Goal: Task Accomplishment & Management: Manage account settings

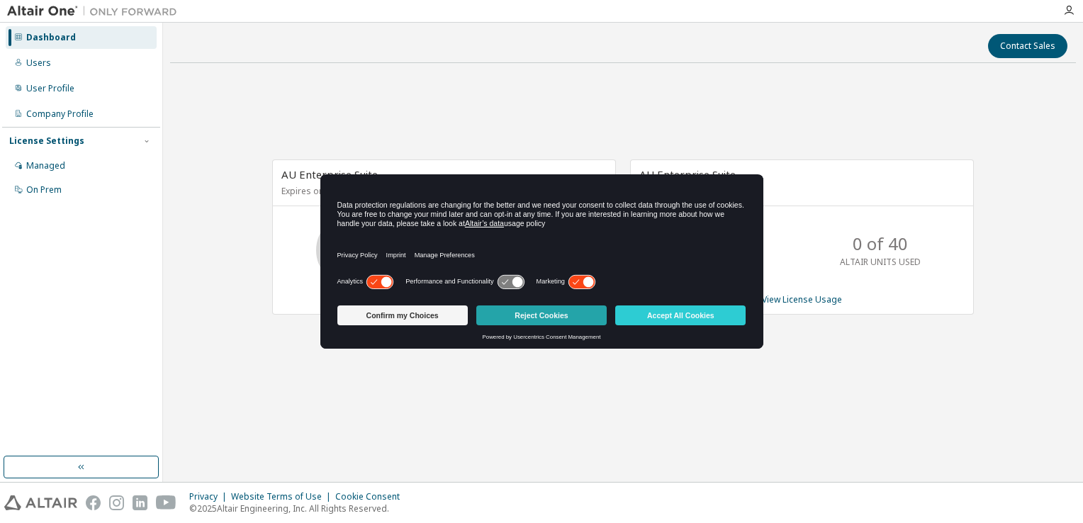
click at [488, 320] on button "Reject Cookies" at bounding box center [541, 316] width 130 height 20
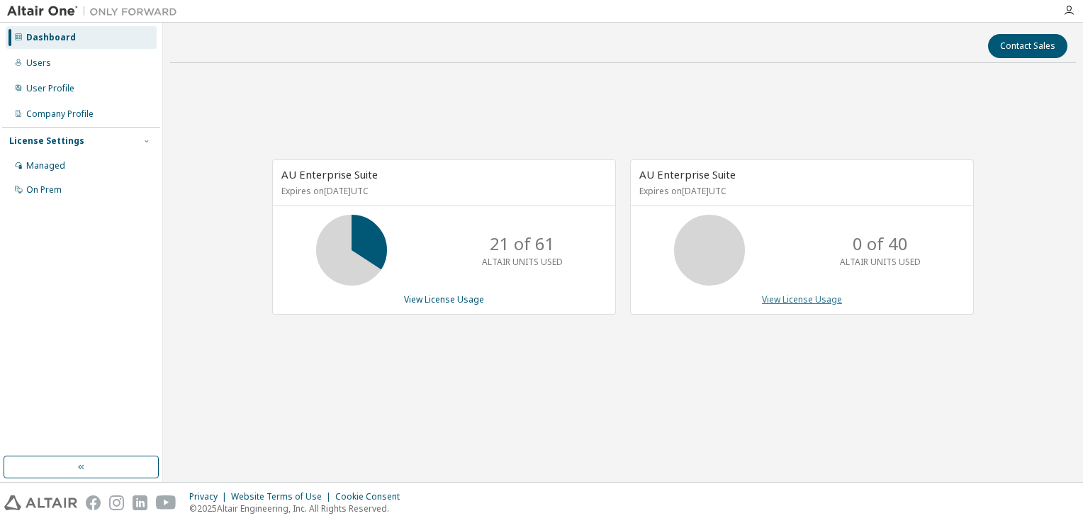
click at [820, 303] on link "View License Usage" at bounding box center [802, 299] width 80 height 12
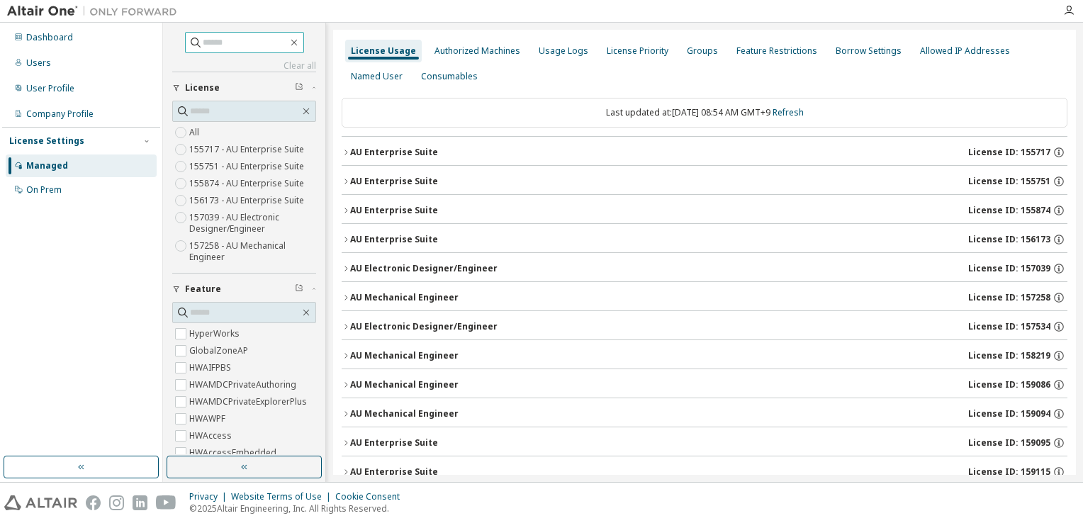
click at [208, 48] on input "text" at bounding box center [245, 42] width 85 height 14
type input "******"
click at [246, 47] on input "******" at bounding box center [245, 42] width 85 height 14
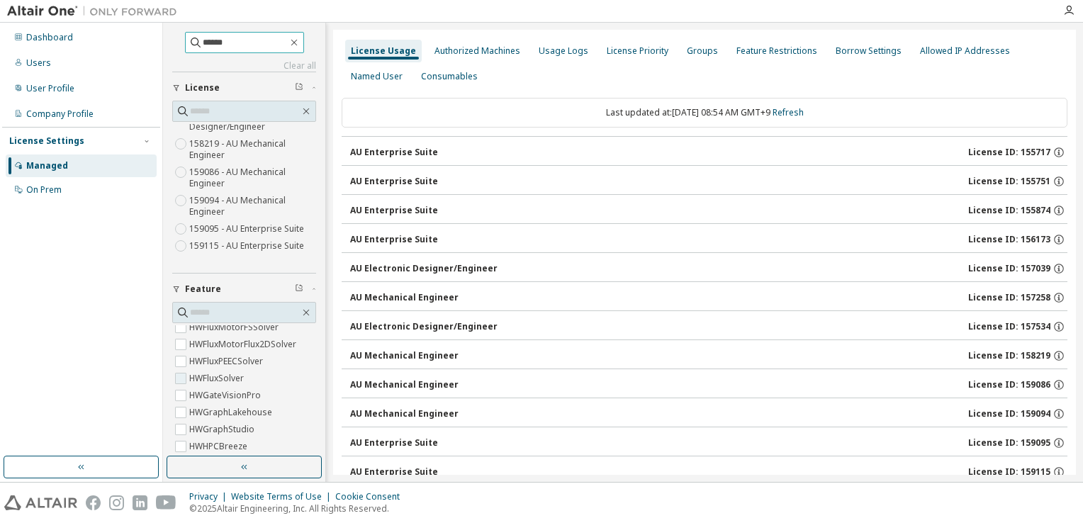
scroll to position [1560, 0]
click at [460, 50] on div "Authorized Machines" at bounding box center [478, 50] width 86 height 11
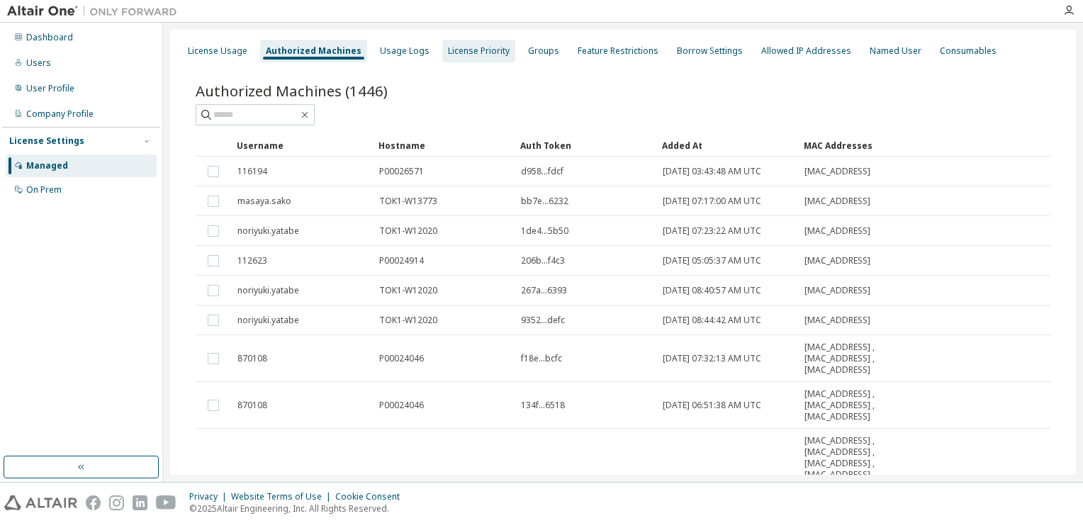
click at [448, 61] on div "License Priority" at bounding box center [478, 51] width 73 height 23
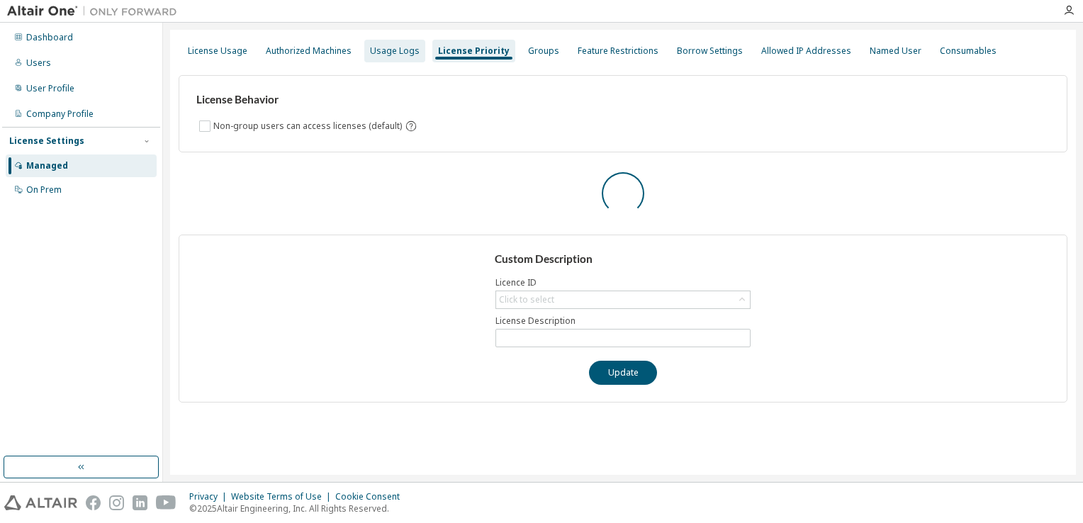
click at [410, 57] on div "Usage Logs" at bounding box center [394, 51] width 61 height 23
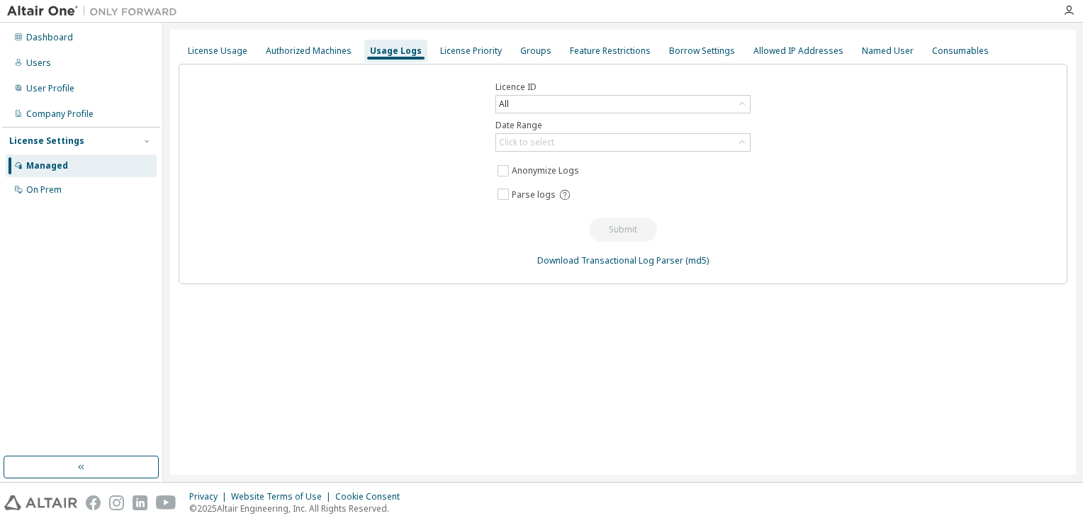
click at [370, 52] on div "Usage Logs" at bounding box center [396, 50] width 52 height 11
click at [328, 47] on div "Authorized Machines" at bounding box center [309, 50] width 86 height 11
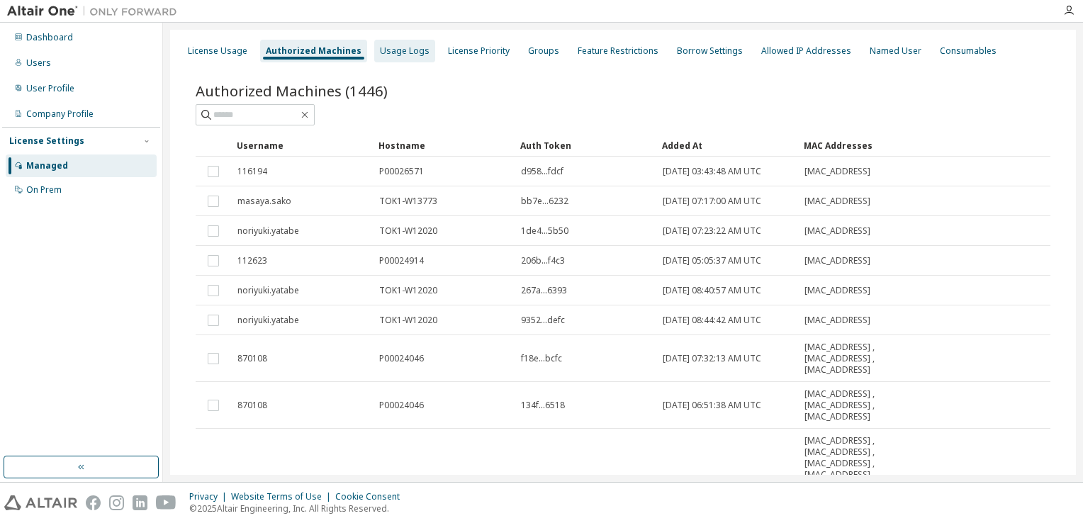
click at [394, 48] on div "Usage Logs" at bounding box center [405, 50] width 50 height 11
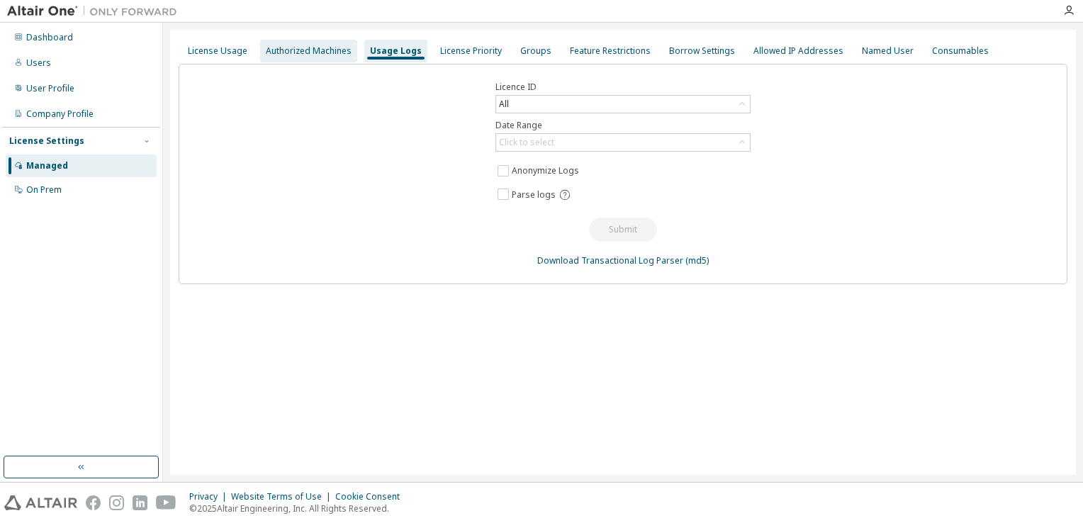
click at [315, 44] on div "Authorized Machines" at bounding box center [308, 51] width 97 height 23
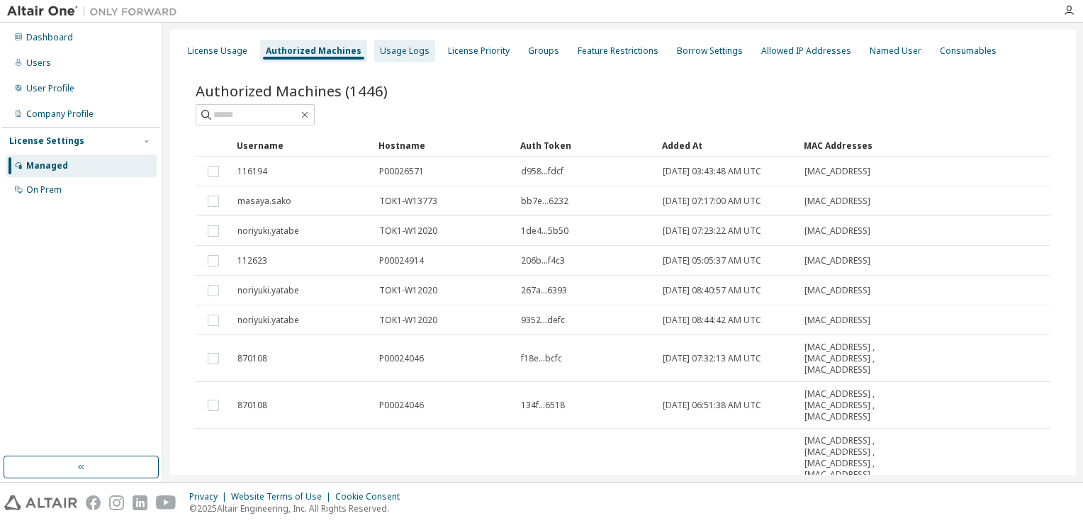
click at [420, 47] on div "Usage Logs" at bounding box center [404, 51] width 61 height 23
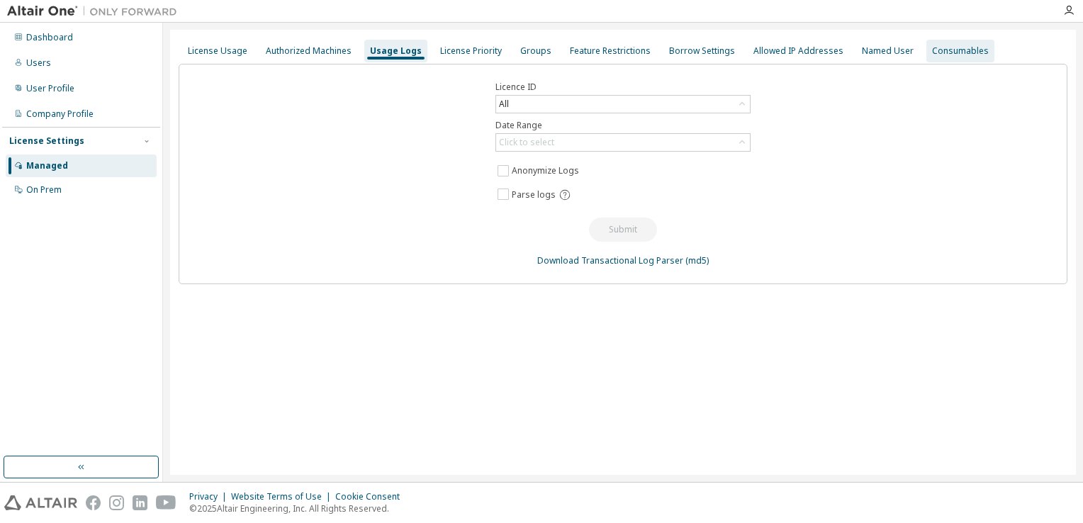
click at [932, 56] on div "Consumables" at bounding box center [960, 50] width 57 height 11
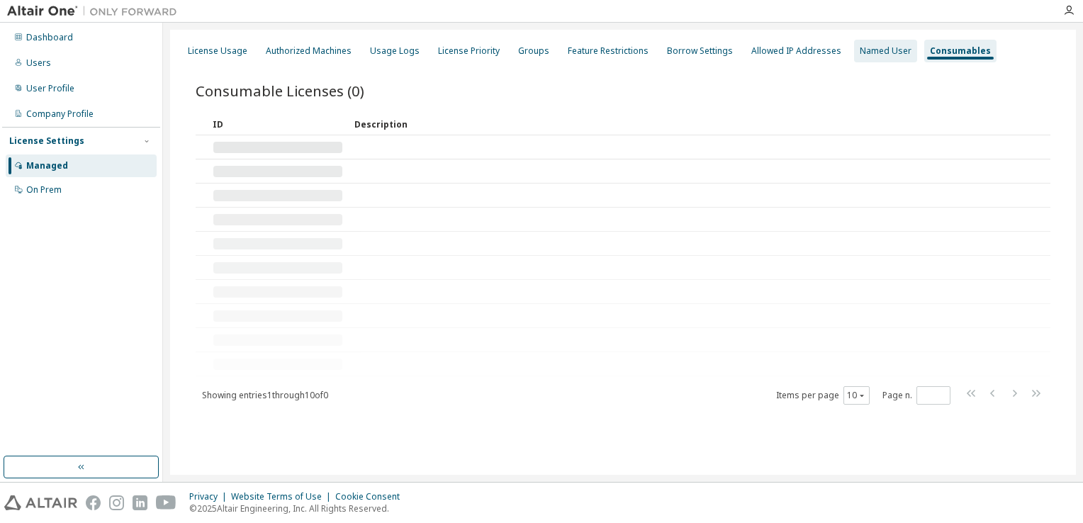
click at [860, 47] on div "Named User" at bounding box center [886, 50] width 52 height 11
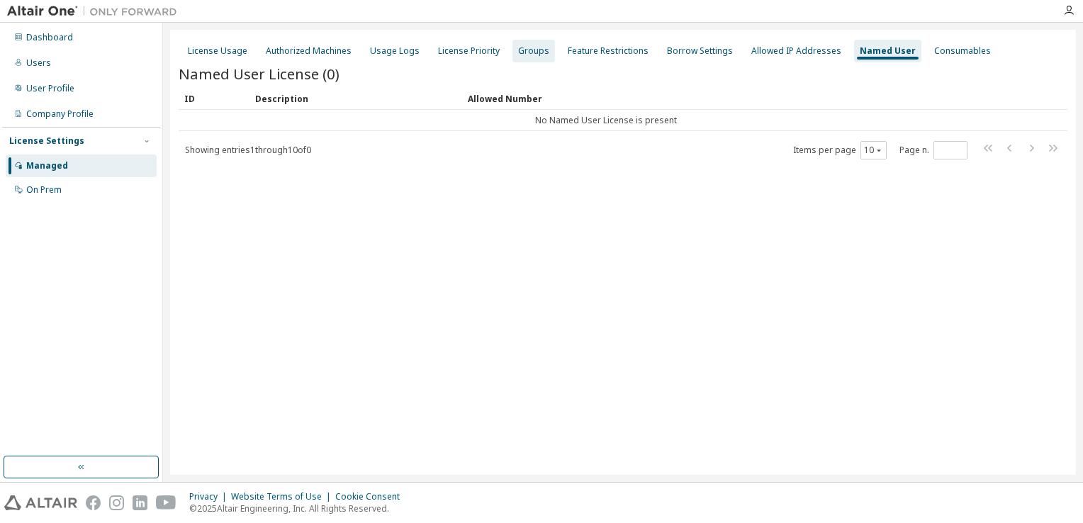
click at [518, 50] on div "Groups" at bounding box center [533, 50] width 31 height 11
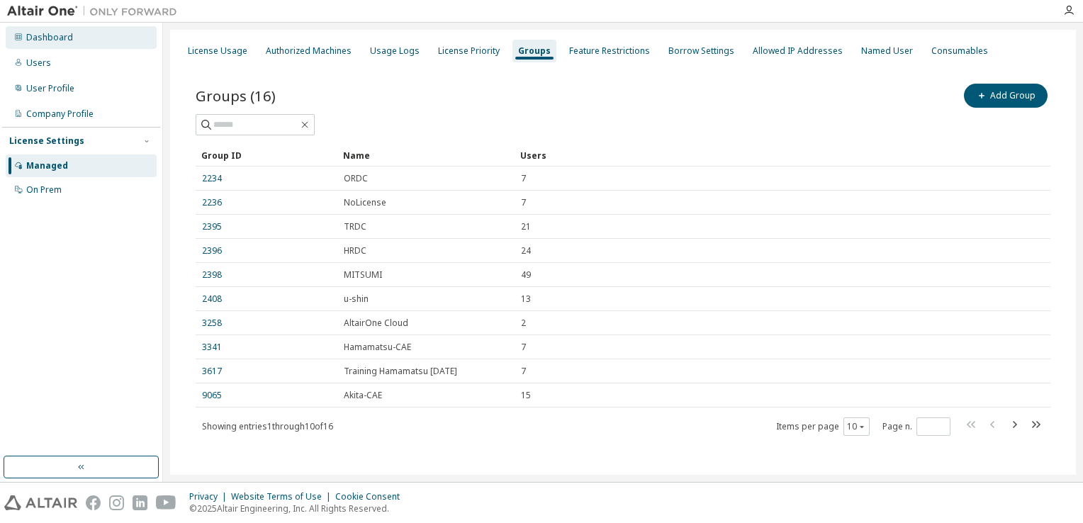
click at [73, 43] on div "Dashboard" at bounding box center [81, 37] width 151 height 23
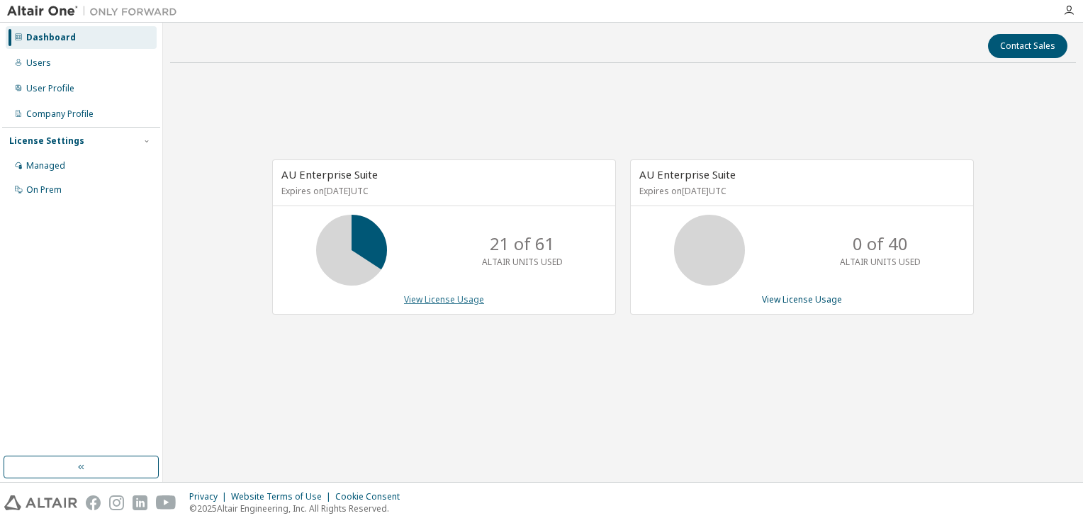
click at [480, 302] on link "View License Usage" at bounding box center [444, 299] width 80 height 12
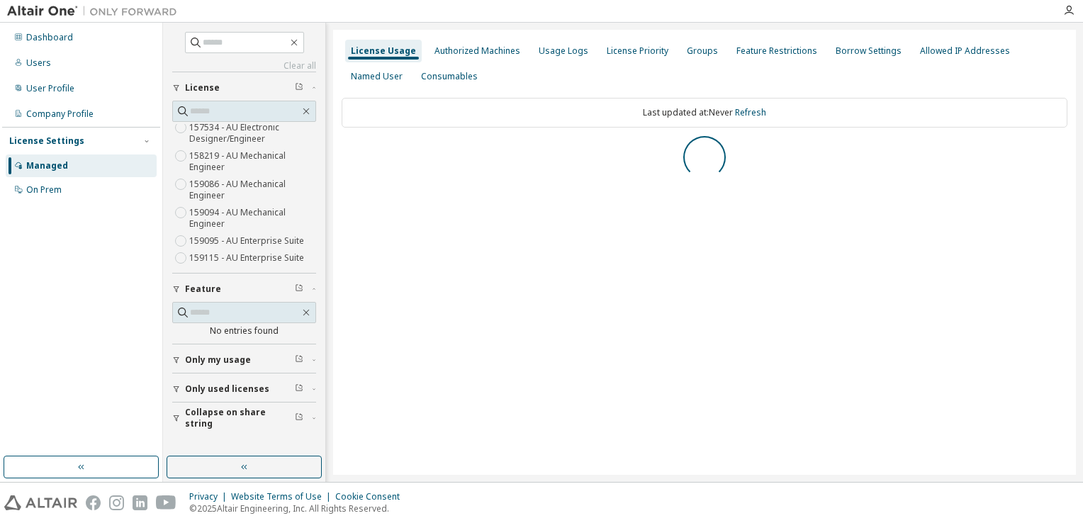
scroll to position [147, 0]
click at [94, 117] on div "Company Profile" at bounding box center [81, 114] width 151 height 23
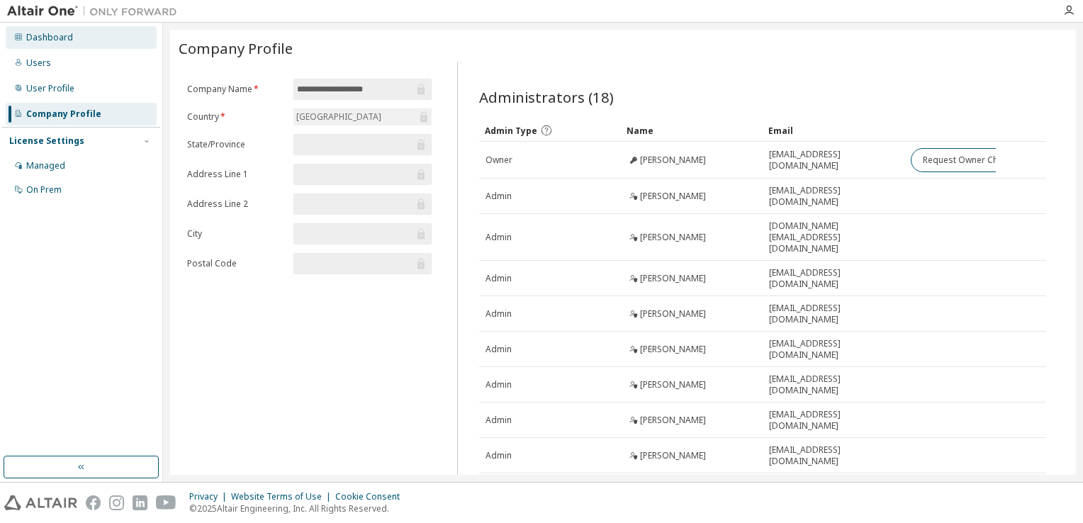
click at [61, 42] on div "Dashboard" at bounding box center [49, 37] width 47 height 11
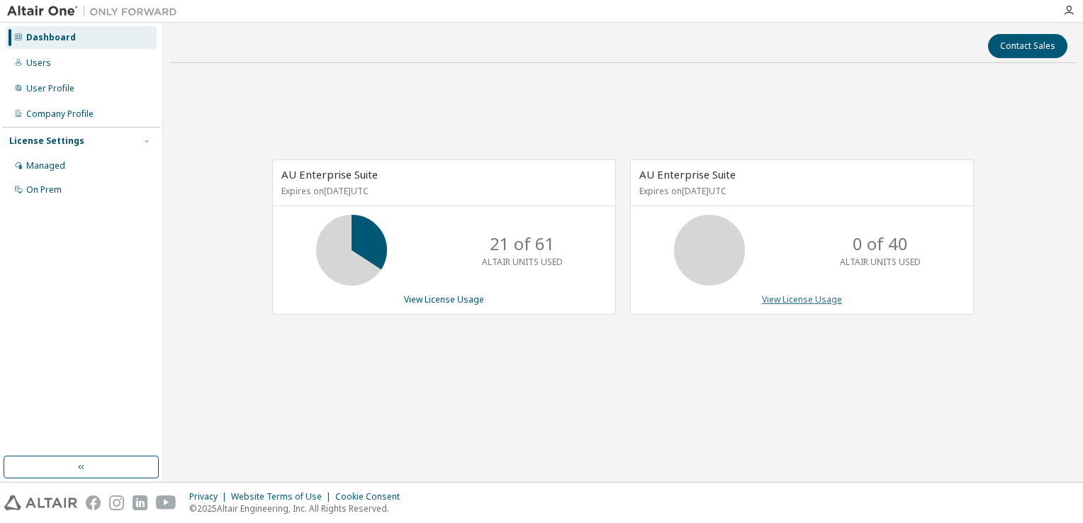
click at [799, 302] on link "View License Usage" at bounding box center [802, 299] width 80 height 12
click at [779, 296] on link "View License Usage" at bounding box center [802, 299] width 80 height 12
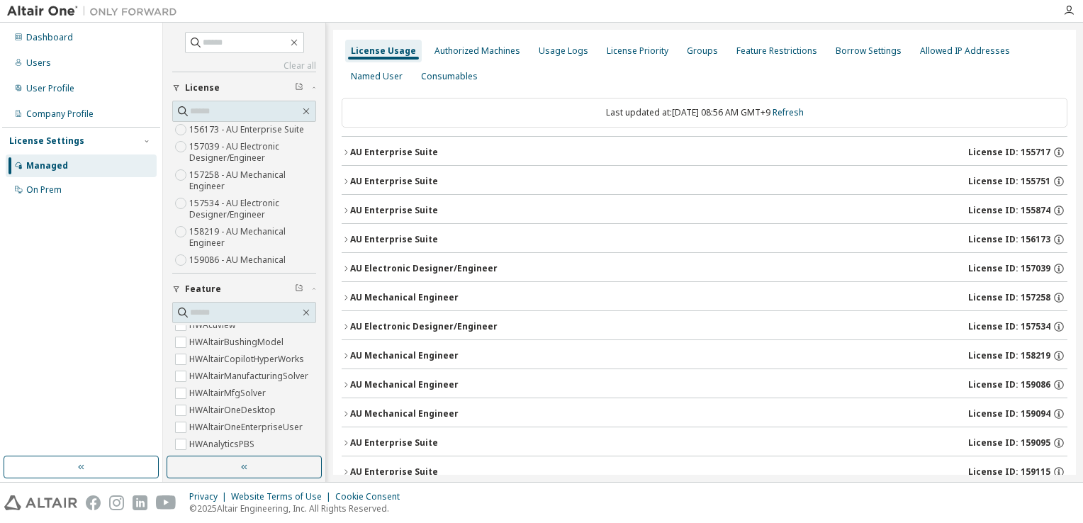
scroll to position [27, 0]
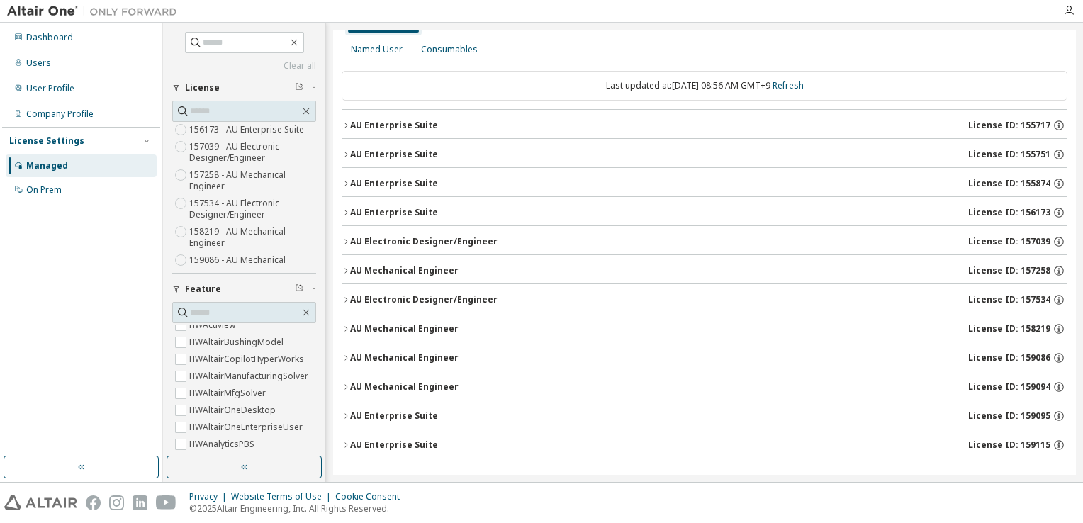
click at [1028, 444] on span "License ID: 159115" at bounding box center [1009, 445] width 82 height 11
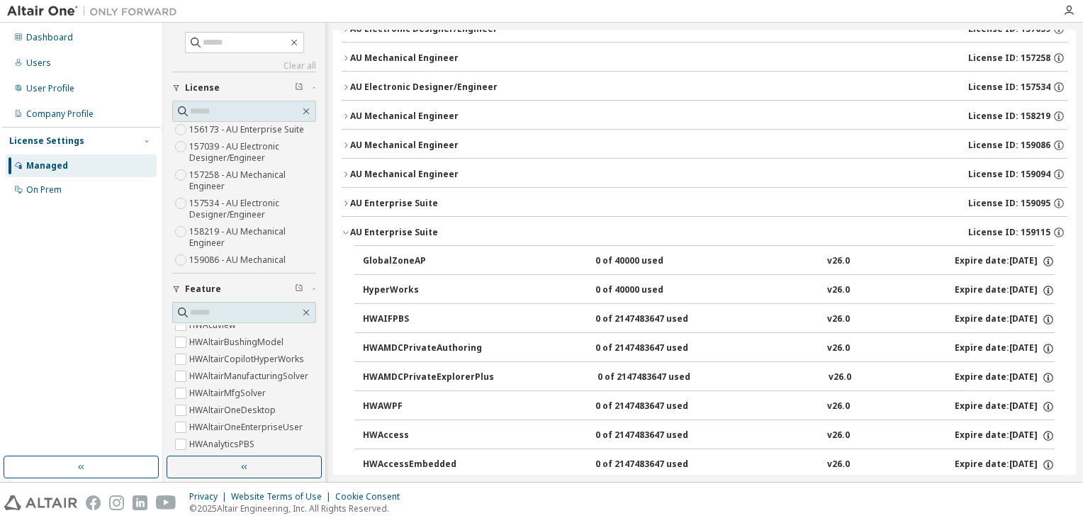
scroll to position [311, 0]
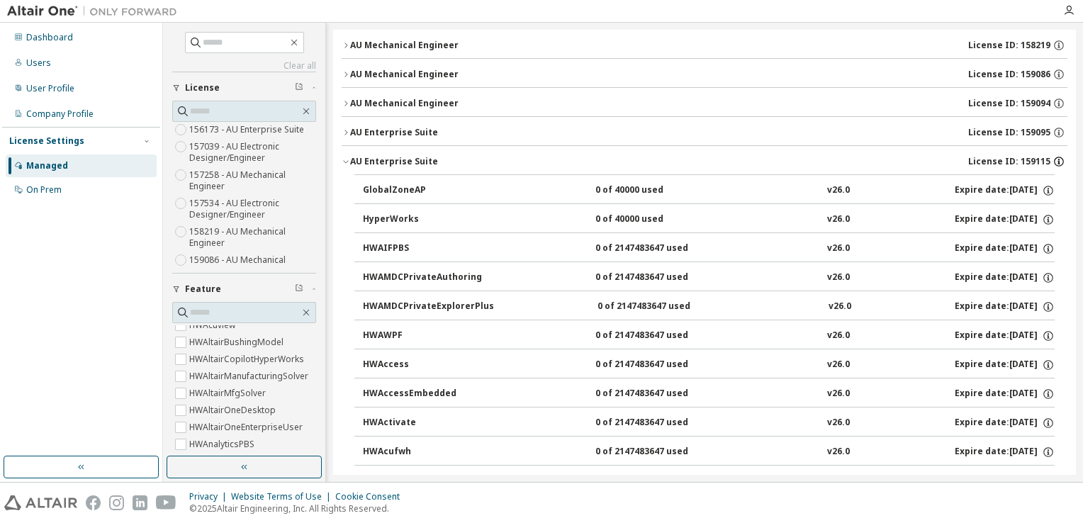
click at [1053, 155] on icon "button" at bounding box center [1059, 161] width 13 height 13
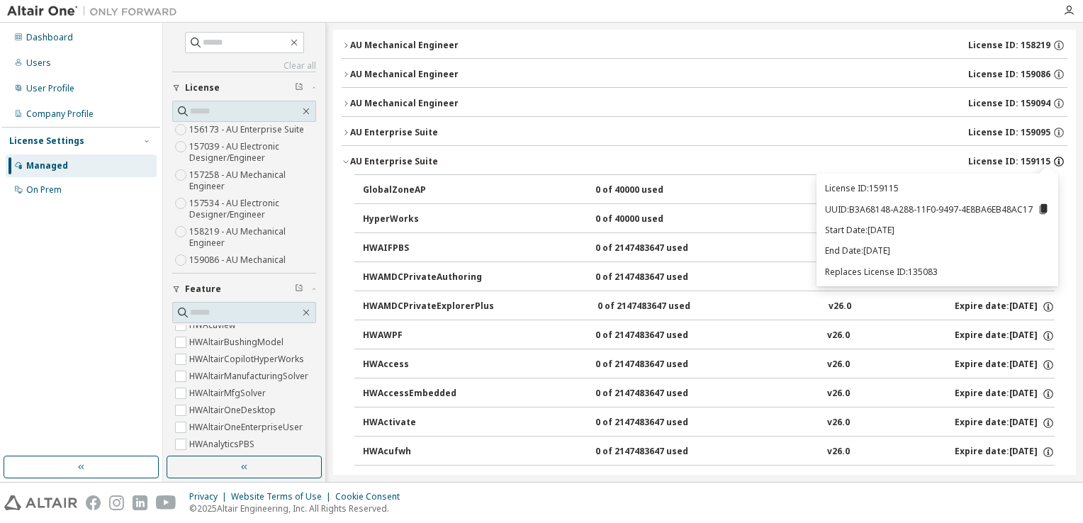
click at [1053, 155] on icon "button" at bounding box center [1059, 161] width 13 height 13
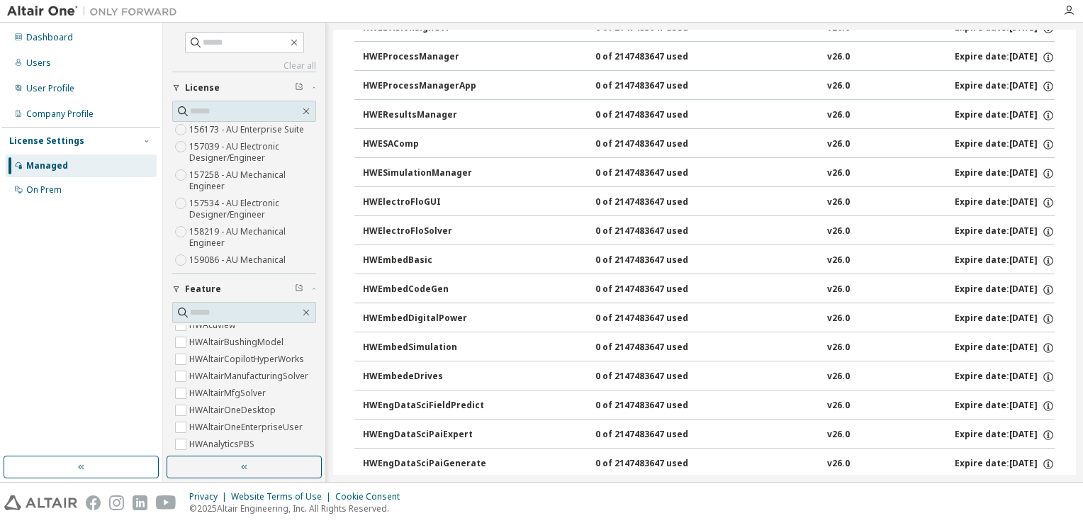
scroll to position [2083, 0]
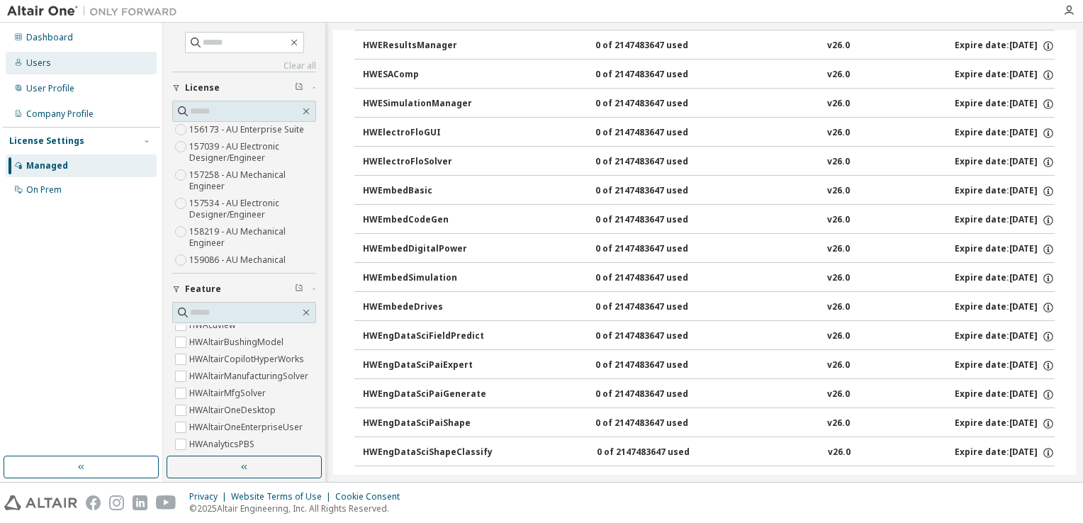
click at [60, 65] on div "Users" at bounding box center [81, 63] width 151 height 23
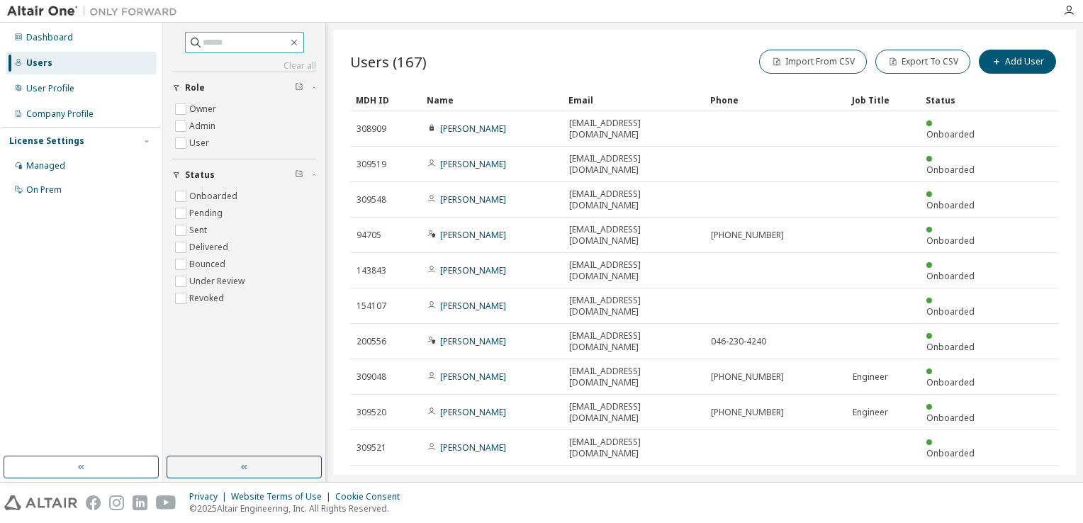
click at [251, 48] on input "text" at bounding box center [245, 42] width 85 height 14
type input "*********"
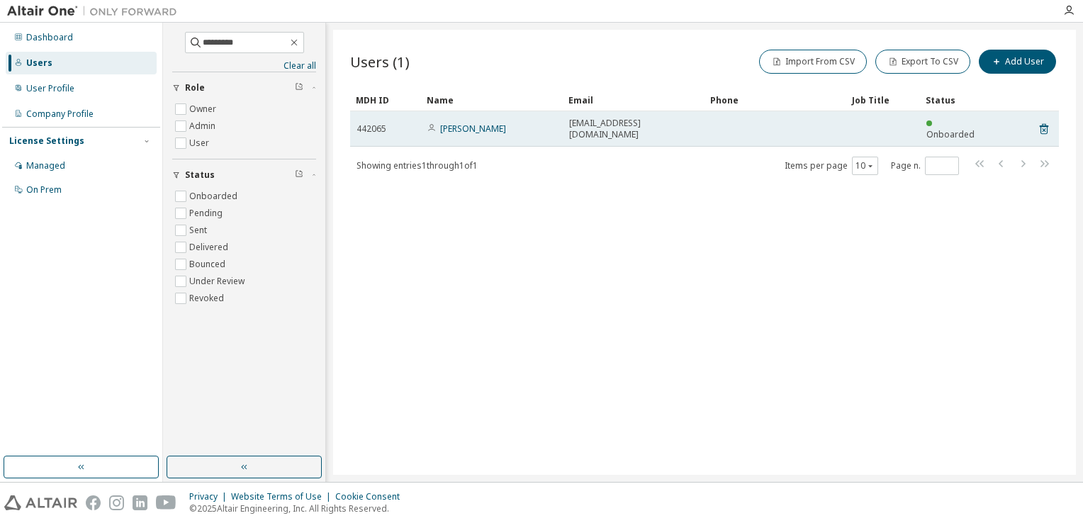
click at [567, 121] on td "ytakashina@minebeamitsumi.com" at bounding box center [634, 128] width 142 height 35
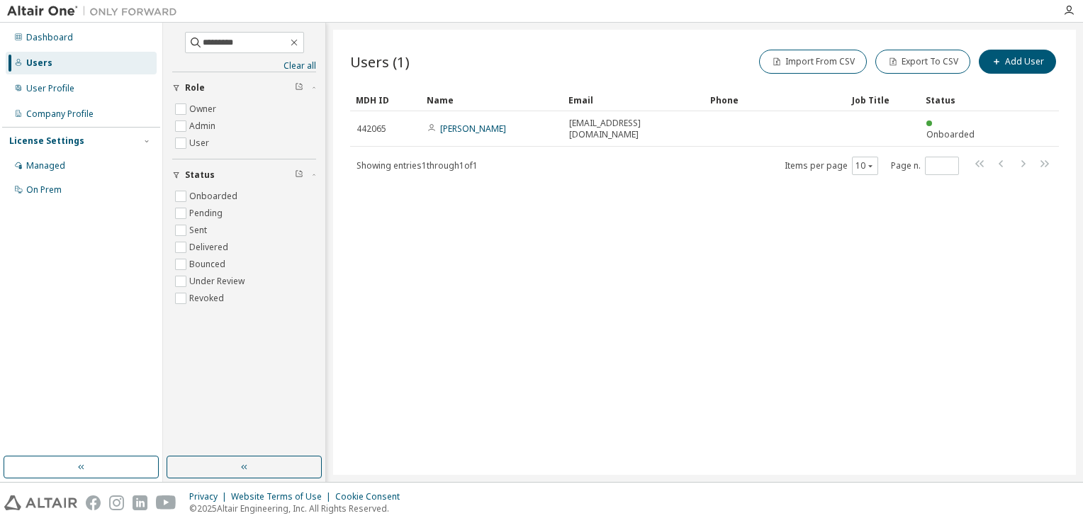
drag, startPoint x: 567, startPoint y: 121, endPoint x: 544, endPoint y: 226, distance: 108.0
click at [544, 230] on div "Users (1) Import From CSV Export To CSV Add User Clear Load Save Save As Field …" at bounding box center [704, 252] width 743 height 445
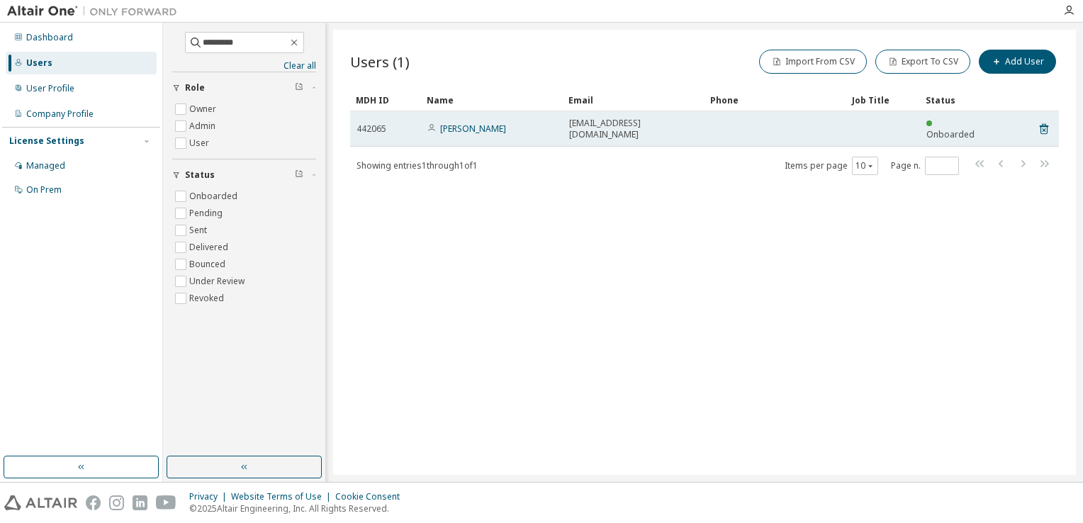
click at [388, 123] on div "442065" at bounding box center [386, 128] width 58 height 11
click at [452, 123] on link "Yuta Takashina" at bounding box center [473, 129] width 66 height 12
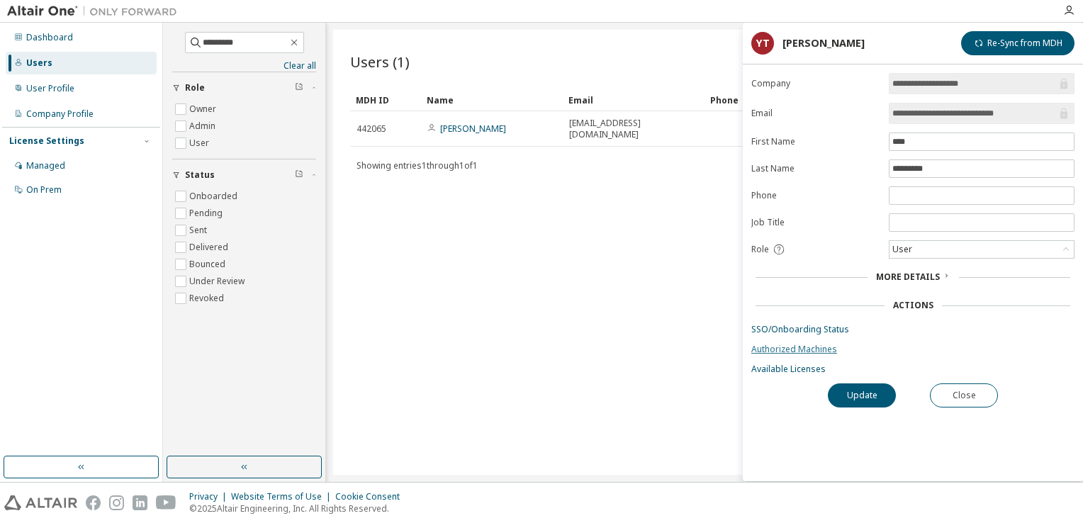
click at [814, 345] on link "Authorized Machines" at bounding box center [912, 349] width 323 height 11
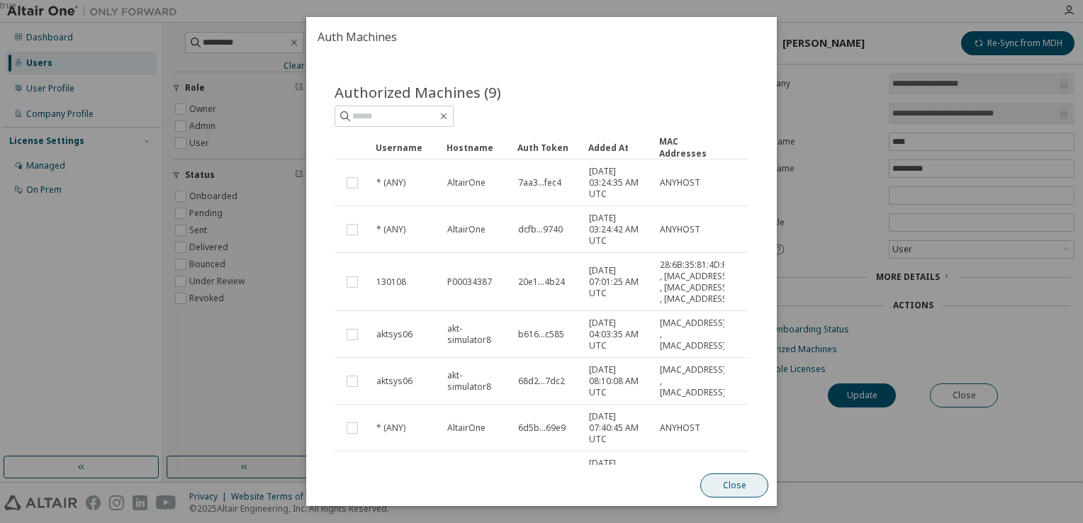
click at [740, 489] on button "Close" at bounding box center [734, 486] width 68 height 24
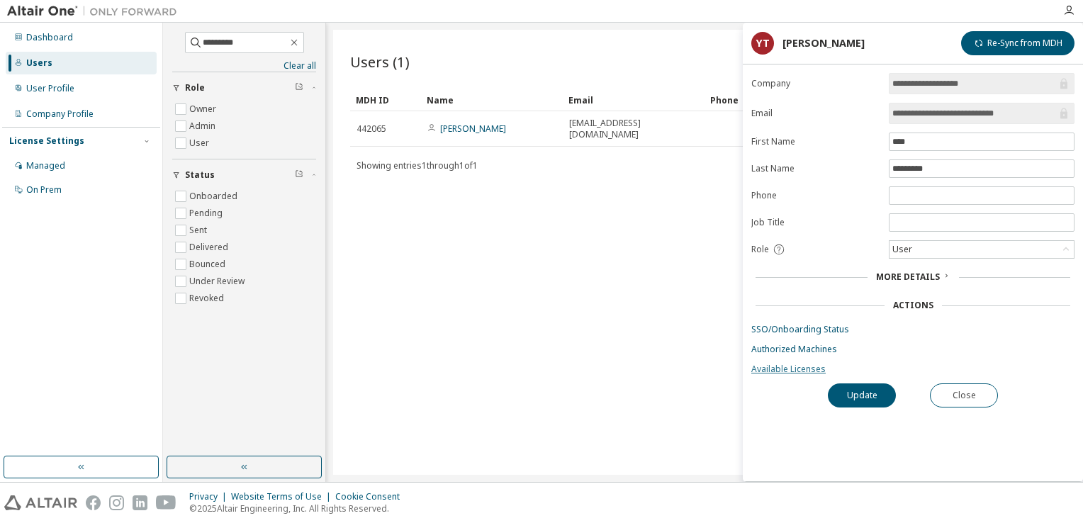
click at [794, 367] on link "Available Licenses" at bounding box center [912, 369] width 323 height 11
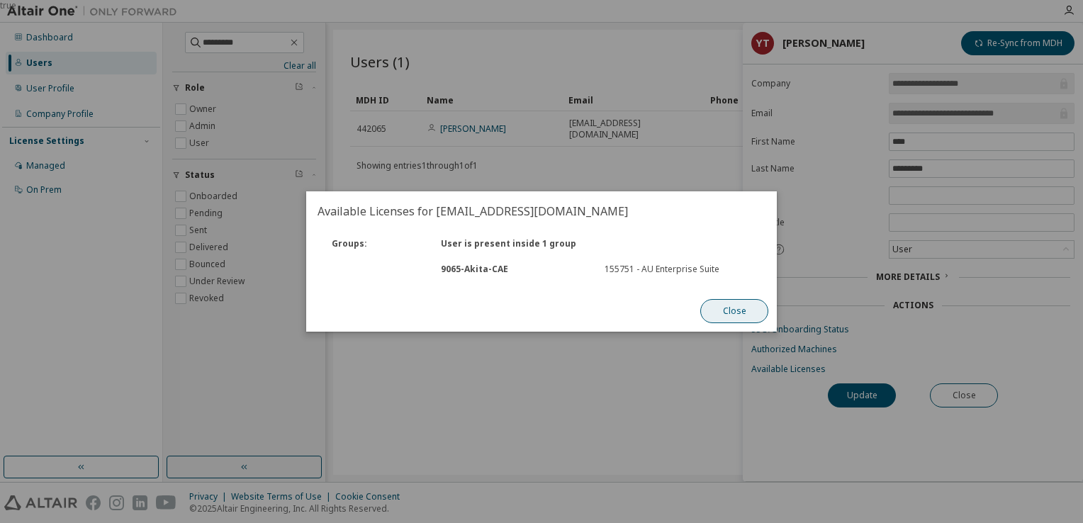
click at [727, 304] on button "Close" at bounding box center [734, 311] width 68 height 24
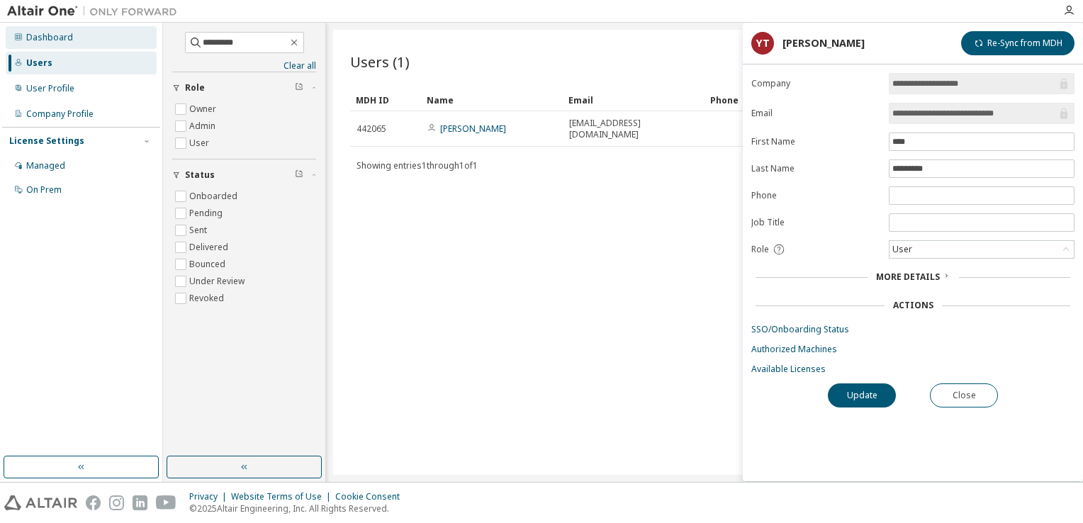
click at [52, 33] on div "Dashboard" at bounding box center [49, 37] width 47 height 11
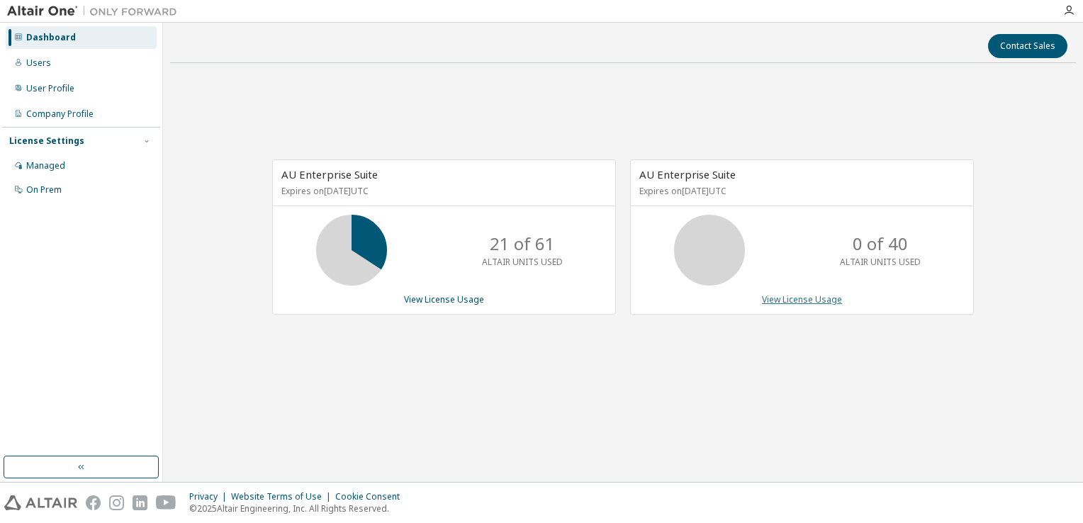
click at [789, 298] on link "View License Usage" at bounding box center [802, 299] width 80 height 12
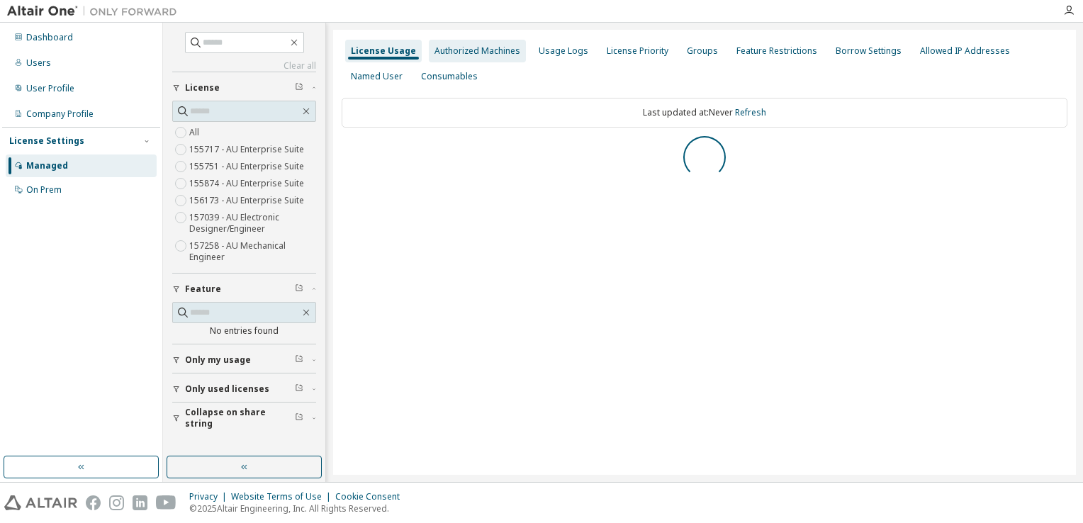
click at [482, 53] on div "Authorized Machines" at bounding box center [478, 50] width 86 height 11
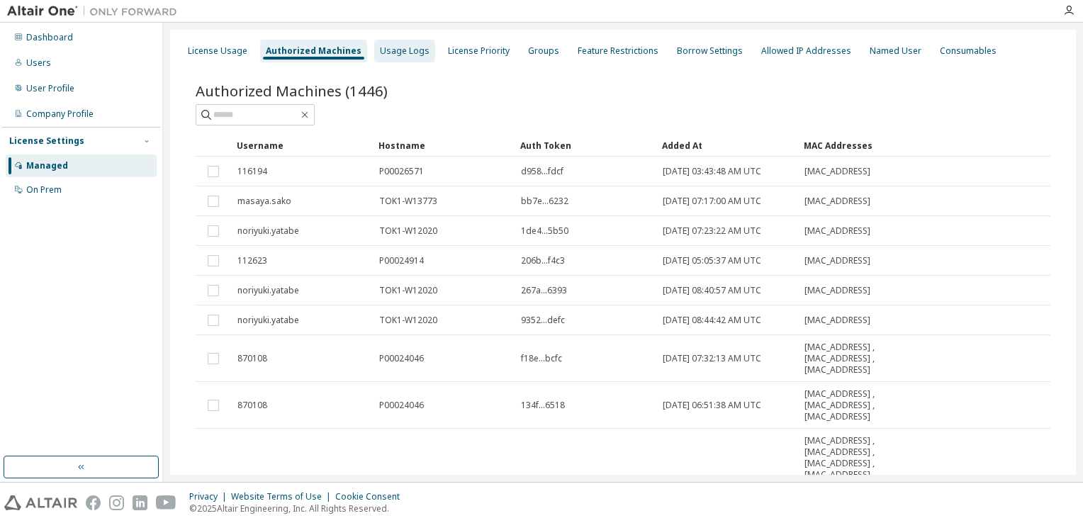
click at [410, 56] on div "Usage Logs" at bounding box center [405, 50] width 50 height 11
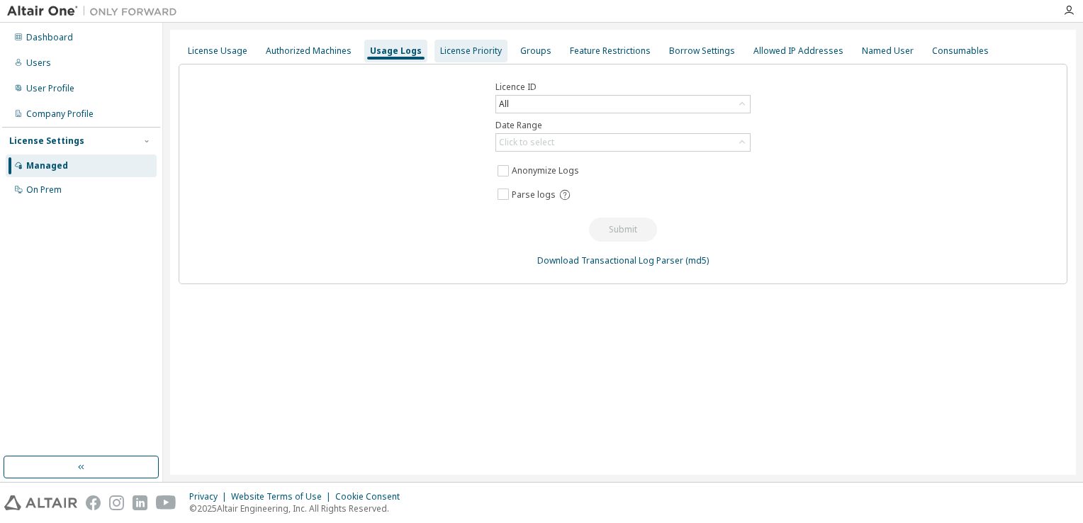
click at [471, 57] on div "License Priority" at bounding box center [471, 51] width 73 height 23
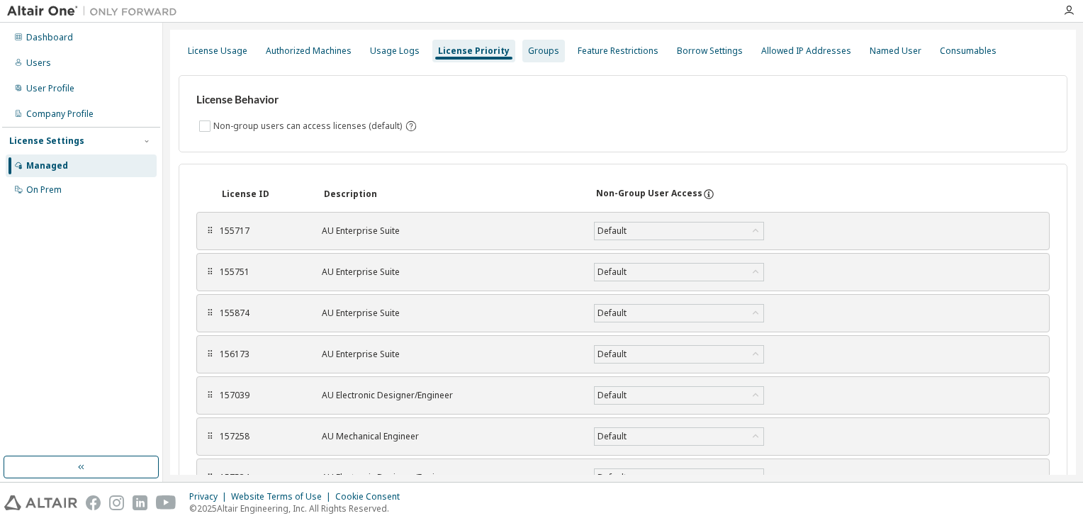
click at [535, 56] on div "Groups" at bounding box center [543, 50] width 31 height 11
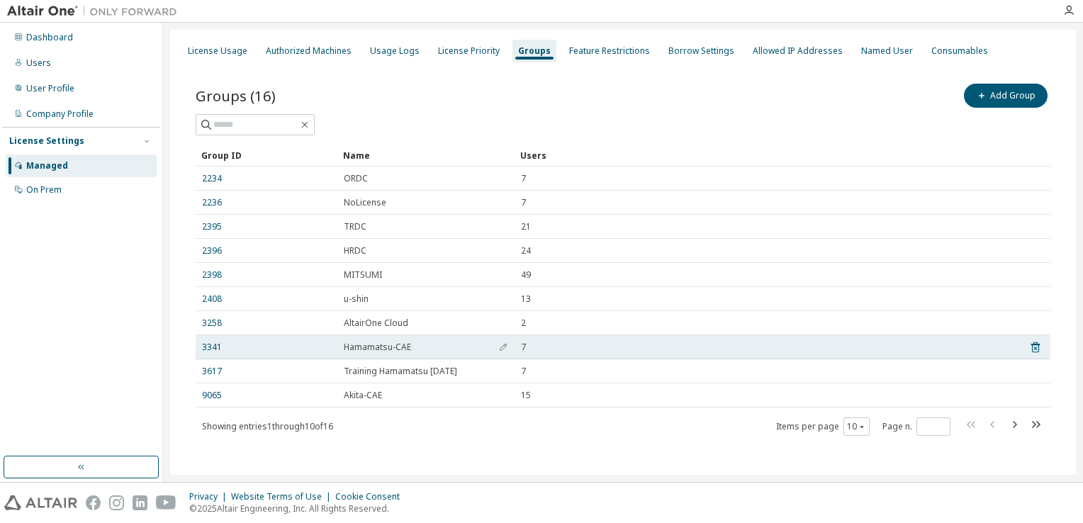
scroll to position [6, 0]
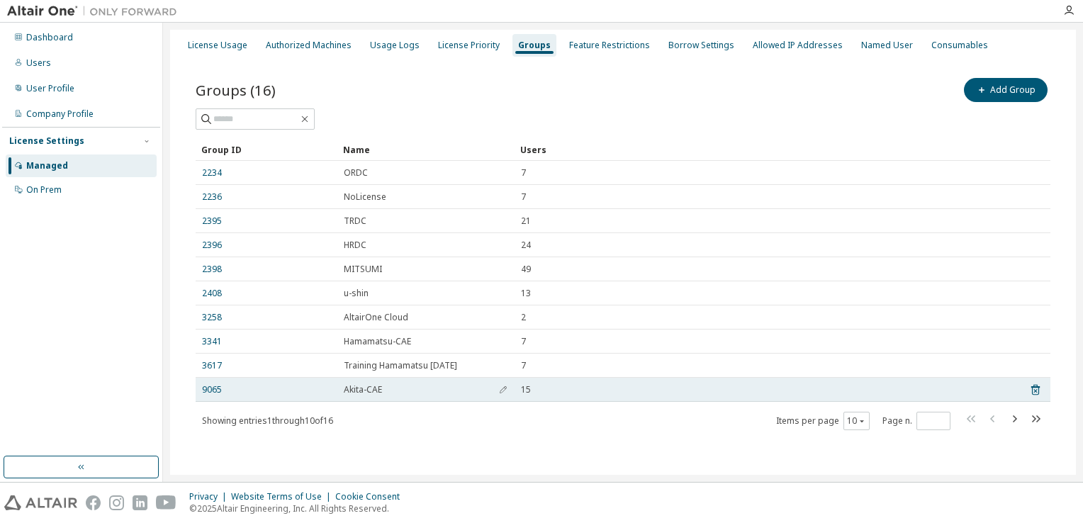
click at [424, 393] on div "Akita-CAE" at bounding box center [426, 389] width 164 height 11
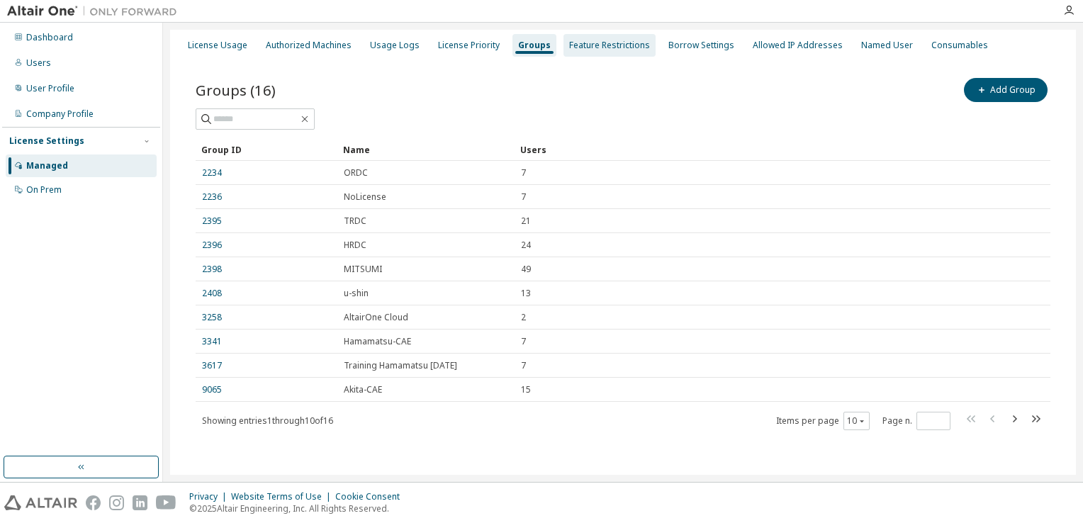
click at [605, 41] on div "Feature Restrictions" at bounding box center [609, 45] width 81 height 11
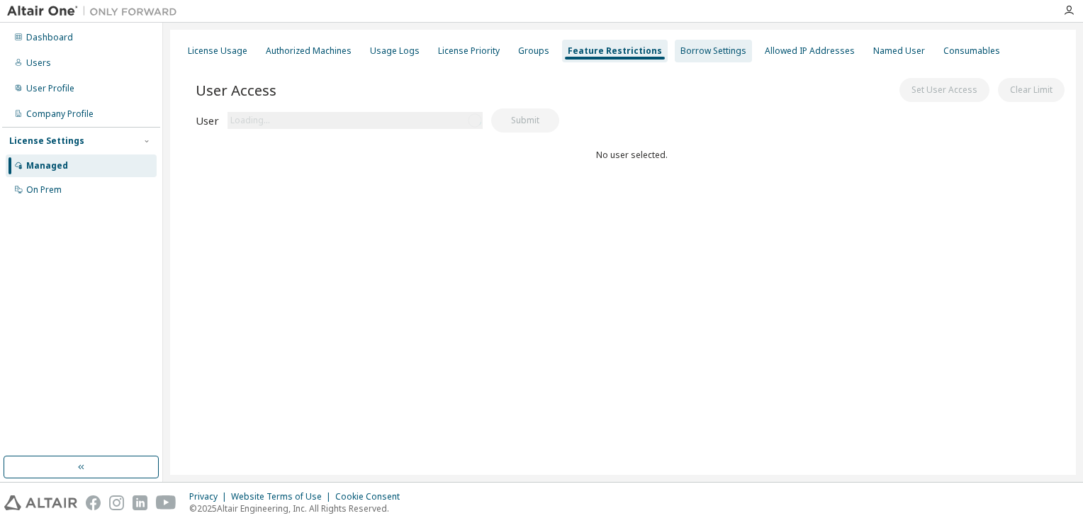
click at [684, 59] on div "Borrow Settings" at bounding box center [713, 51] width 77 height 23
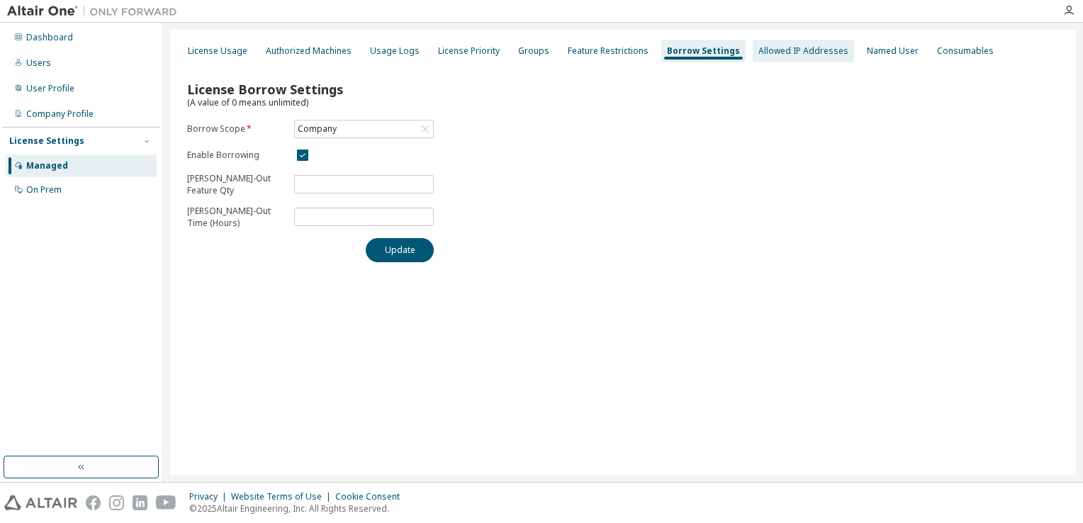
click at [759, 54] on div "Allowed IP Addresses" at bounding box center [804, 50] width 90 height 11
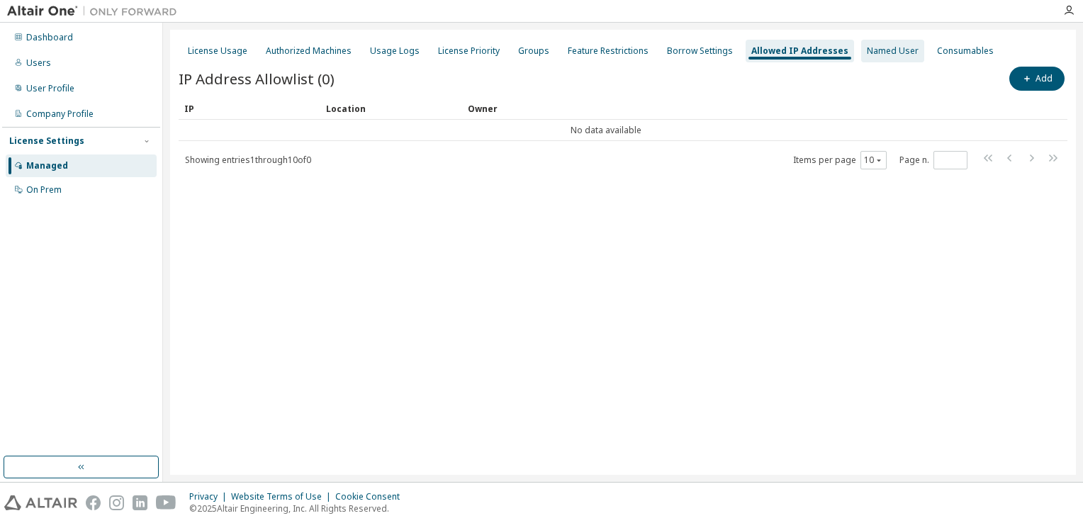
click at [867, 56] on div "Named User" at bounding box center [893, 50] width 52 height 11
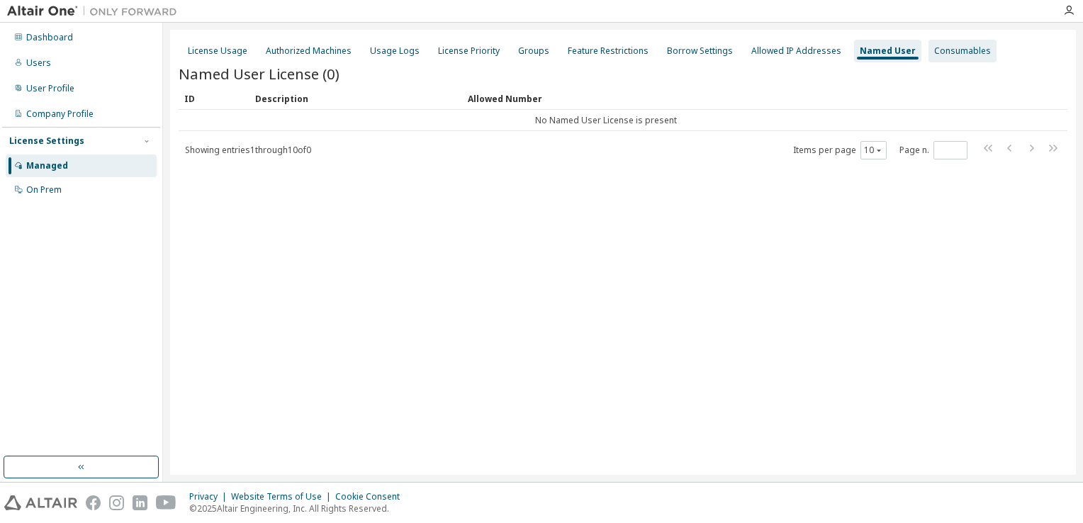
click at [934, 52] on div "Consumables" at bounding box center [962, 50] width 57 height 11
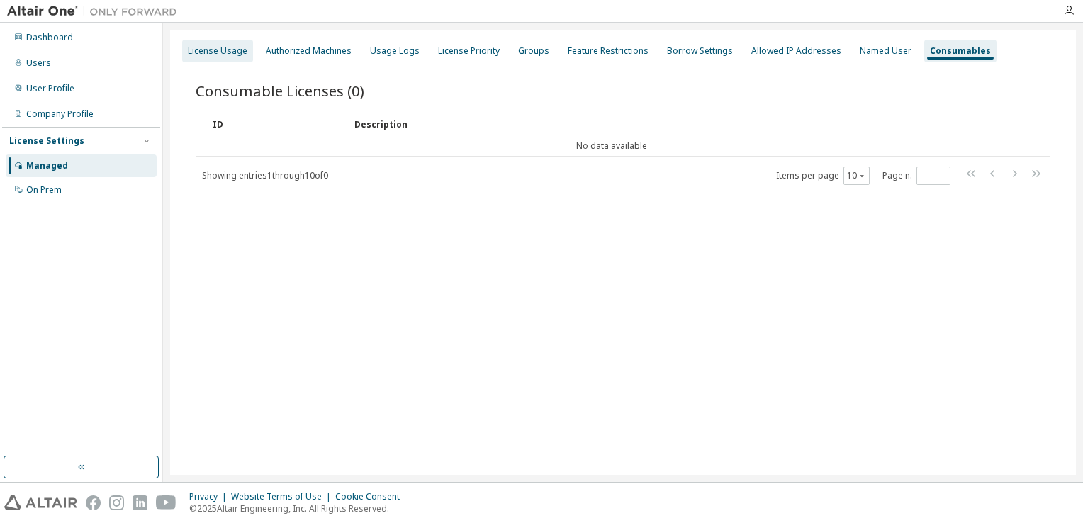
click at [220, 59] on div "License Usage" at bounding box center [217, 51] width 71 height 23
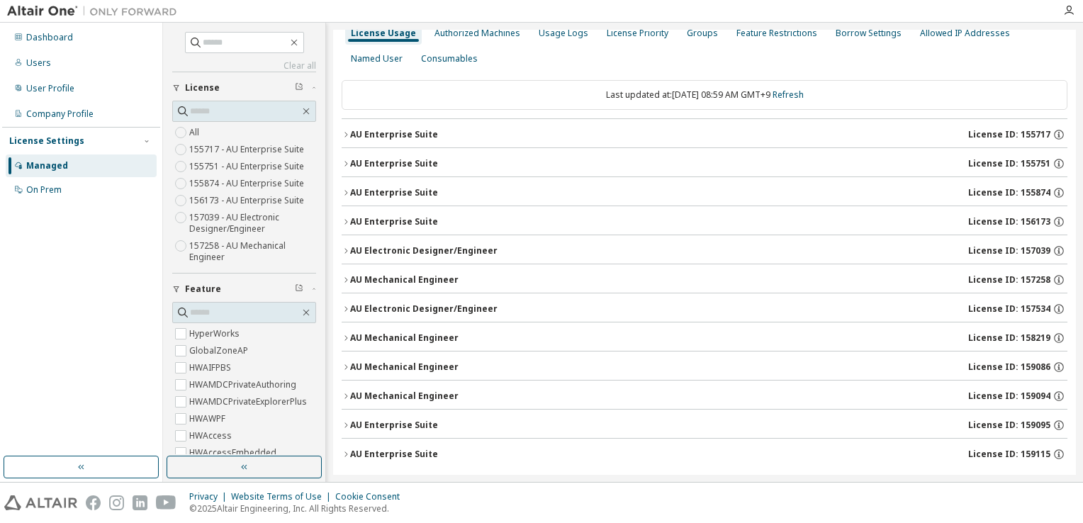
scroll to position [27, 0]
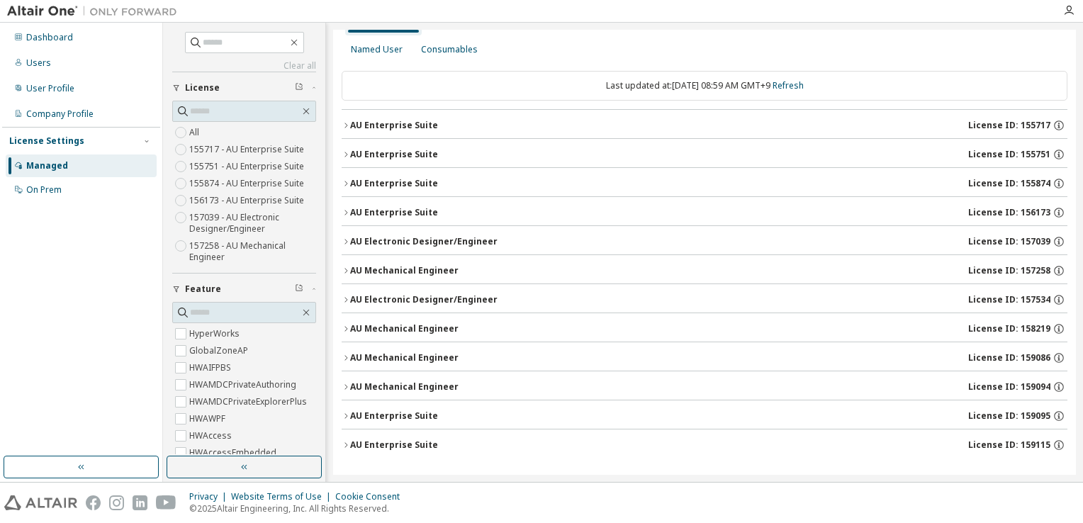
click at [496, 443] on div "AU Enterprise Suite License ID: 159115" at bounding box center [708, 445] width 717 height 13
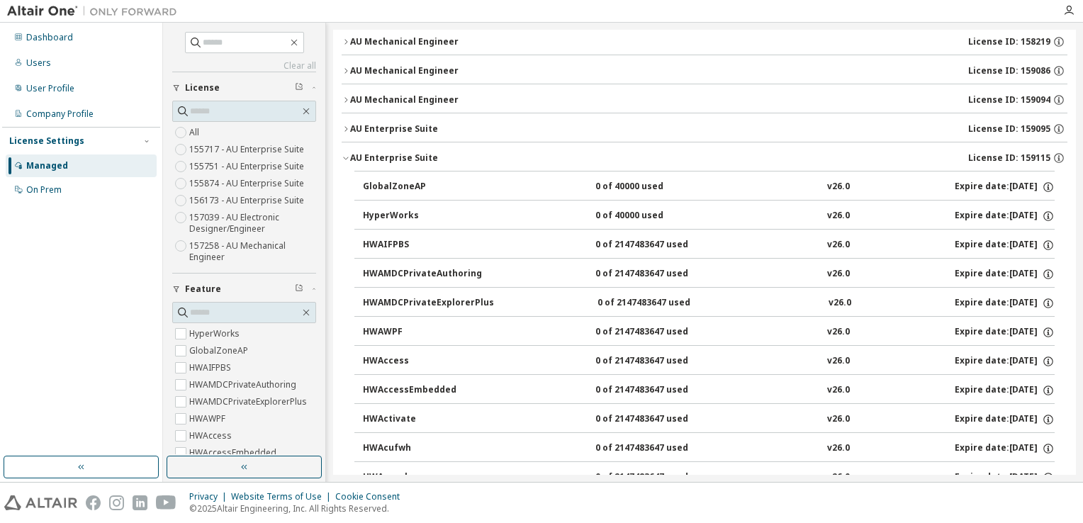
scroll to position [381, 0]
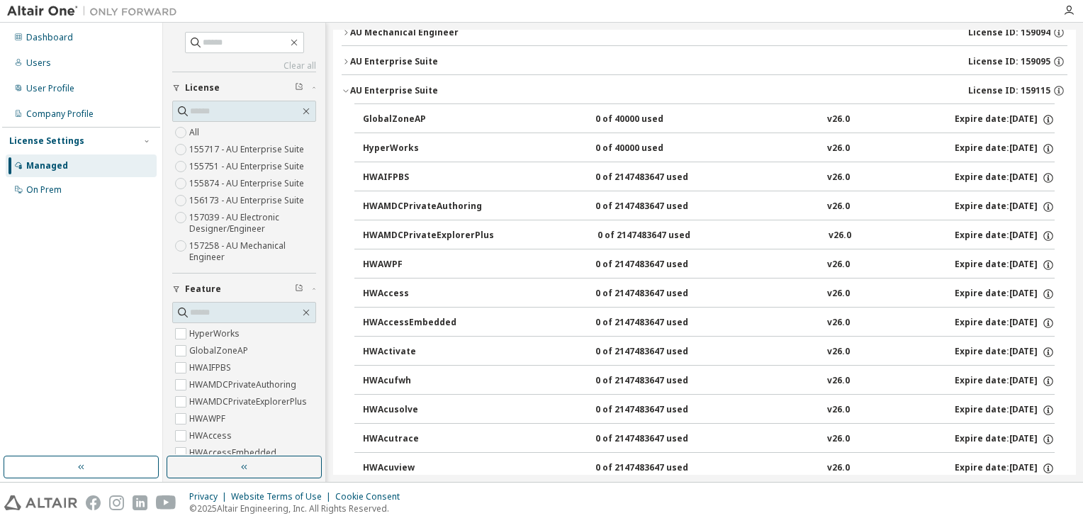
drag, startPoint x: 386, startPoint y: 86, endPoint x: 373, endPoint y: 86, distance: 13.5
click at [373, 86] on div "AU Enterprise Suite" at bounding box center [394, 90] width 88 height 11
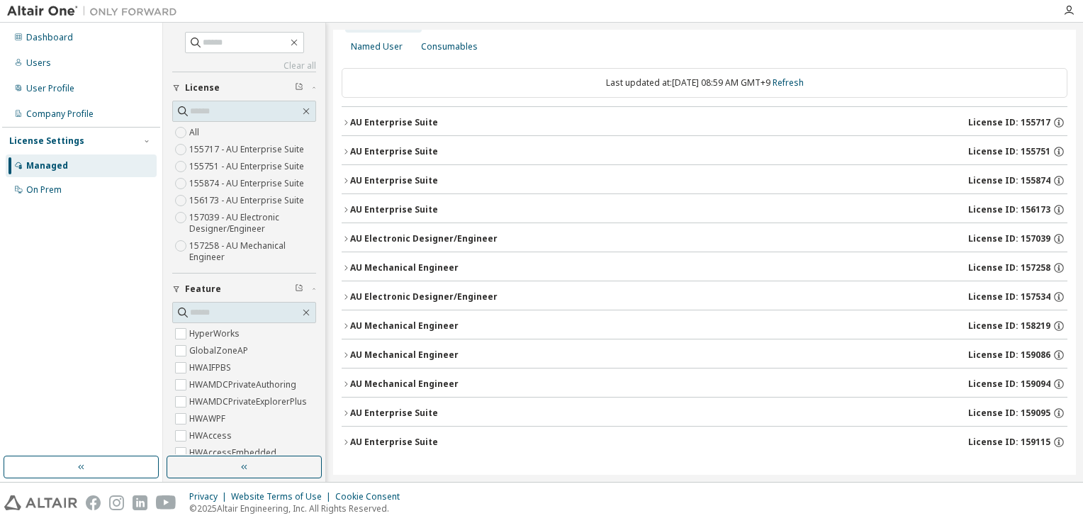
scroll to position [27, 0]
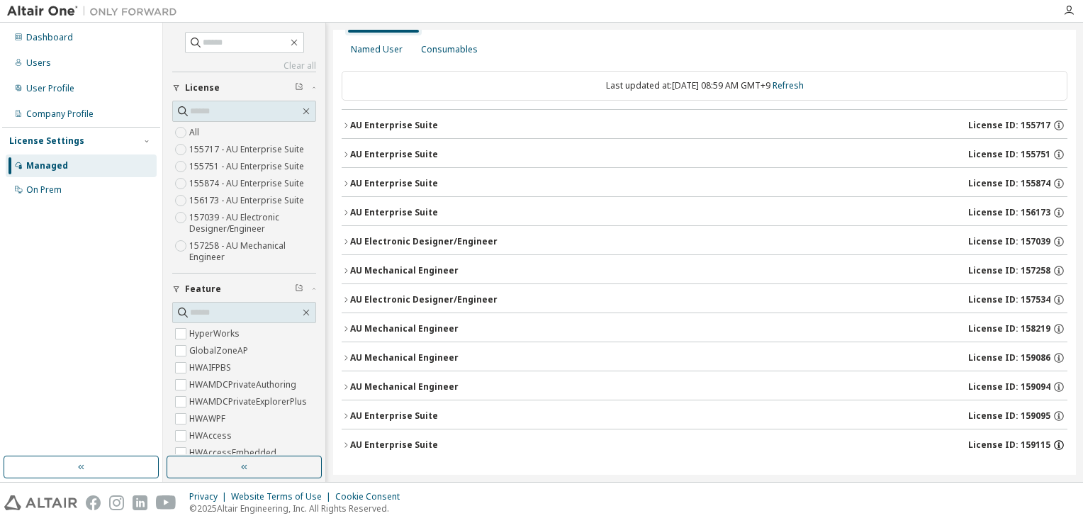
click at [1056, 442] on icon "button" at bounding box center [1059, 445] width 13 height 13
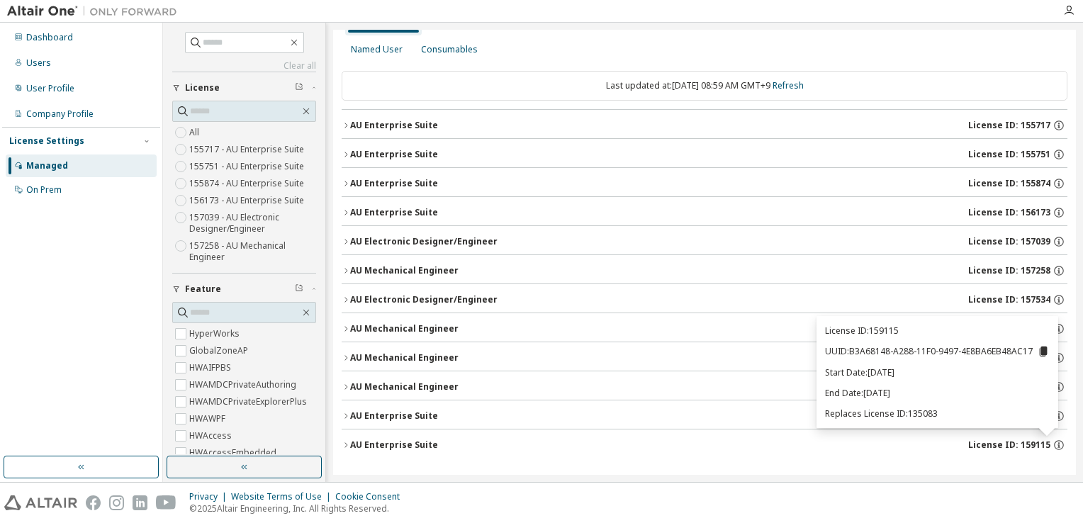
drag, startPoint x: 856, startPoint y: 356, endPoint x: 976, endPoint y: 380, distance: 122.2
click at [976, 380] on div "License ID: 159115 UUID: B3A68148-A288-11F0-9497-4E8BA6EB48AC17 Start Date: 202…" at bounding box center [938, 372] width 242 height 113
drag, startPoint x: 976, startPoint y: 380, endPoint x: 976, endPoint y: 351, distance: 29.1
click at [976, 351] on p "UUID: B3A68148-A288-11F0-9497-4E8BA6EB48AC17" at bounding box center [937, 351] width 225 height 13
click at [957, 351] on p "UUID: B3A68148-A288-11F0-9497-4E8BA6EB48AC17" at bounding box center [937, 351] width 225 height 13
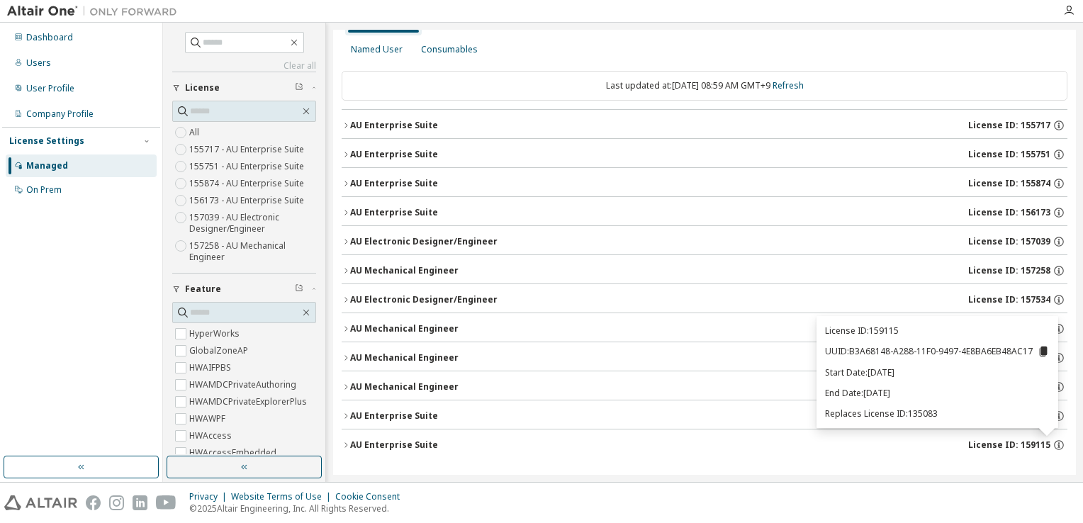
click at [643, 469] on div "License Usage Authorized Machines Usage Logs License Priority Groups Feature Re…" at bounding box center [704, 240] width 743 height 475
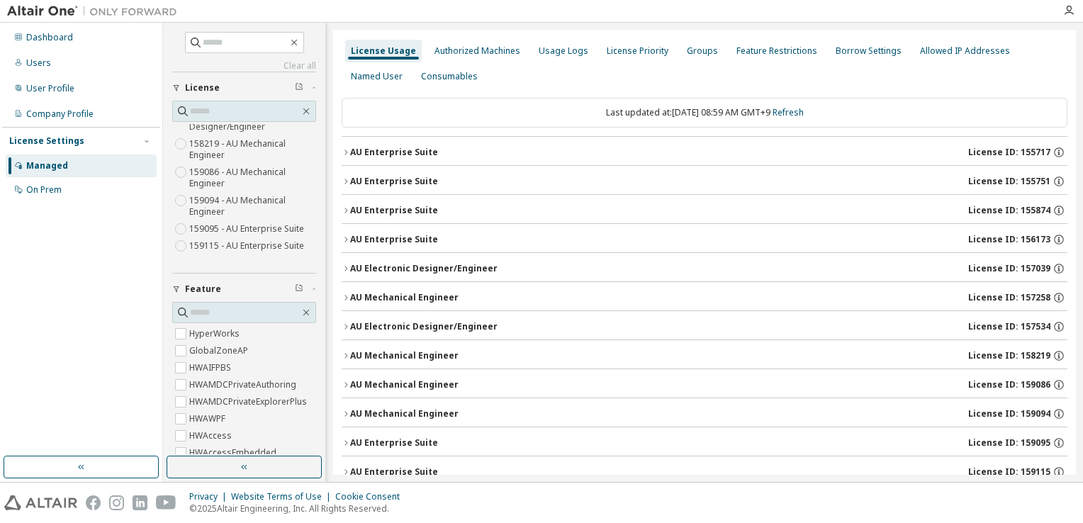
scroll to position [216, 0]
click at [230, 255] on label "159115 - AU Enterprise Suite" at bounding box center [248, 245] width 118 height 17
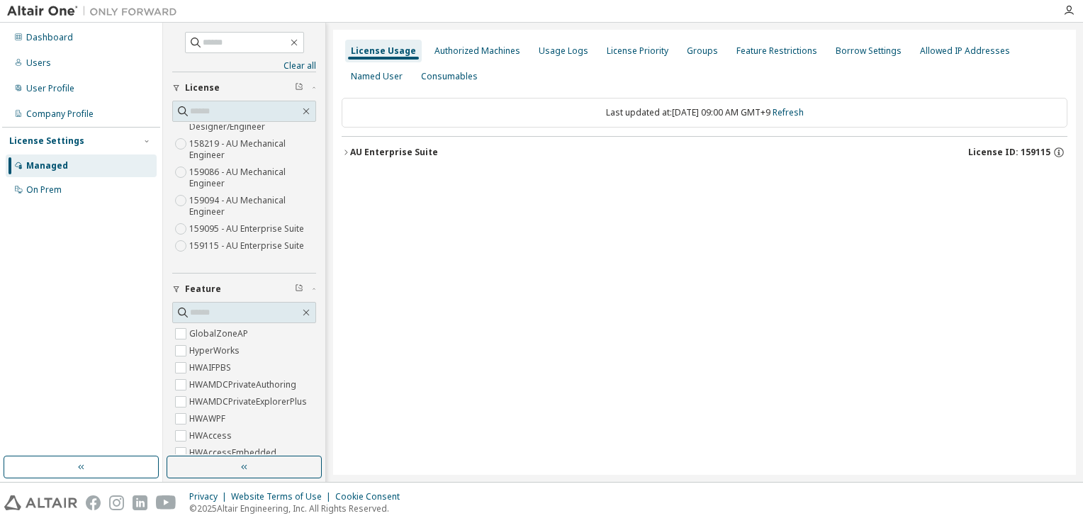
click at [391, 147] on div "AU Enterprise Suite" at bounding box center [394, 152] width 88 height 11
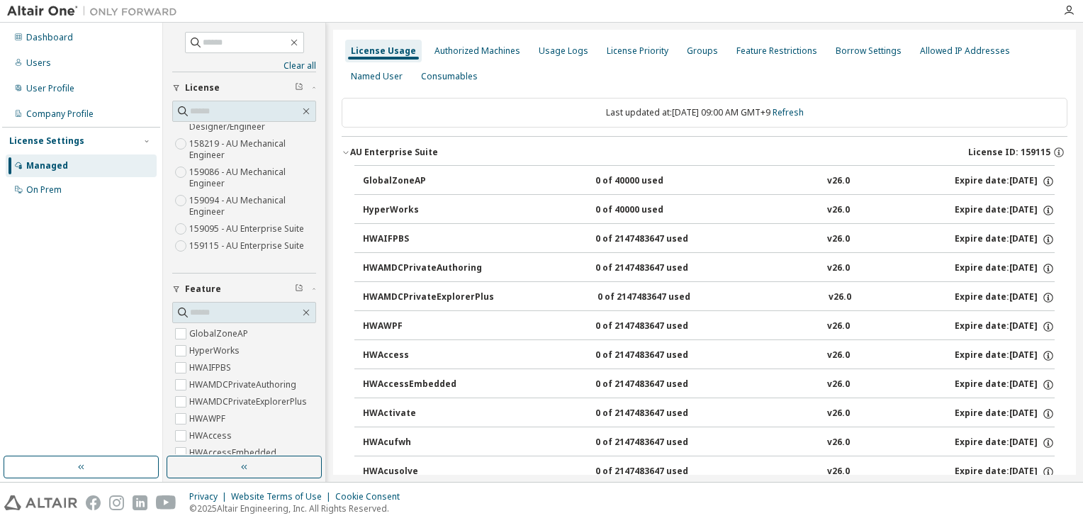
click at [411, 184] on div "GlobalZoneAP" at bounding box center [427, 181] width 128 height 13
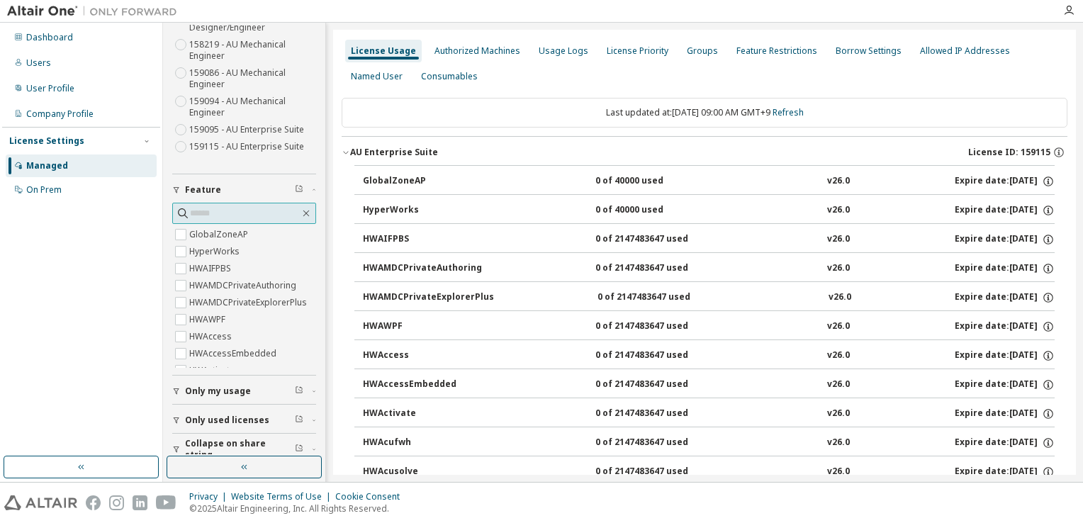
scroll to position [112, 0]
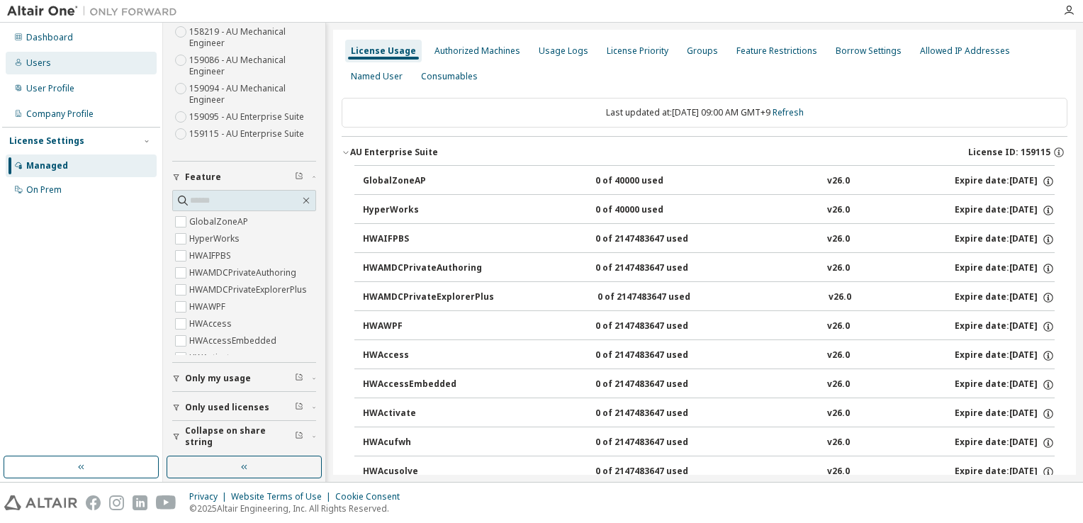
click at [74, 67] on div "Users" at bounding box center [81, 63] width 151 height 23
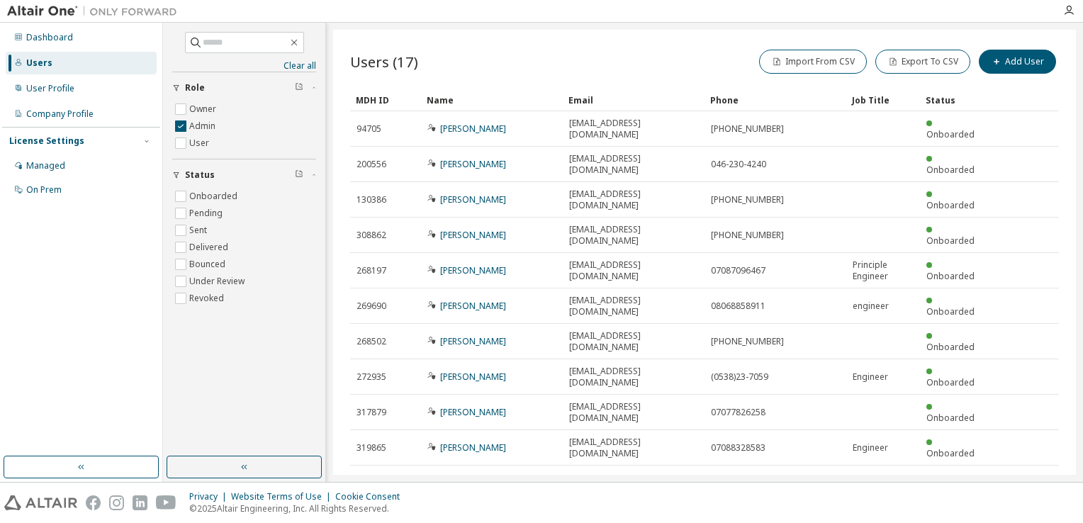
click at [1022, 479] on icon "button" at bounding box center [1024, 482] width 4 height 7
type input "*"
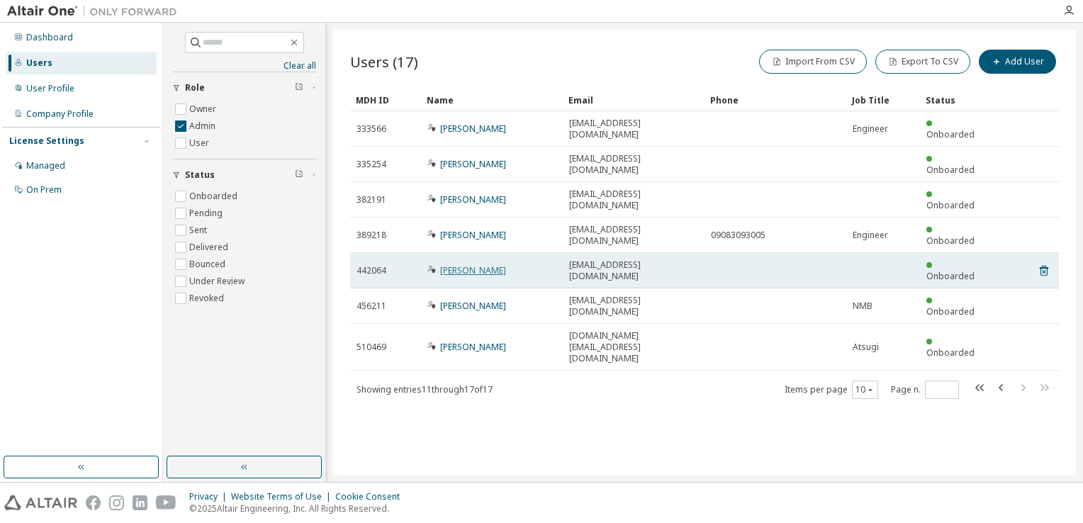
click at [484, 264] on link "Takeru Yoshimura" at bounding box center [473, 270] width 66 height 12
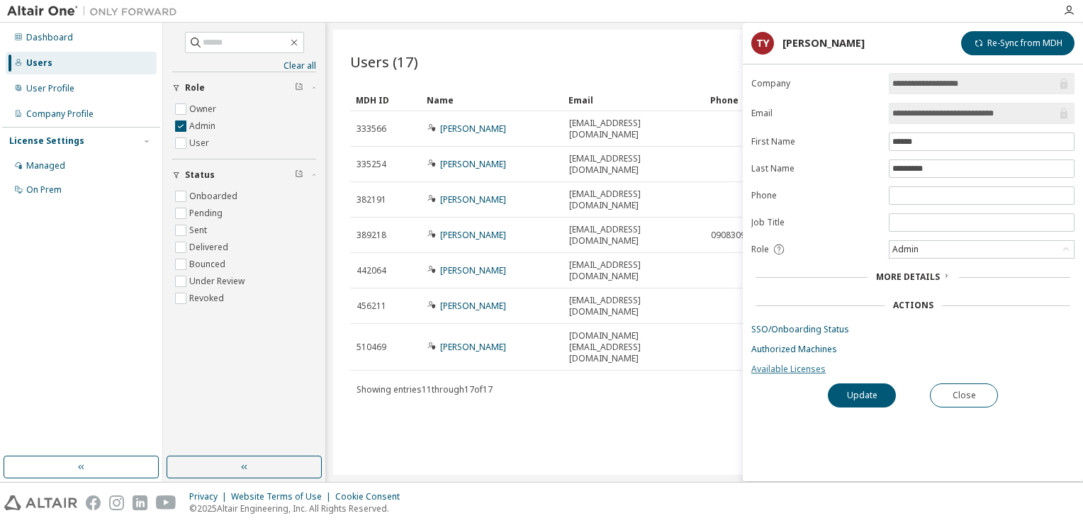
click at [797, 364] on link "Available Licenses" at bounding box center [912, 369] width 323 height 11
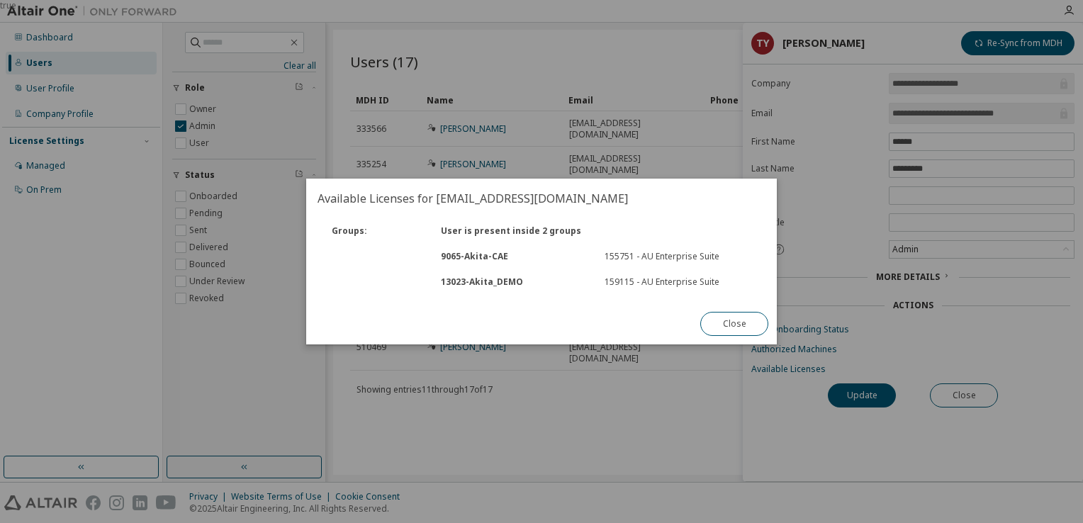
click at [471, 282] on div "13023 - Akita_DEMO" at bounding box center [514, 281] width 164 height 11
click at [729, 325] on button "Close" at bounding box center [734, 324] width 68 height 24
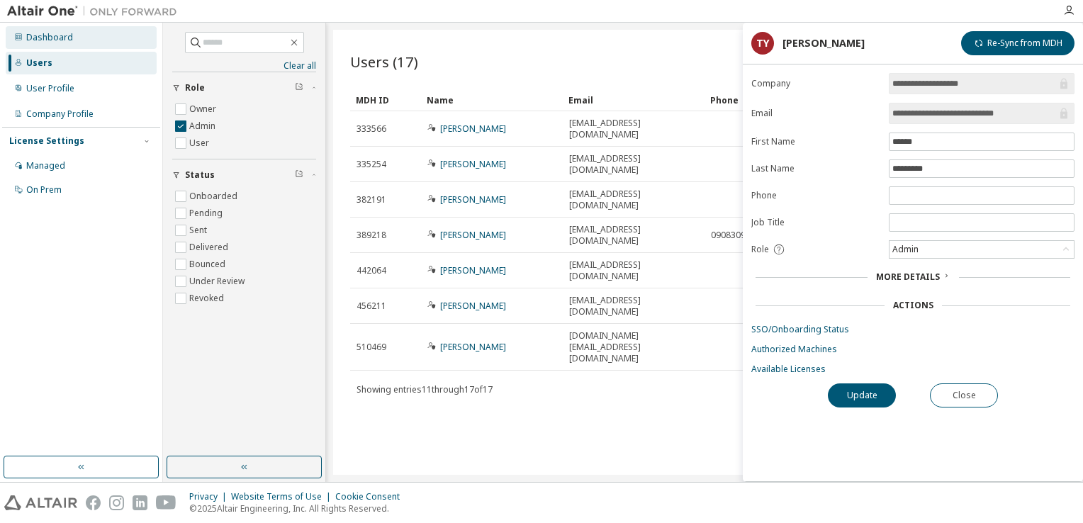
click at [86, 39] on div "Dashboard" at bounding box center [81, 37] width 151 height 23
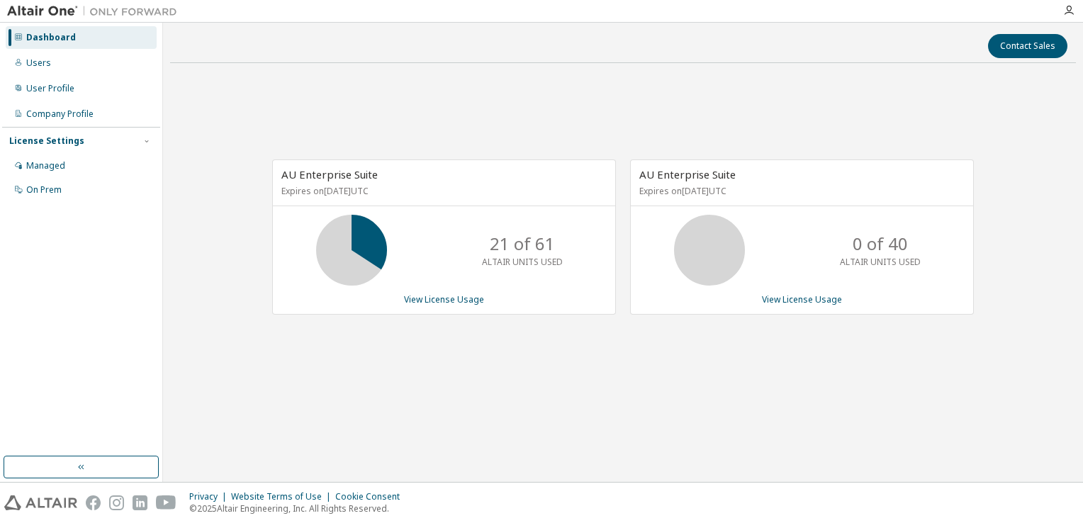
click at [755, 189] on p "Expires on November 13, 2025 UTC" at bounding box center [800, 191] width 322 height 12
click at [805, 300] on link "View License Usage" at bounding box center [802, 299] width 80 height 12
click at [64, 55] on div "Users" at bounding box center [81, 63] width 151 height 23
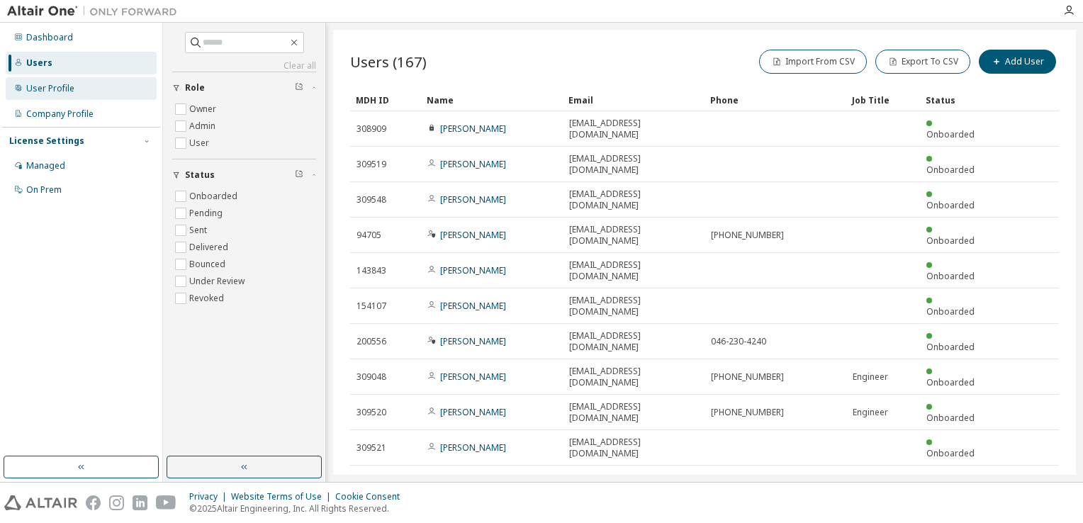
click at [68, 88] on div "User Profile" at bounding box center [50, 88] width 48 height 11
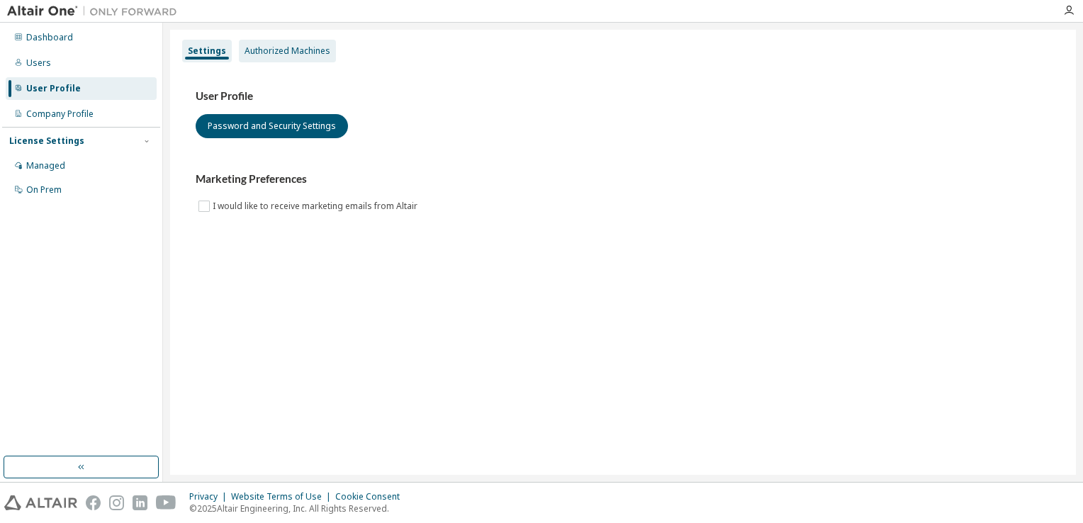
click at [273, 50] on div "Authorized Machines" at bounding box center [288, 50] width 86 height 11
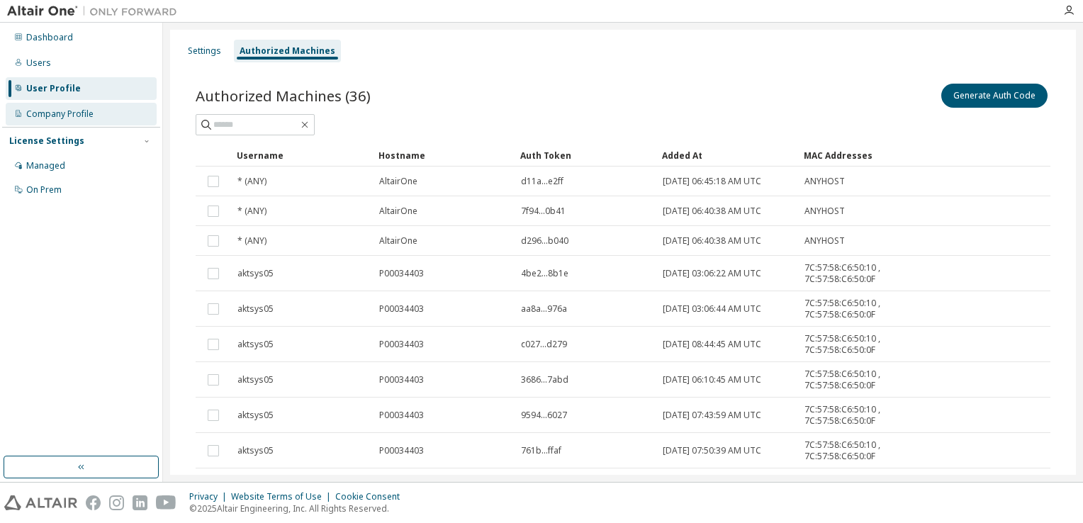
click at [74, 115] on div "Company Profile" at bounding box center [59, 113] width 67 height 11
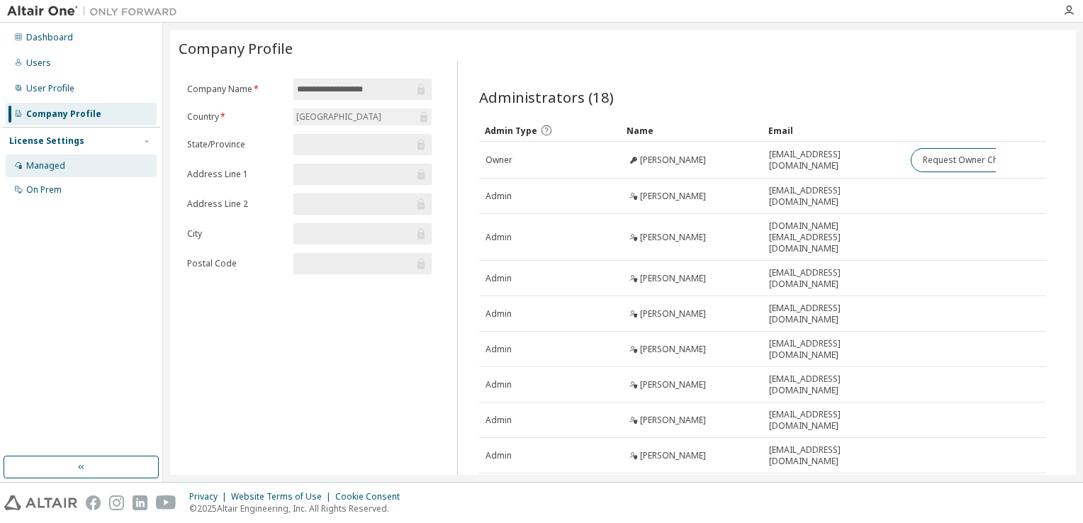
click at [86, 155] on div "Managed" at bounding box center [81, 166] width 151 height 23
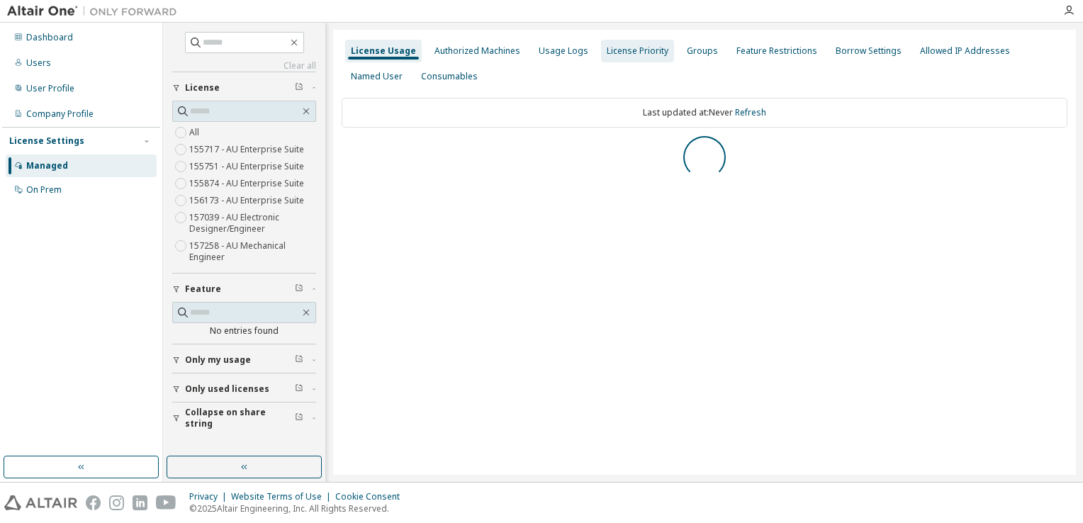
click at [634, 50] on div "License Priority" at bounding box center [638, 50] width 62 height 11
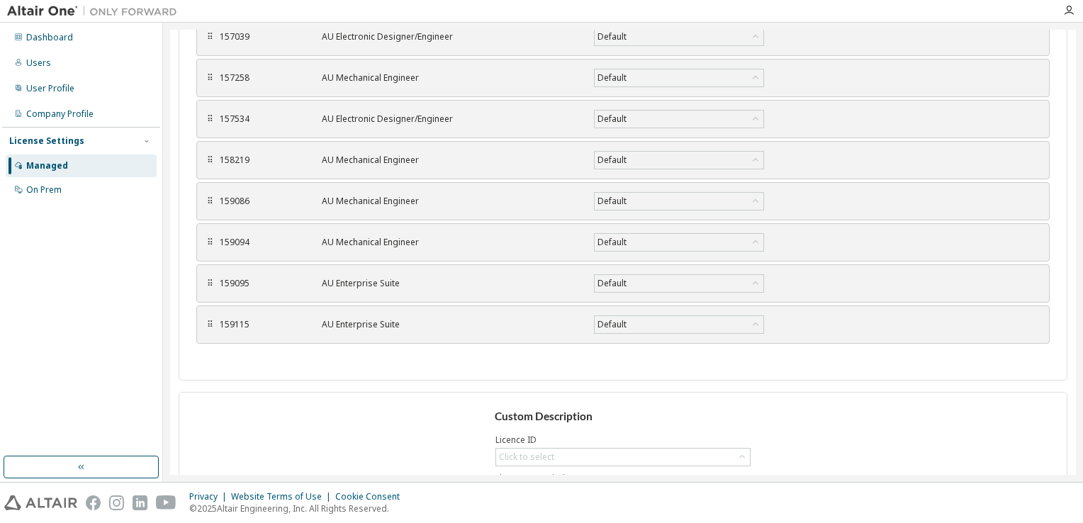
scroll to position [425, 0]
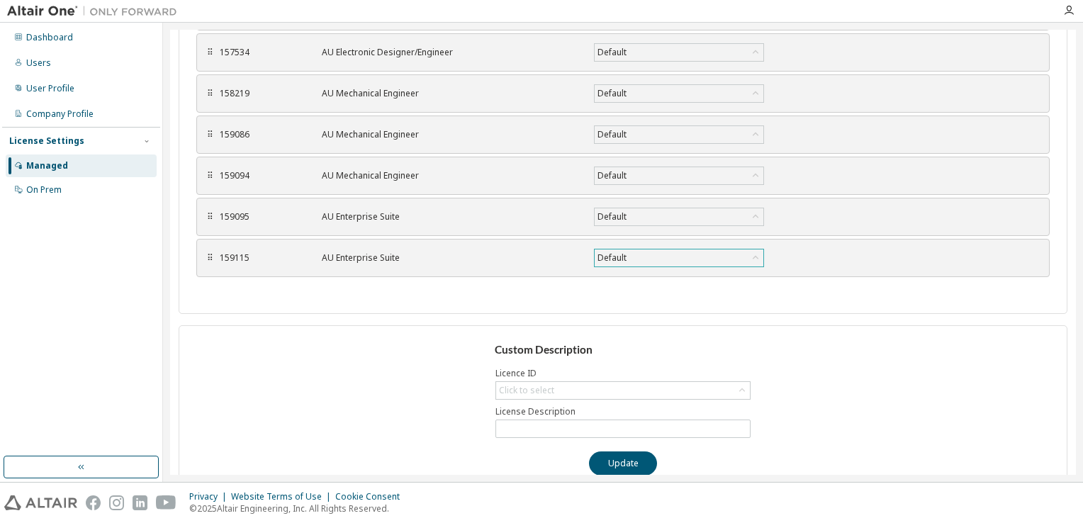
click at [610, 254] on div "Default" at bounding box center [611, 258] width 33 height 16
click at [388, 255] on div "AU Enterprise Suite" at bounding box center [449, 257] width 255 height 11
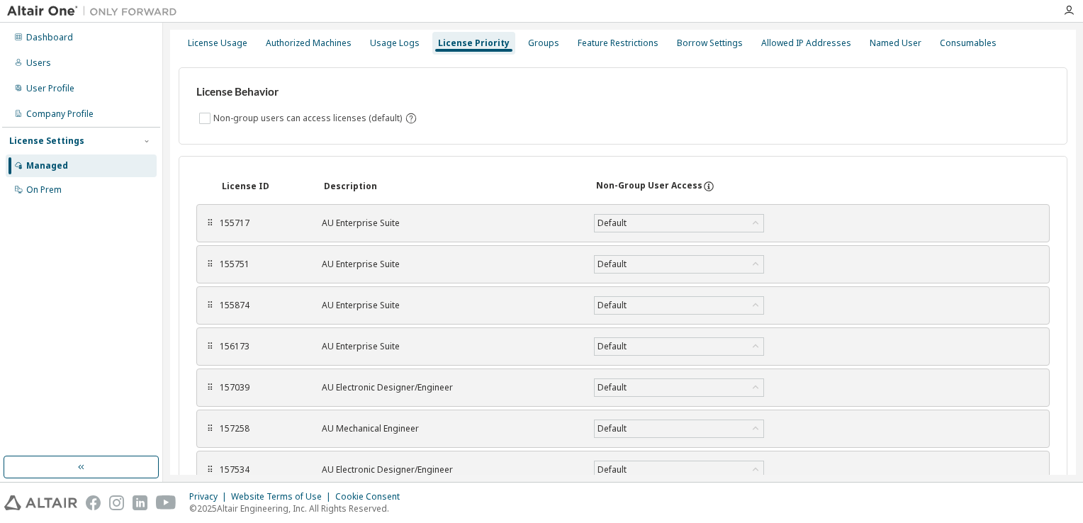
scroll to position [0, 0]
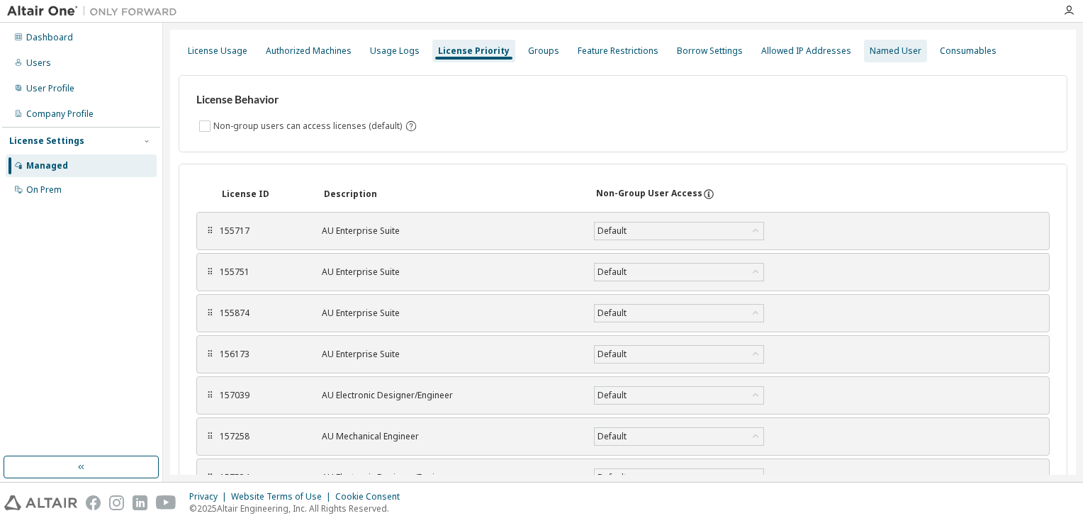
click at [870, 53] on div "Named User" at bounding box center [896, 50] width 52 height 11
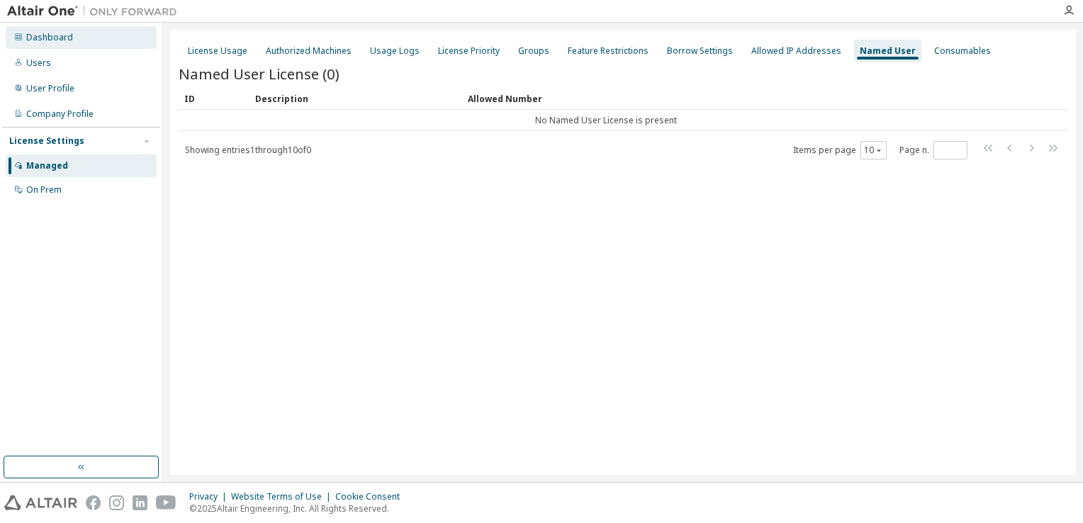
click at [113, 34] on div "Dashboard" at bounding box center [81, 37] width 151 height 23
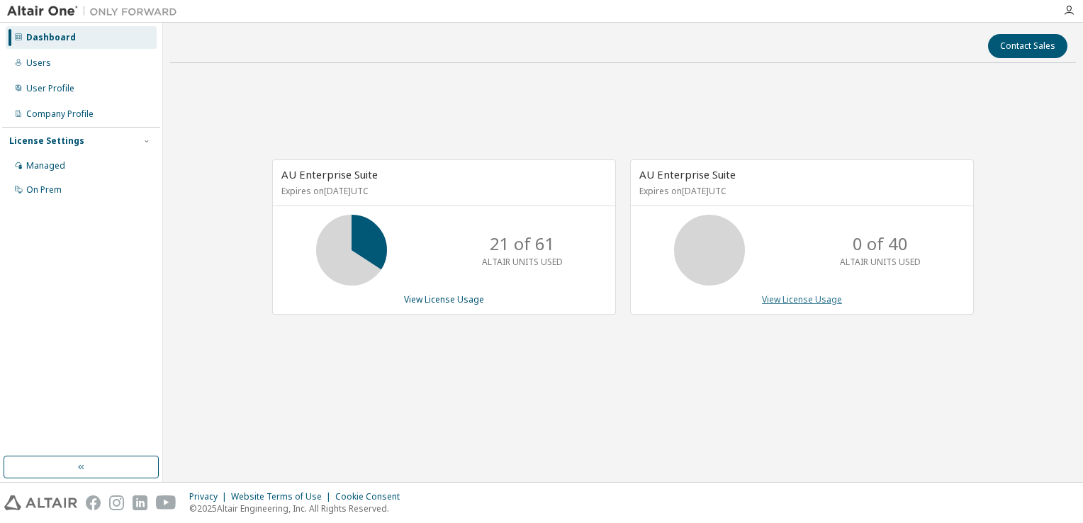
click at [831, 295] on link "View License Usage" at bounding box center [802, 299] width 80 height 12
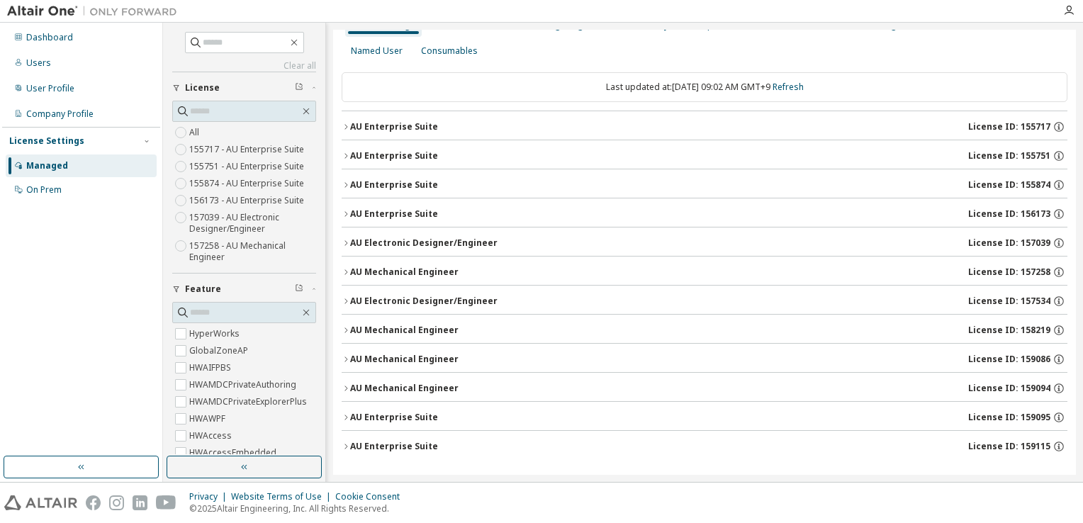
scroll to position [27, 0]
click at [345, 443] on icon "button" at bounding box center [346, 445] width 9 height 9
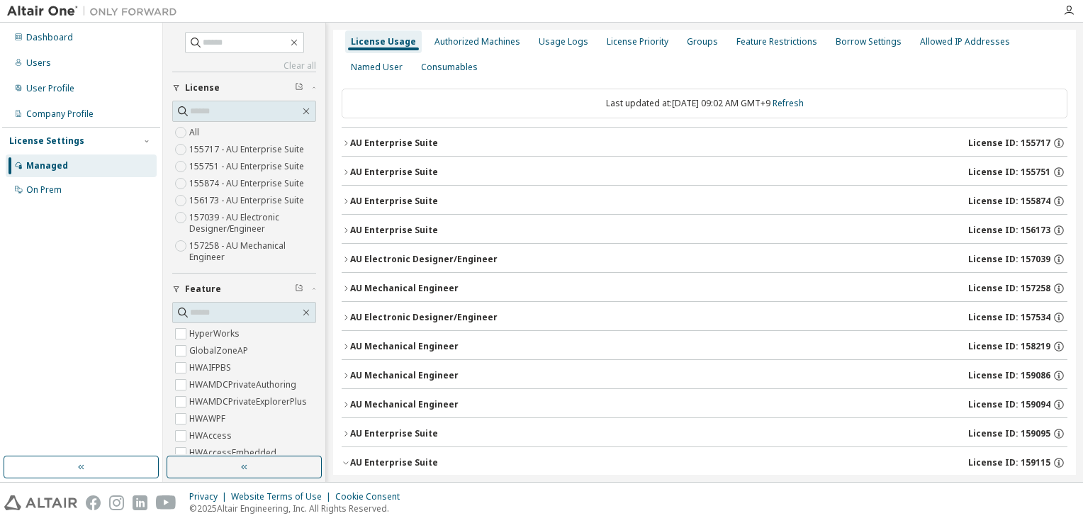
scroll to position [0, 0]
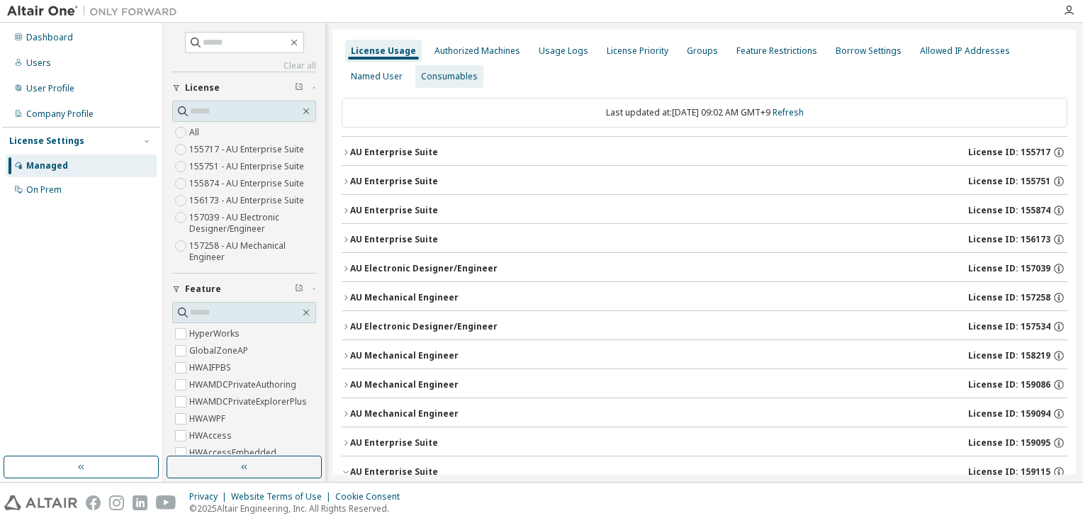
click at [448, 77] on div "Consumables" at bounding box center [449, 76] width 57 height 11
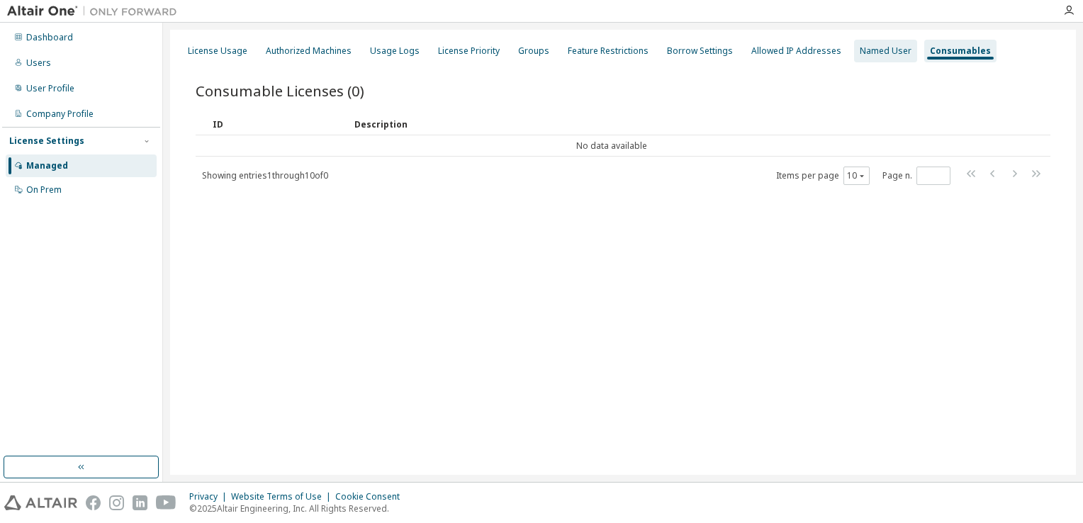
click at [860, 52] on div "Named User" at bounding box center [886, 50] width 52 height 11
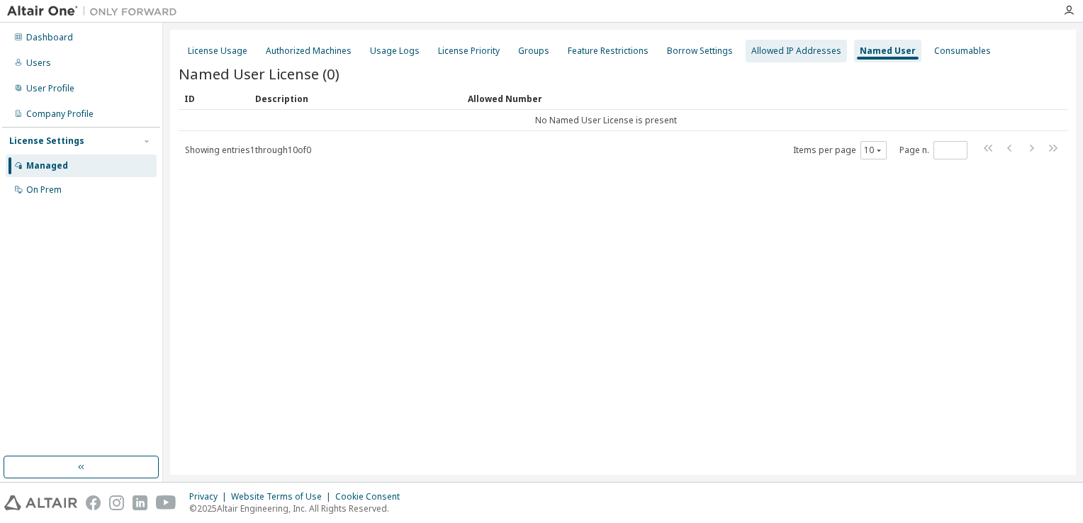
click at [806, 55] on div "Allowed IP Addresses" at bounding box center [796, 50] width 90 height 11
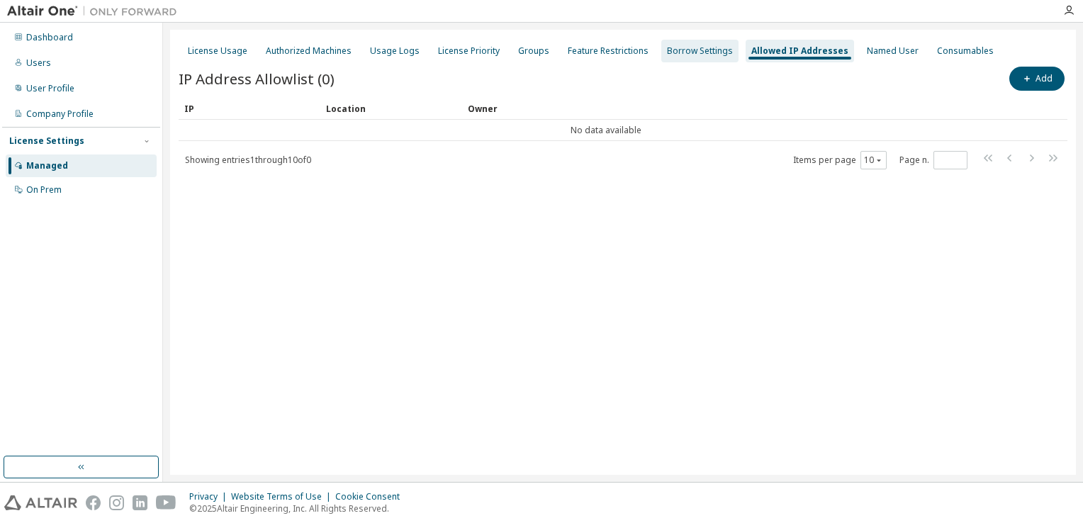
click at [689, 54] on div "Borrow Settings" at bounding box center [700, 50] width 66 height 11
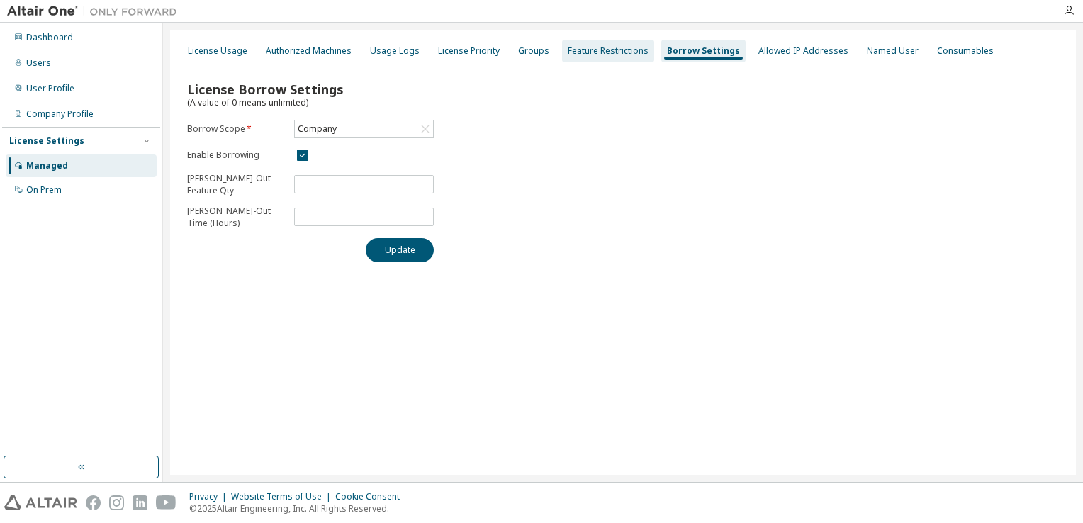
click at [628, 56] on div "Feature Restrictions" at bounding box center [608, 50] width 81 height 11
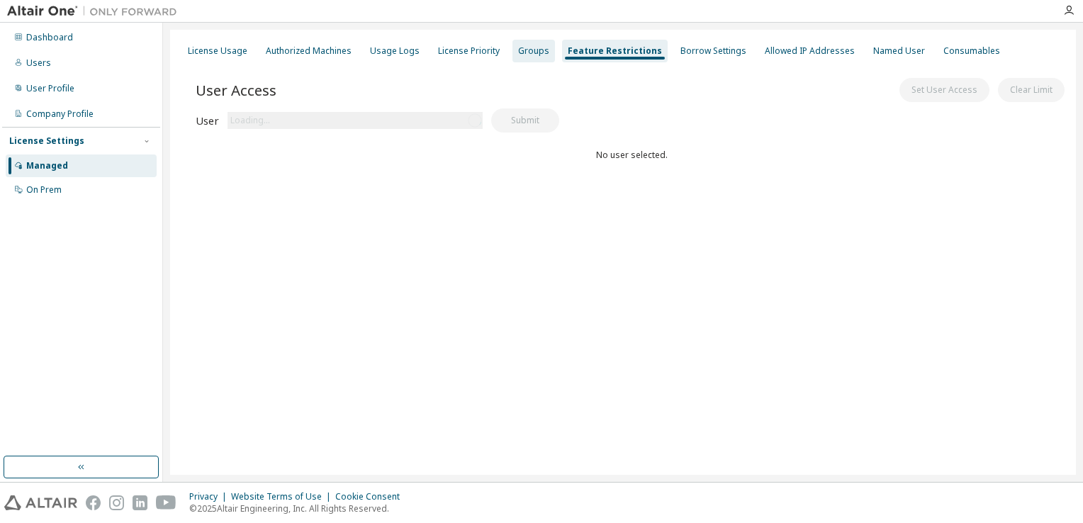
click at [520, 52] on div "Groups" at bounding box center [533, 50] width 31 height 11
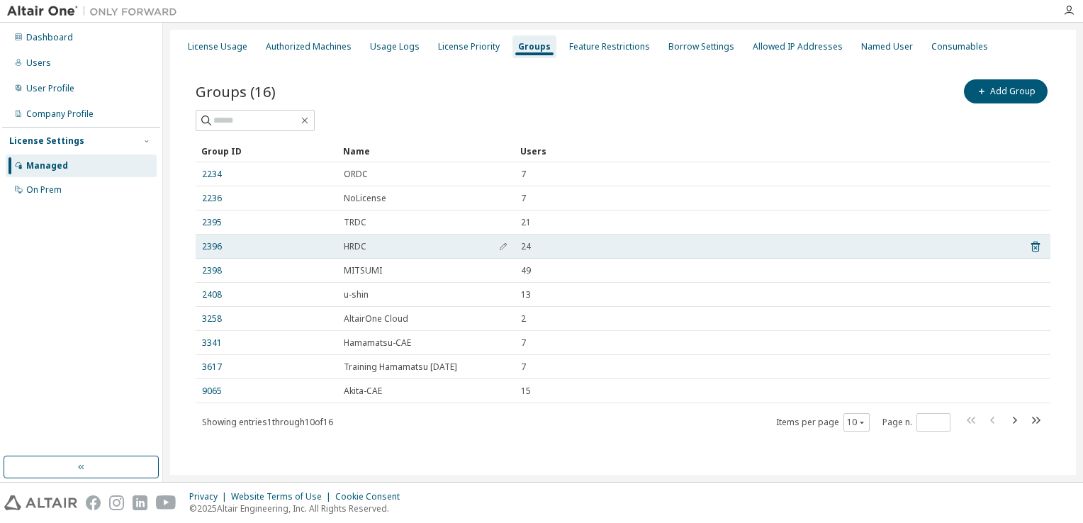
scroll to position [6, 0]
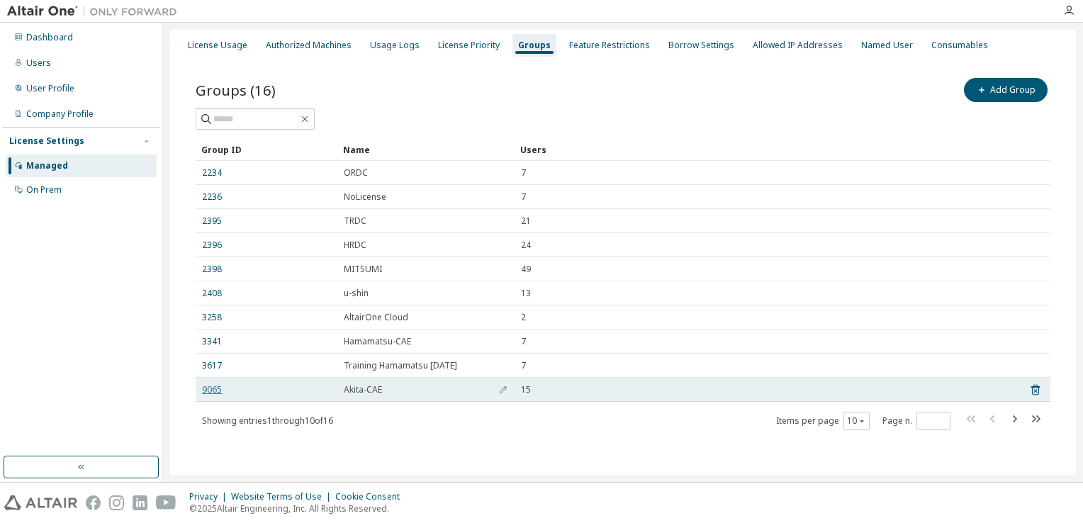
click at [205, 388] on link "9065" at bounding box center [212, 389] width 20 height 11
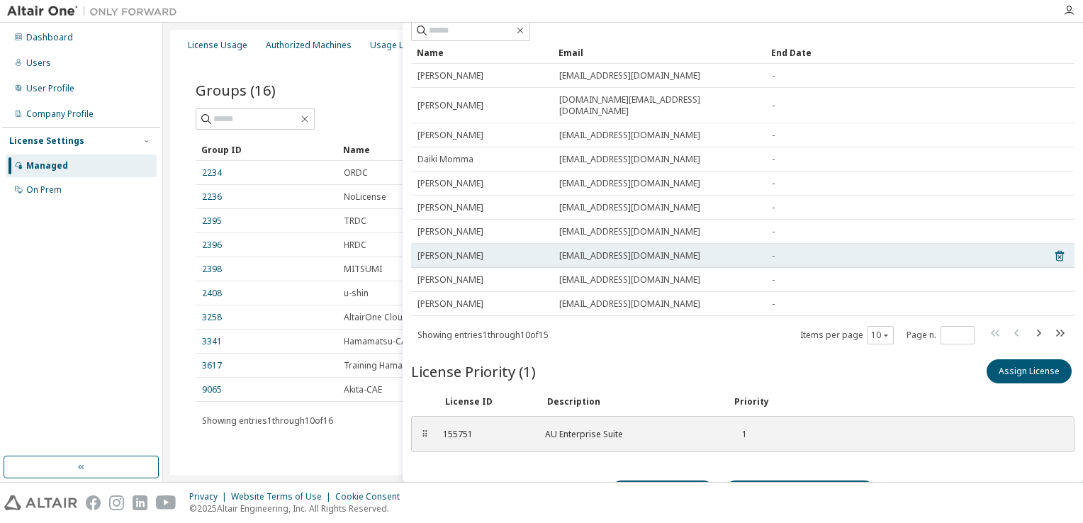
scroll to position [128, 0]
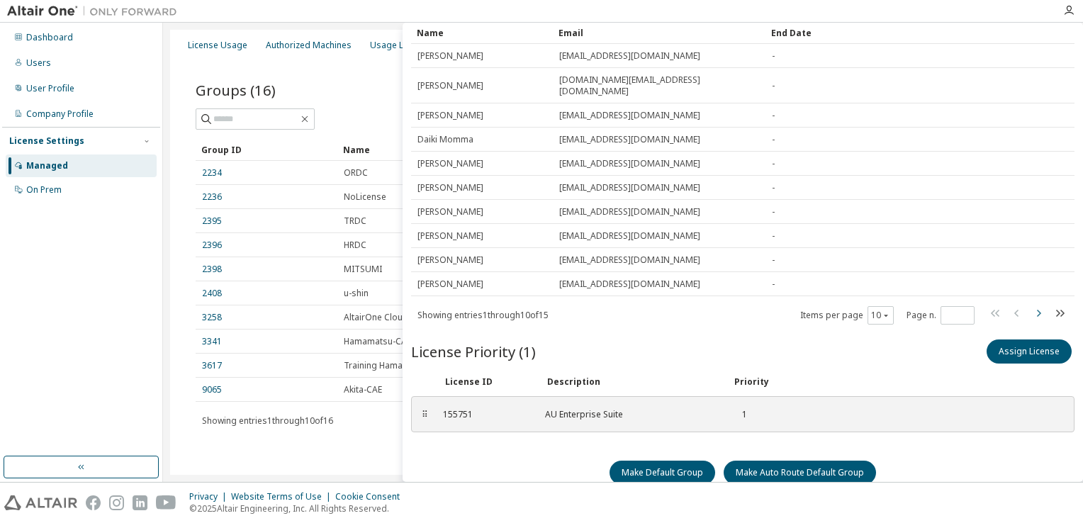
click at [1030, 305] on icon "button" at bounding box center [1038, 313] width 17 height 17
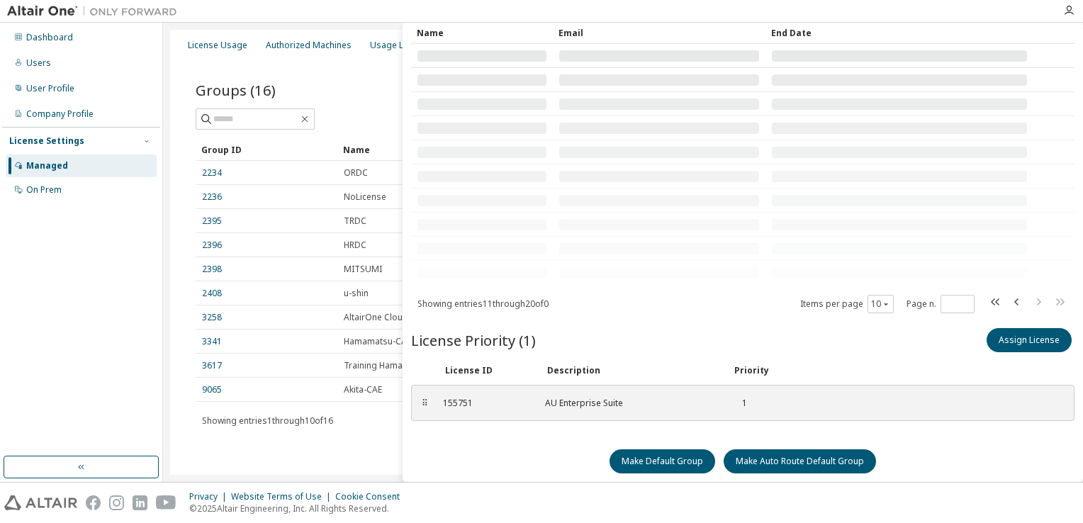
scroll to position [7, 0]
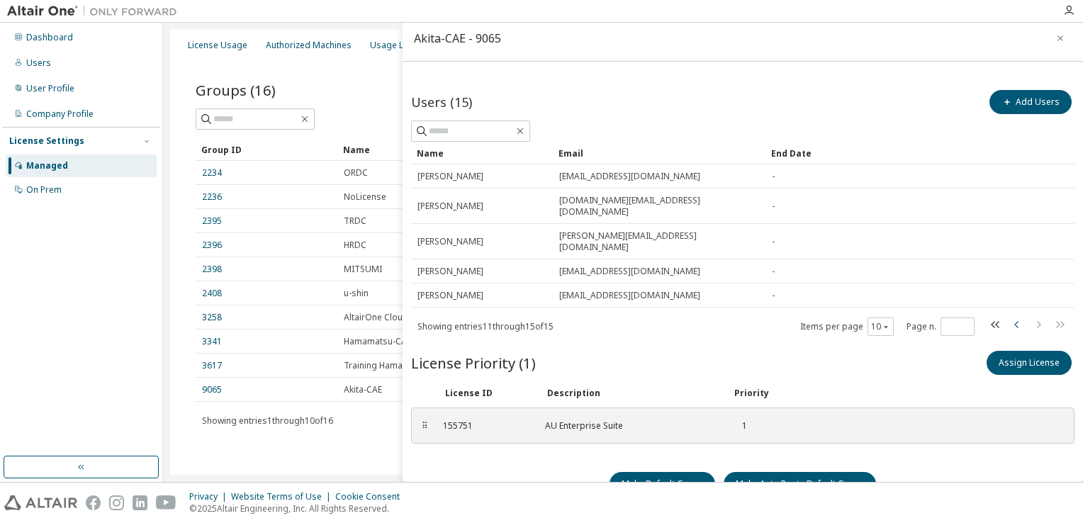
click at [1014, 316] on icon "button" at bounding box center [1017, 324] width 17 height 17
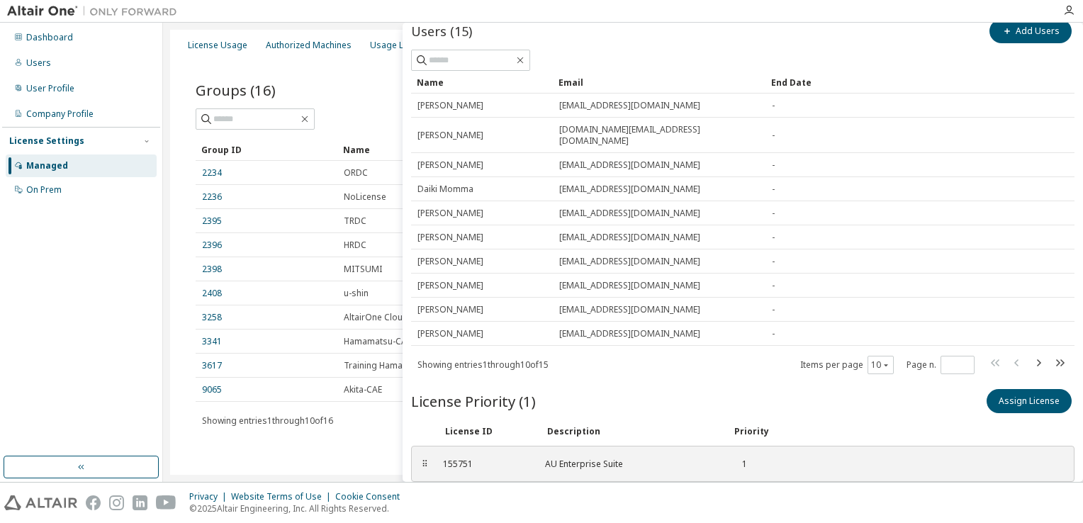
scroll to position [128, 0]
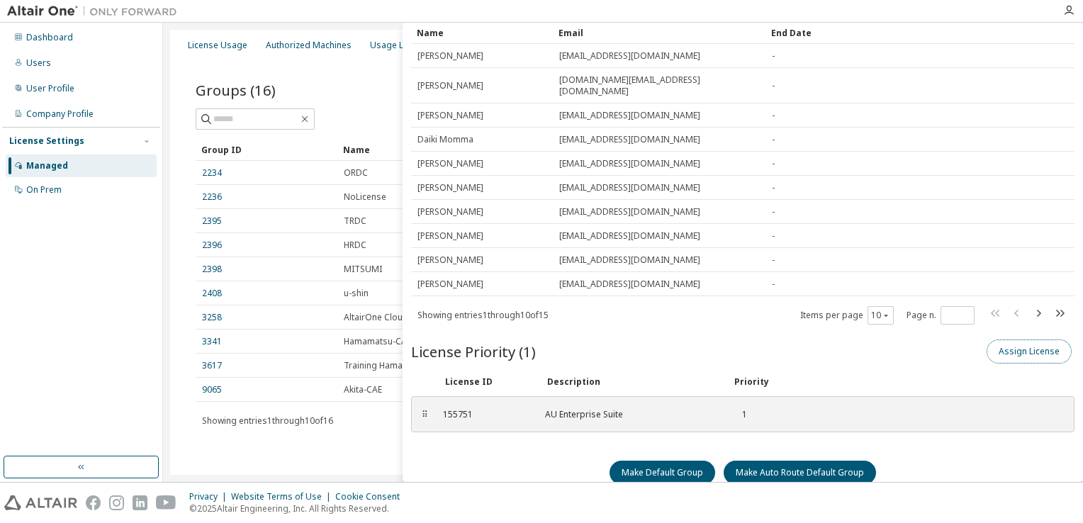
click at [1017, 340] on button "Assign License" at bounding box center [1029, 352] width 85 height 24
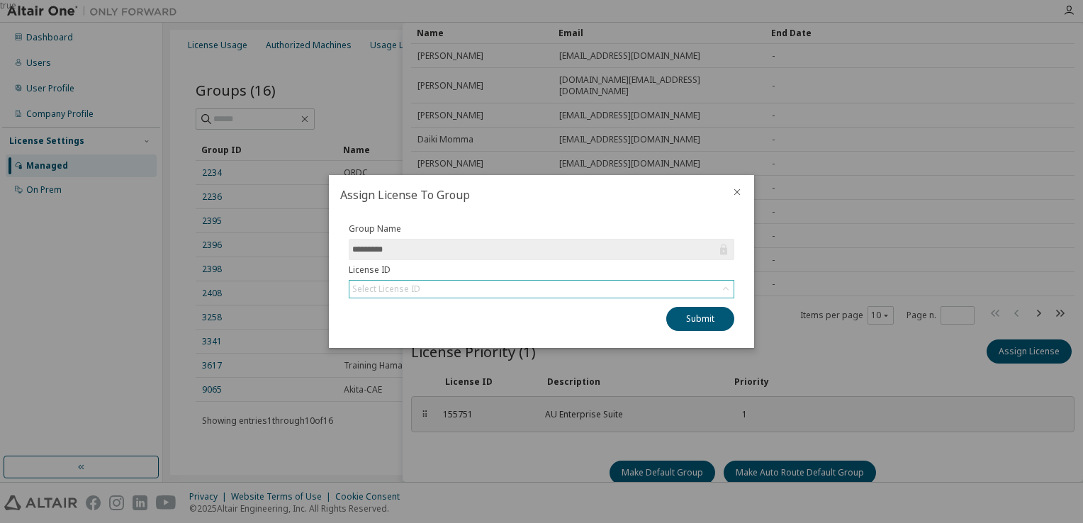
click at [516, 287] on div "Select License ID" at bounding box center [541, 289] width 384 height 17
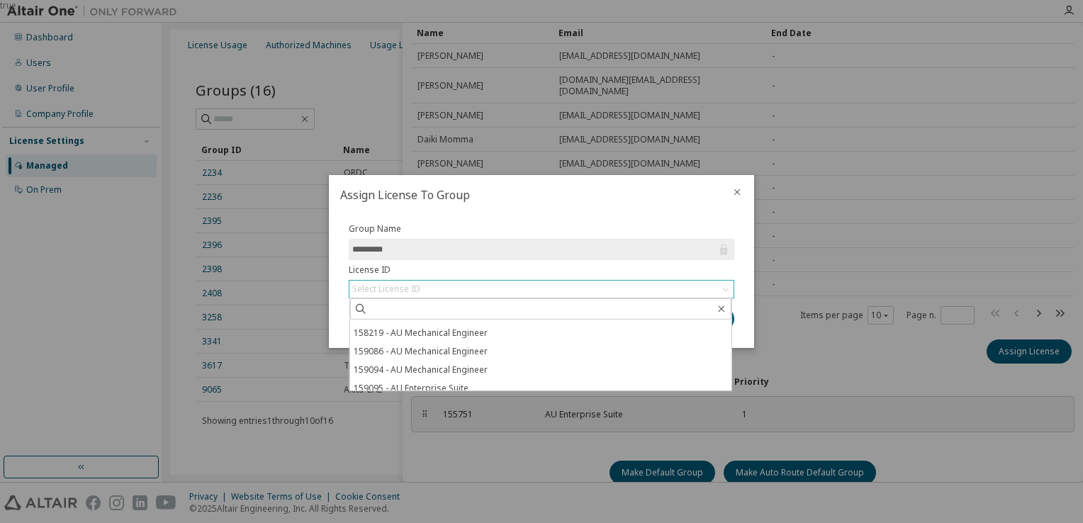
scroll to position [132, 0]
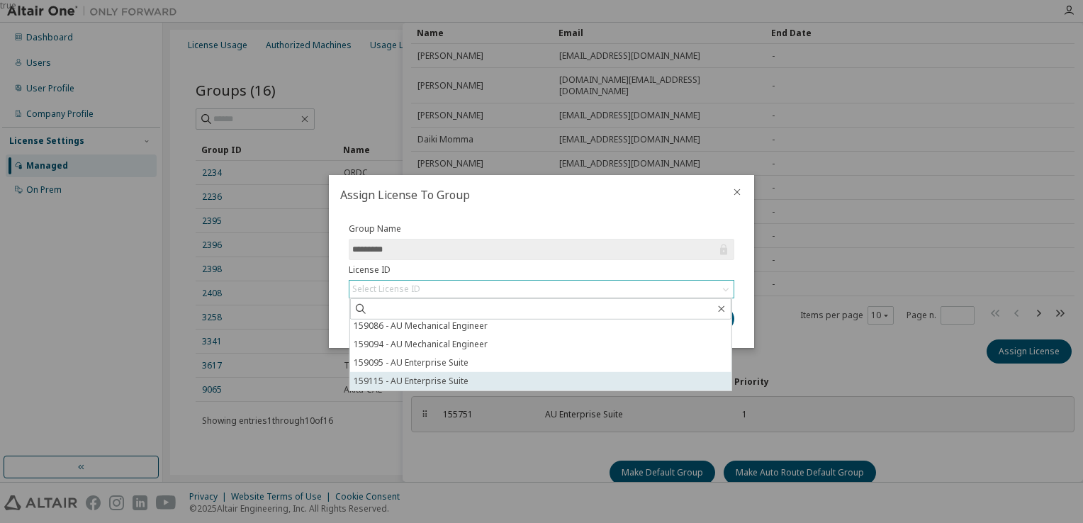
click at [402, 384] on li "159115 - AU Enterprise Suite" at bounding box center [540, 381] width 381 height 18
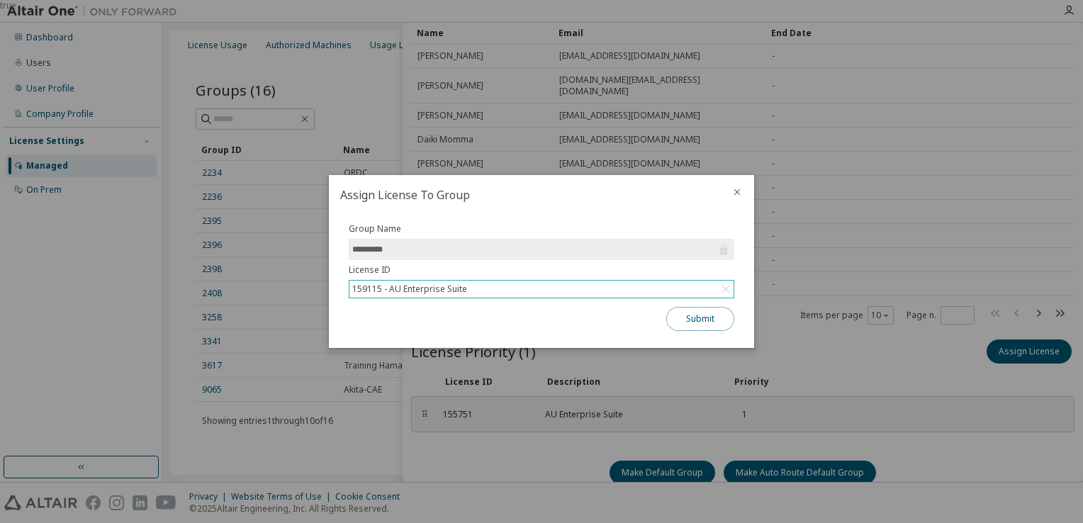
click at [691, 321] on button "Submit" at bounding box center [700, 319] width 68 height 24
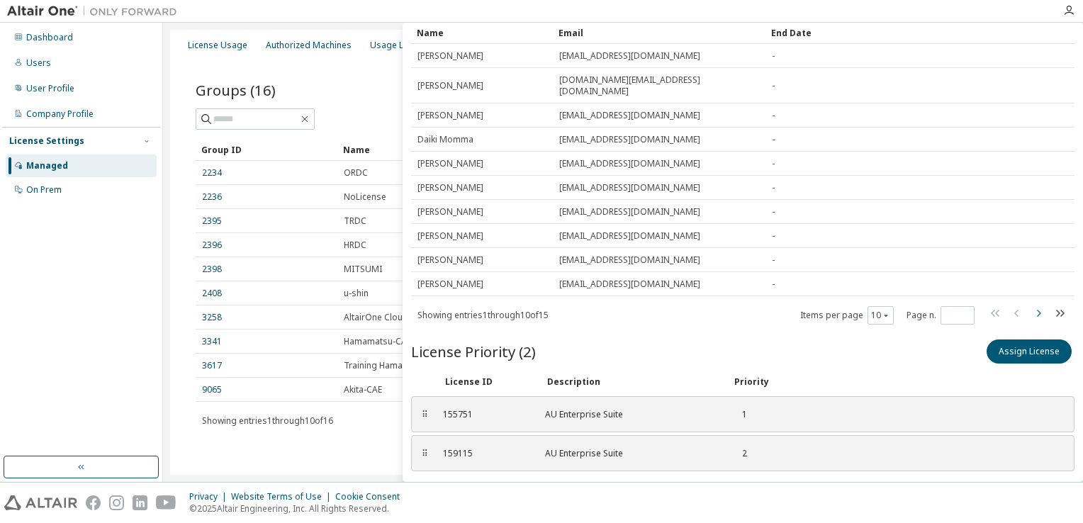
click at [1035, 305] on icon "button" at bounding box center [1038, 313] width 17 height 17
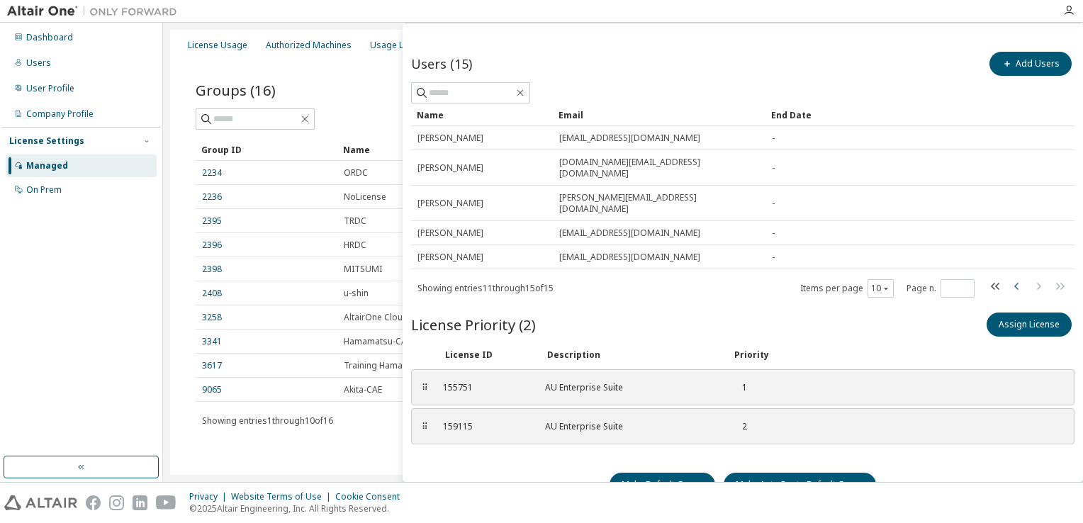
click at [1009, 278] on icon "button" at bounding box center [1017, 286] width 17 height 17
type input "*"
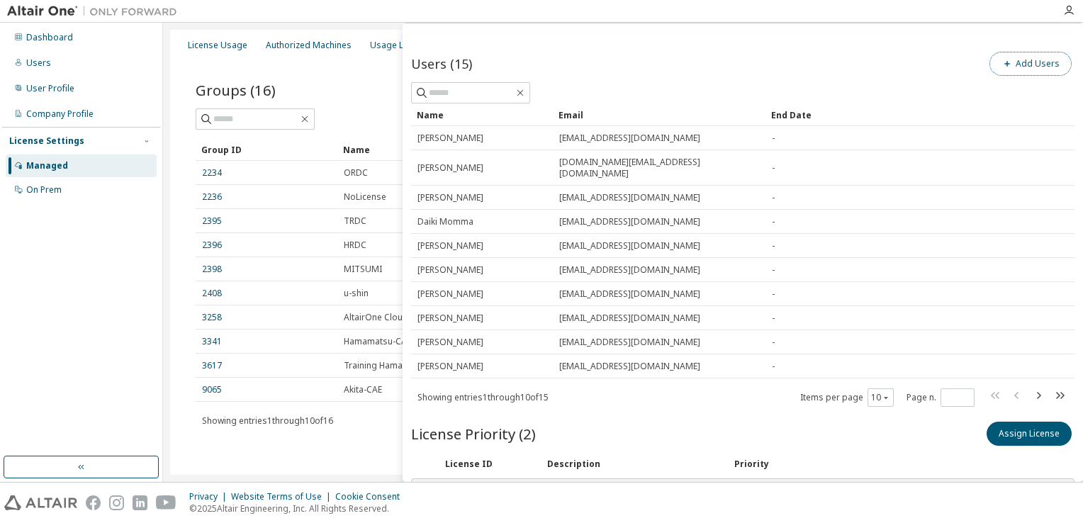
click at [1021, 65] on button "Add Users" at bounding box center [1031, 64] width 82 height 24
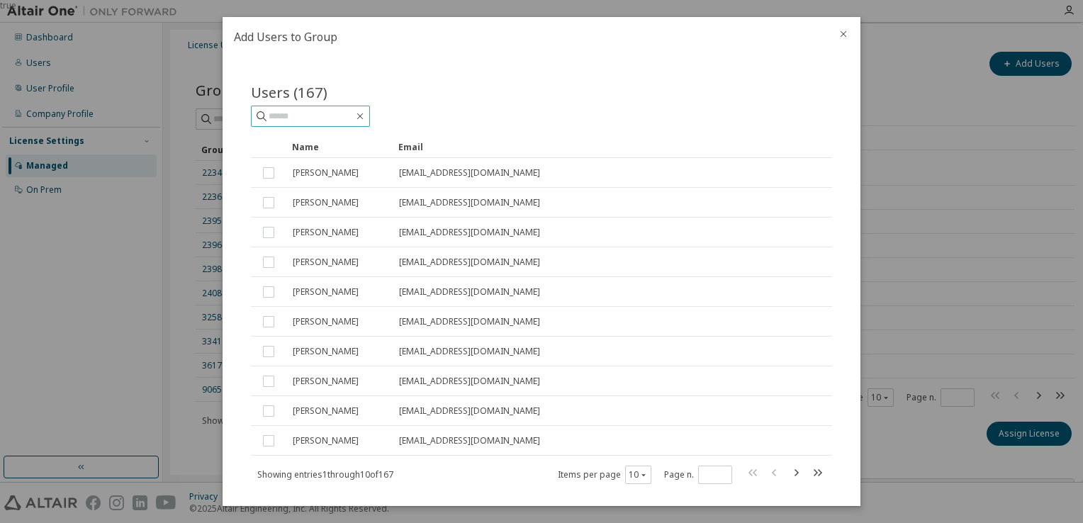
click at [293, 119] on input "text" at bounding box center [311, 116] width 85 height 14
type input "*********"
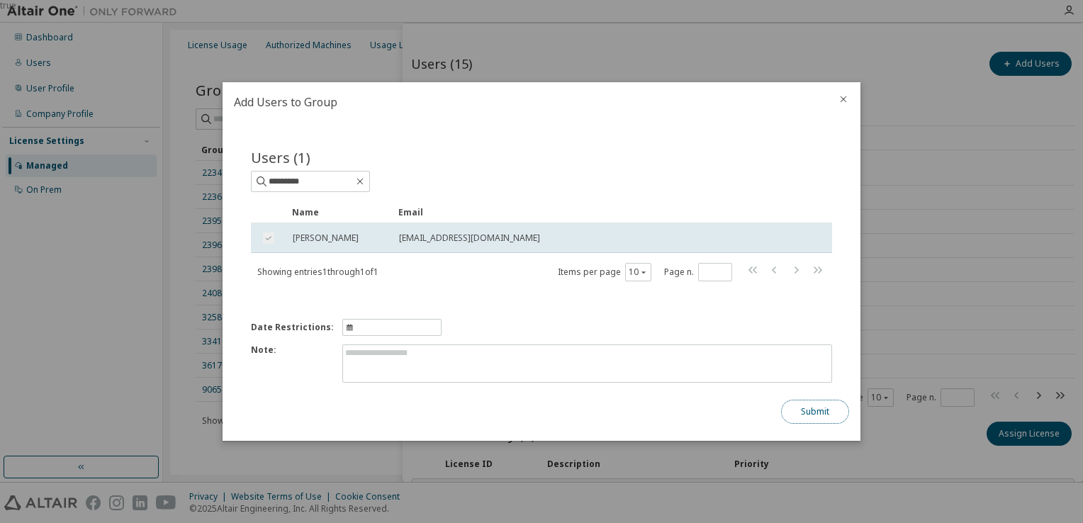
click at [802, 408] on button "Submit" at bounding box center [815, 412] width 68 height 24
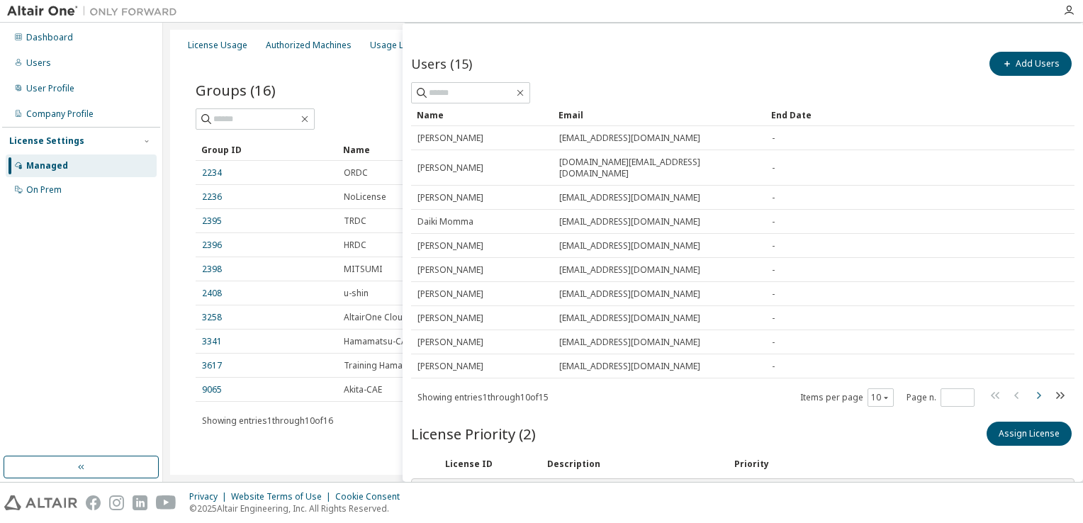
click at [1031, 387] on icon "button" at bounding box center [1038, 395] width 17 height 17
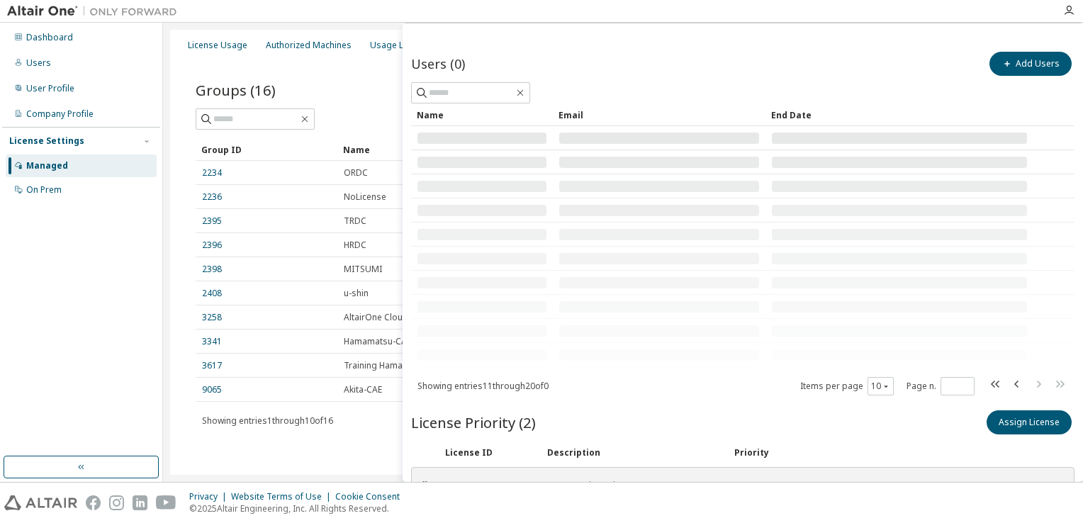
scroll to position [0, 0]
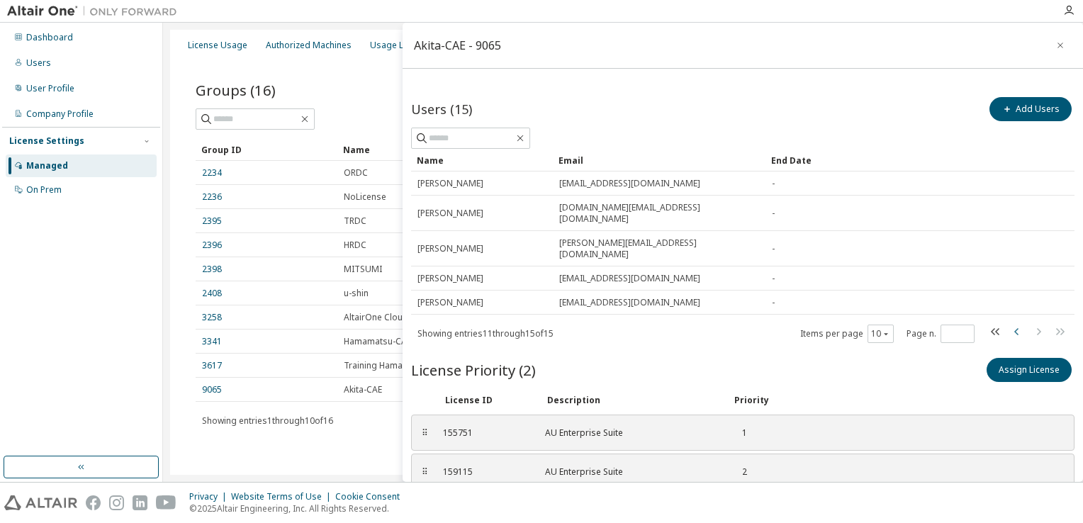
click at [1014, 323] on icon "button" at bounding box center [1017, 331] width 17 height 17
type input "*"
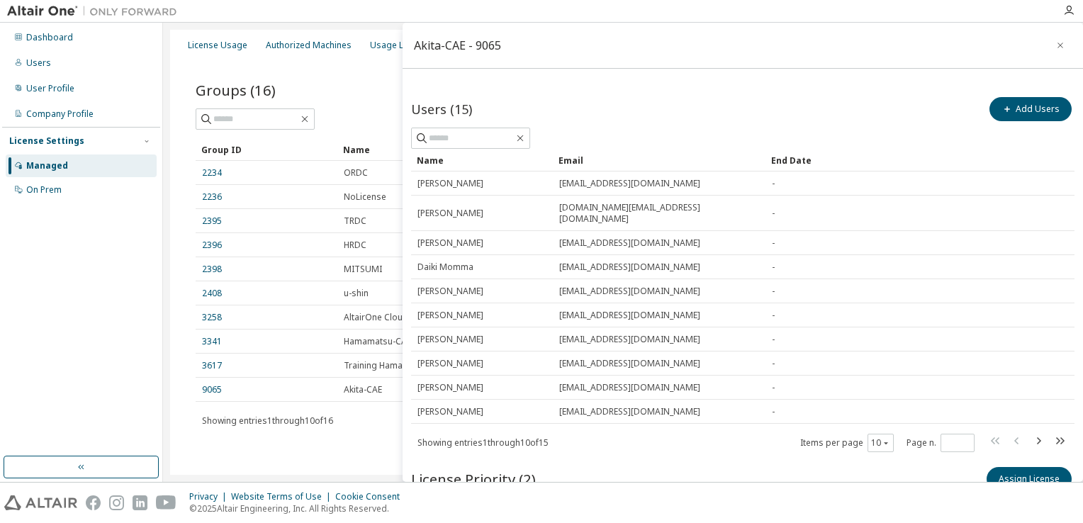
click at [94, 343] on div "Dashboard Users User Profile Company Profile License Settings Managed On Prem" at bounding box center [81, 240] width 158 height 430
click at [111, 316] on div "Dashboard Users User Profile Company Profile License Settings Managed On Prem" at bounding box center [81, 240] width 158 height 430
click at [1056, 45] on icon "button" at bounding box center [1061, 45] width 10 height 11
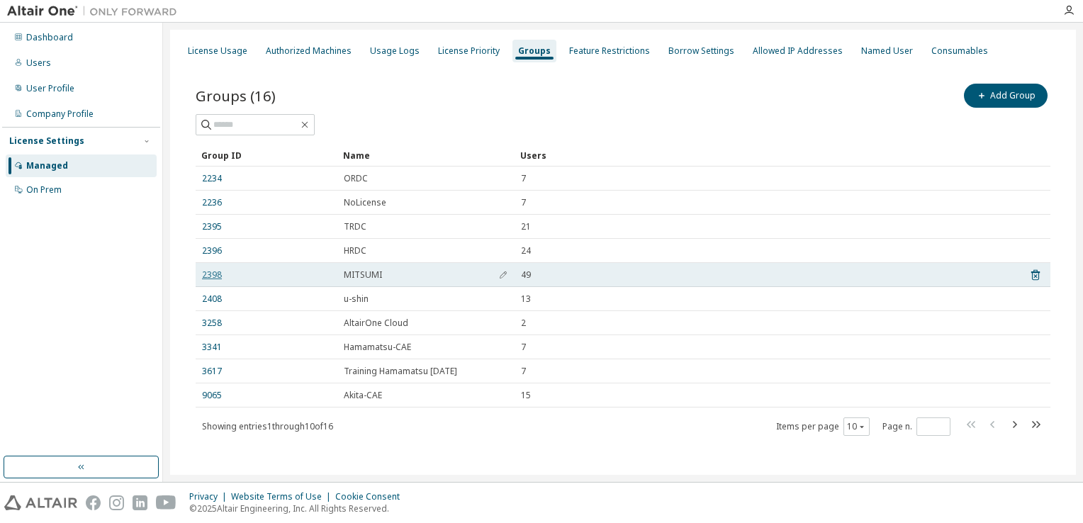
click at [212, 276] on link "2398" at bounding box center [212, 274] width 20 height 11
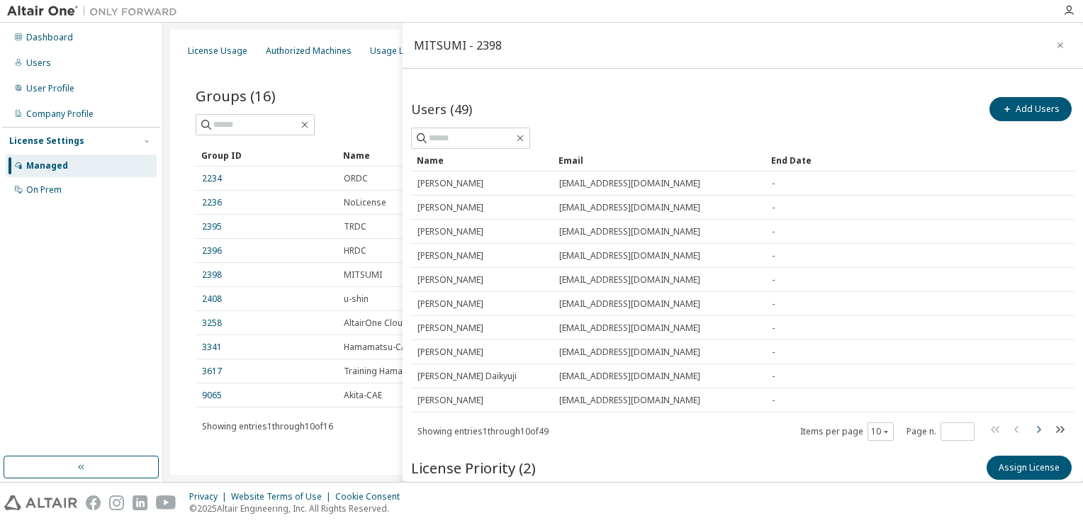
click at [1037, 429] on icon "button" at bounding box center [1039, 429] width 4 height 7
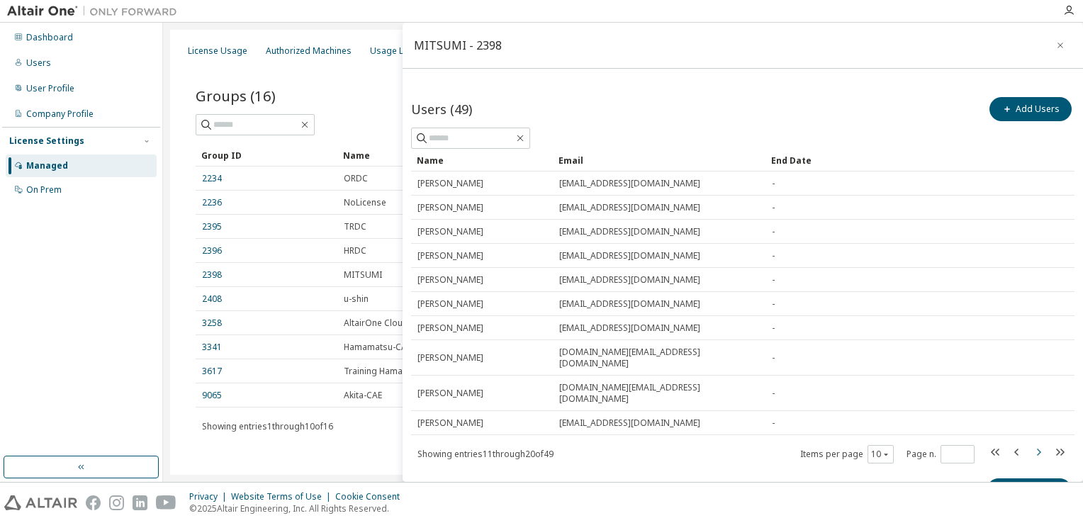
click at [1038, 444] on icon "button" at bounding box center [1038, 452] width 17 height 17
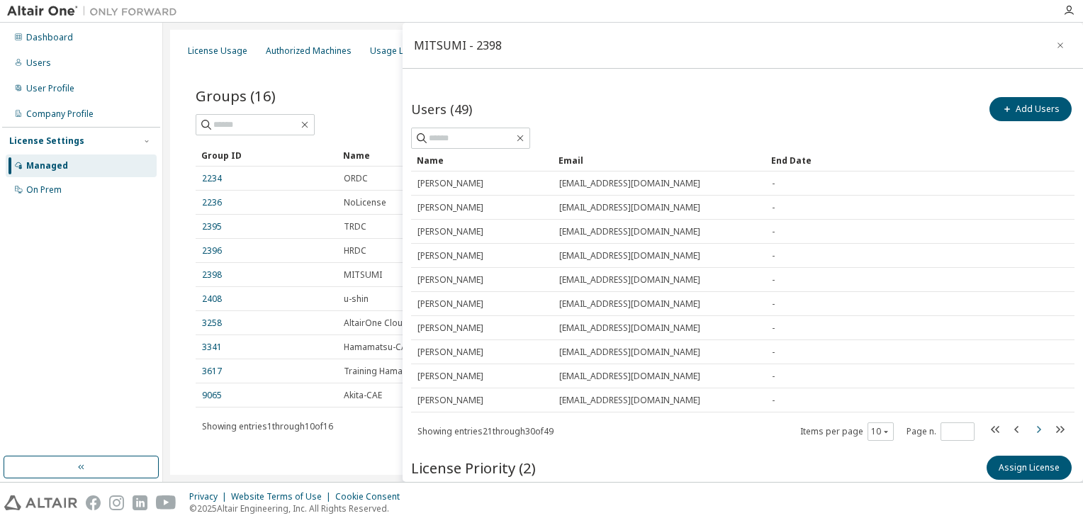
click at [1035, 427] on icon "button" at bounding box center [1038, 429] width 17 height 17
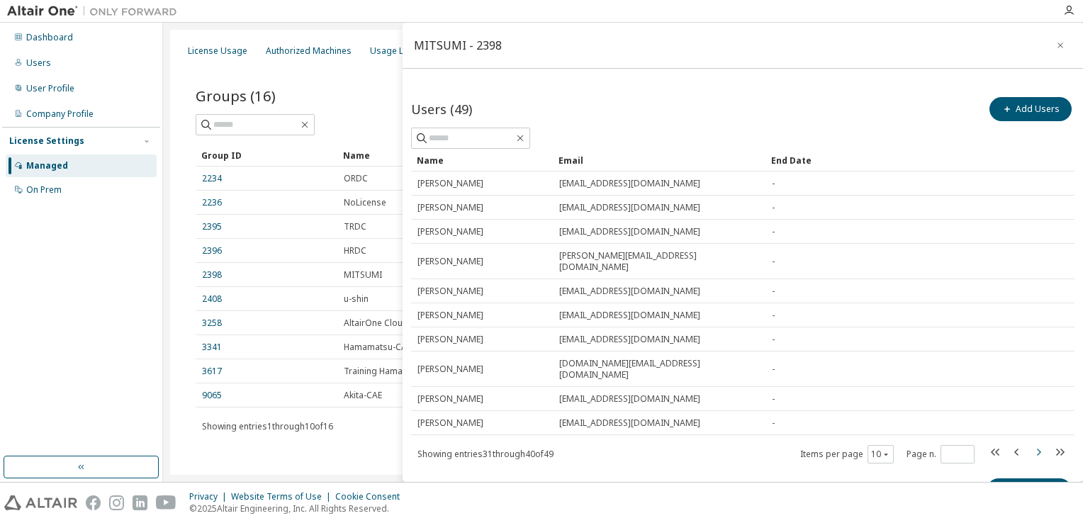
click at [1030, 444] on icon "button" at bounding box center [1038, 452] width 17 height 17
type input "*"
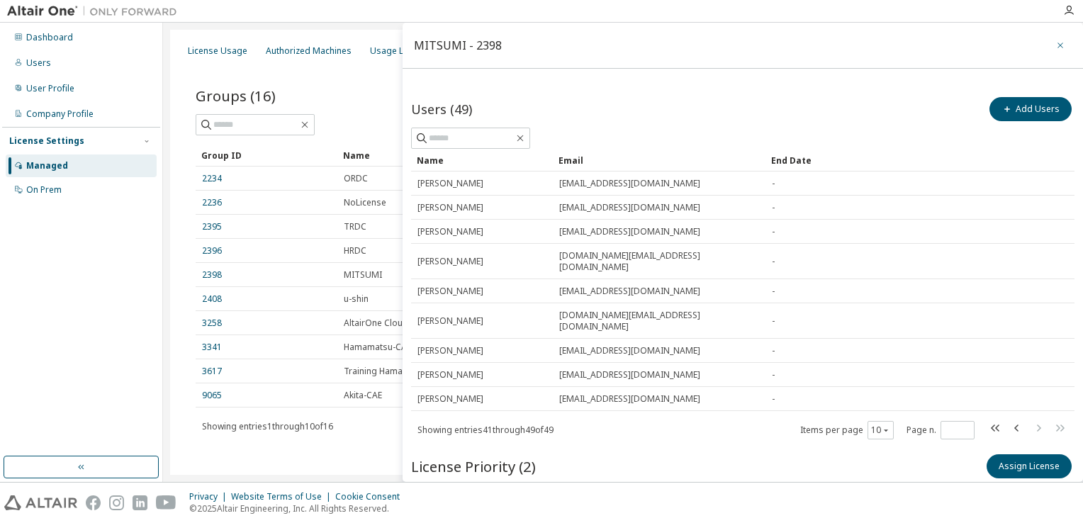
click at [1056, 48] on icon "button" at bounding box center [1061, 45] width 10 height 11
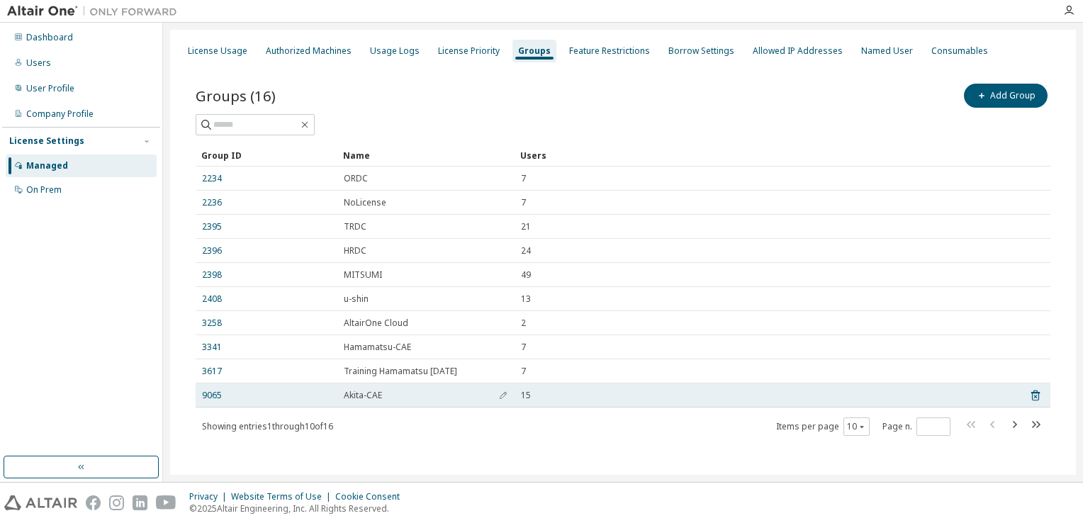
click at [347, 404] on td "Akita-CAE" at bounding box center [425, 396] width 177 height 24
click at [347, 401] on td "Akita-CAE" at bounding box center [425, 396] width 177 height 24
click at [218, 396] on link "9065" at bounding box center [212, 395] width 20 height 11
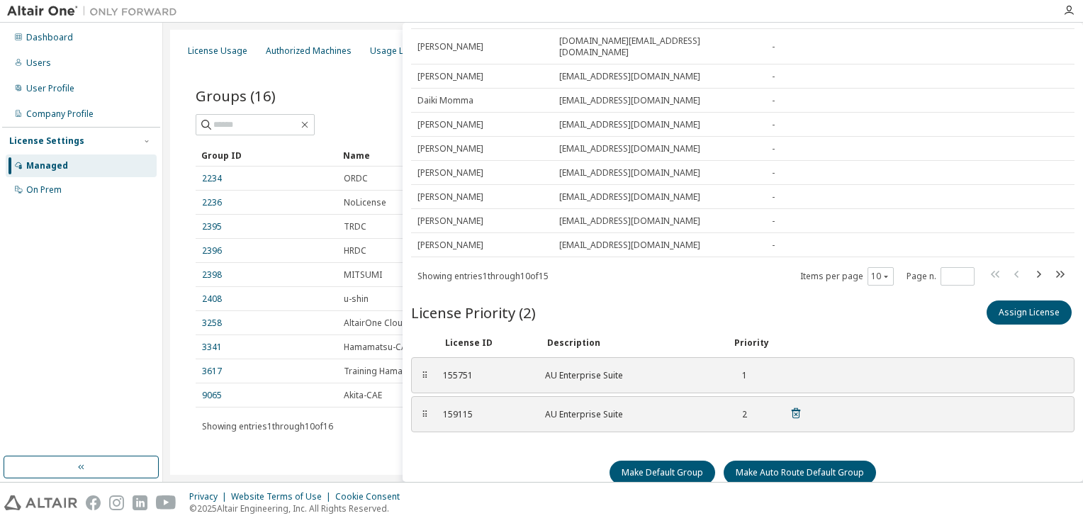
scroll to position [96, 0]
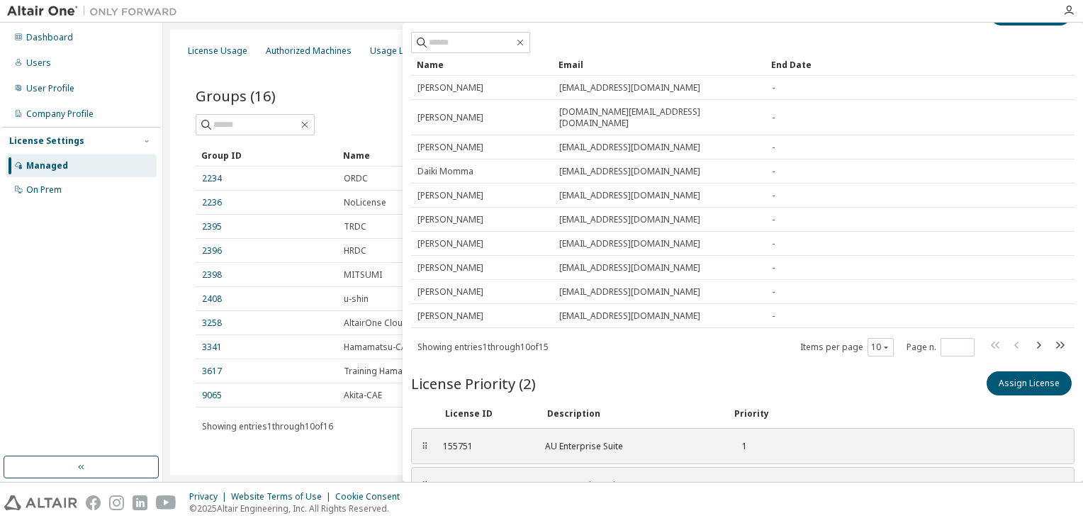
click at [305, 457] on div "Groups (16) Add Group Clear Load Save Save As Field Operator Value Select filte…" at bounding box center [623, 269] width 889 height 410
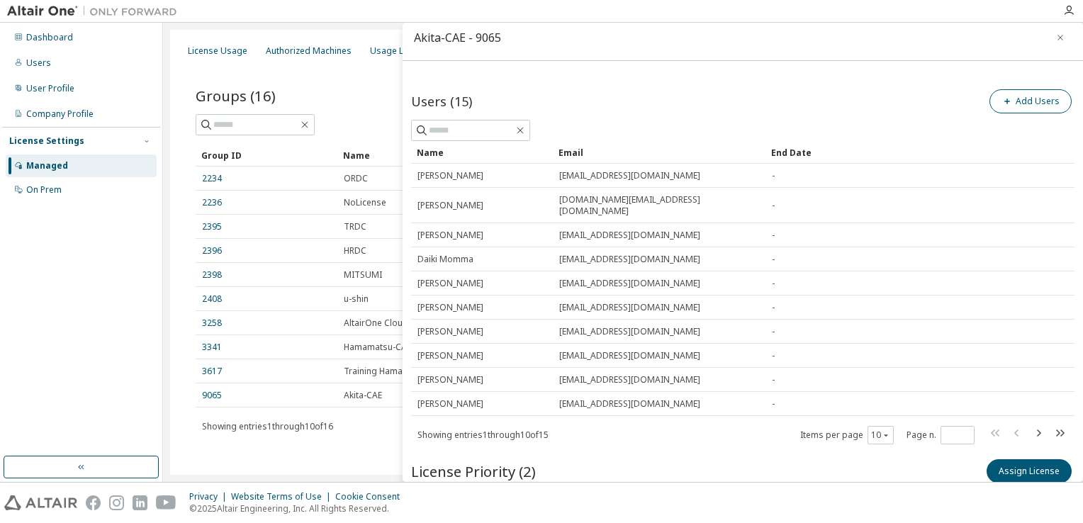
scroll to position [0, 0]
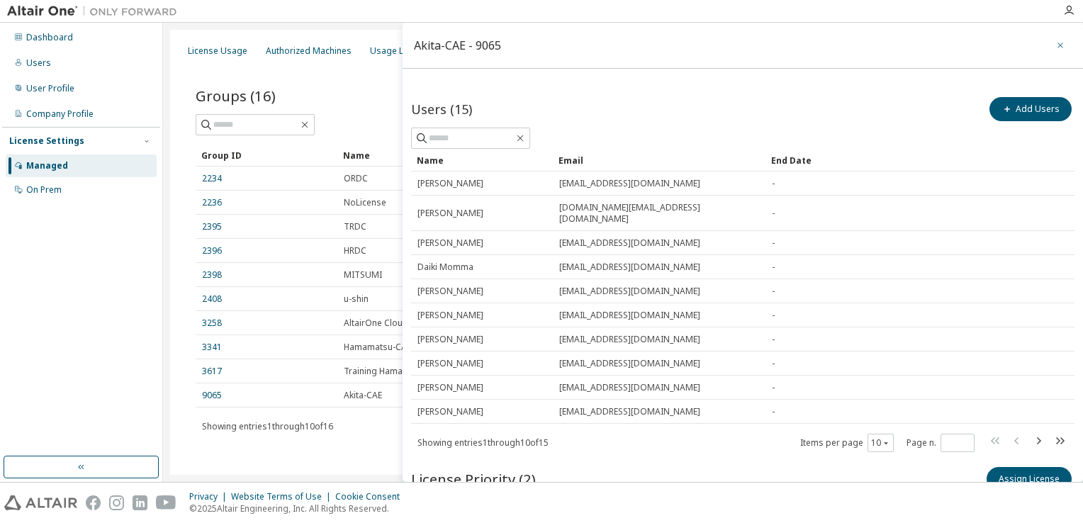
click at [1058, 44] on icon "button" at bounding box center [1061, 46] width 6 height 6
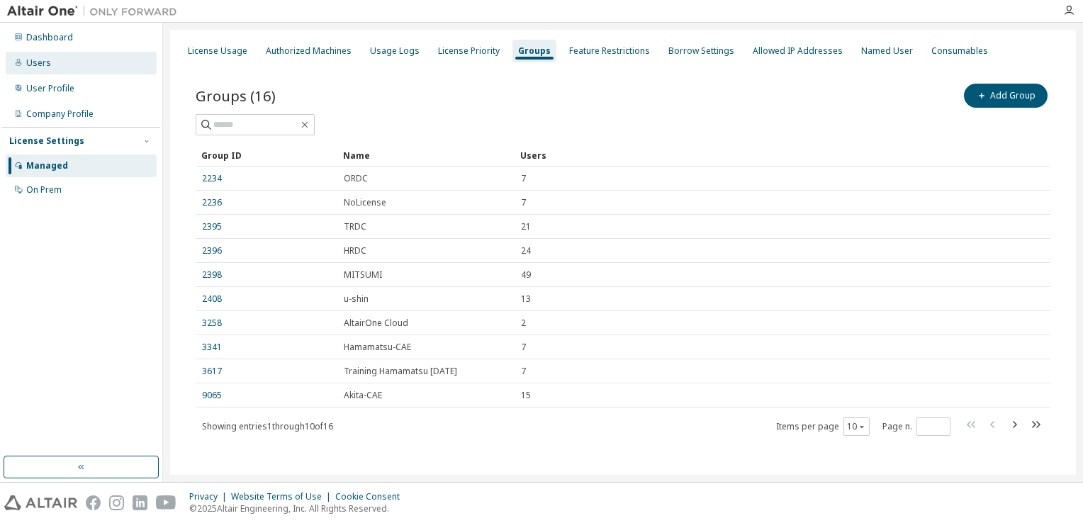
click at [65, 57] on div "Users" at bounding box center [81, 63] width 151 height 23
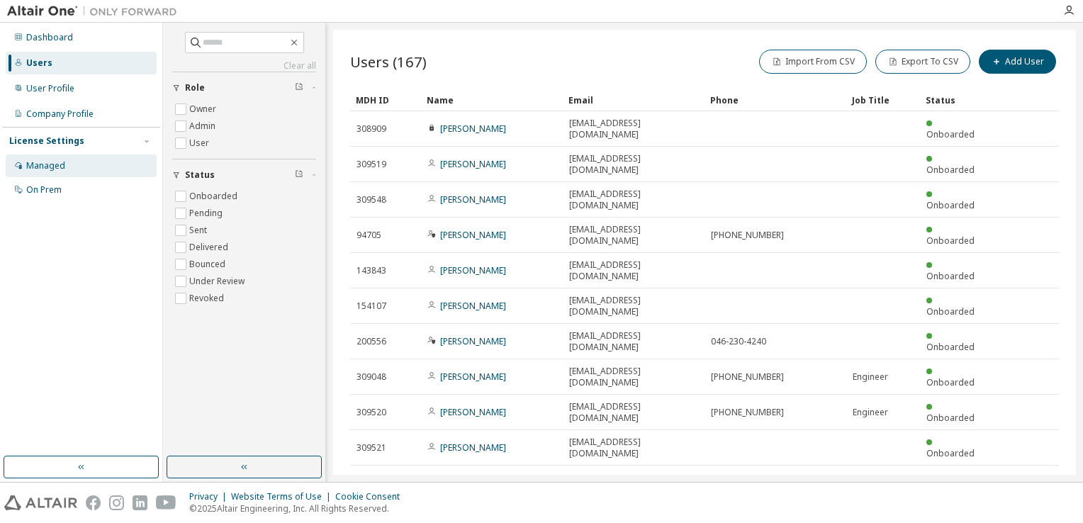
click at [71, 166] on div "Managed" at bounding box center [81, 166] width 151 height 23
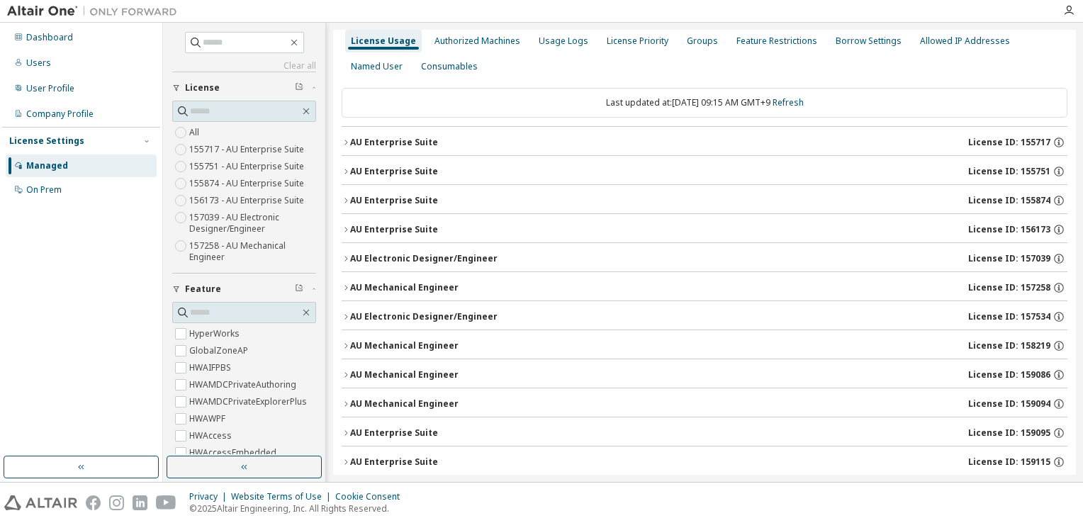
scroll to position [27, 0]
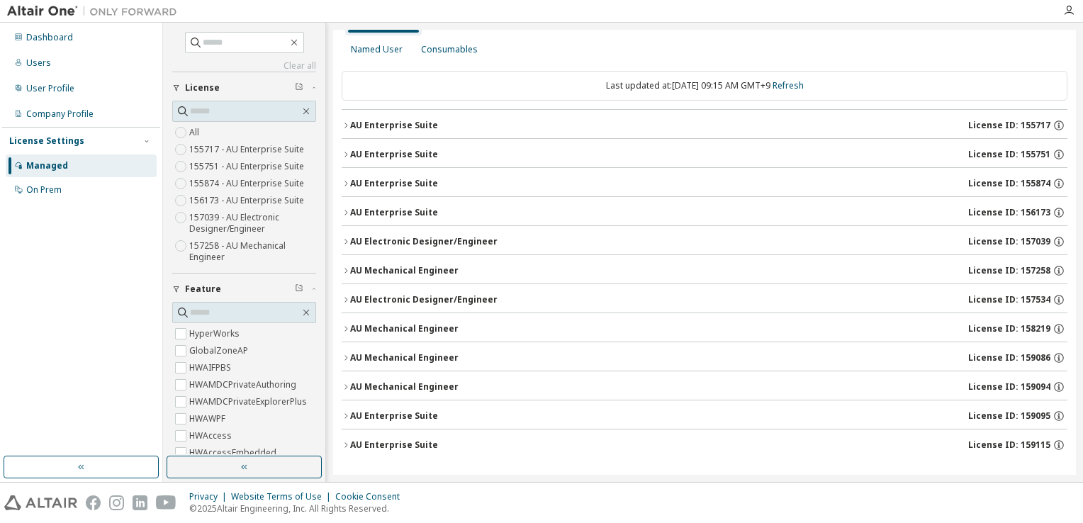
click at [390, 444] on div "AU Enterprise Suite" at bounding box center [394, 445] width 88 height 11
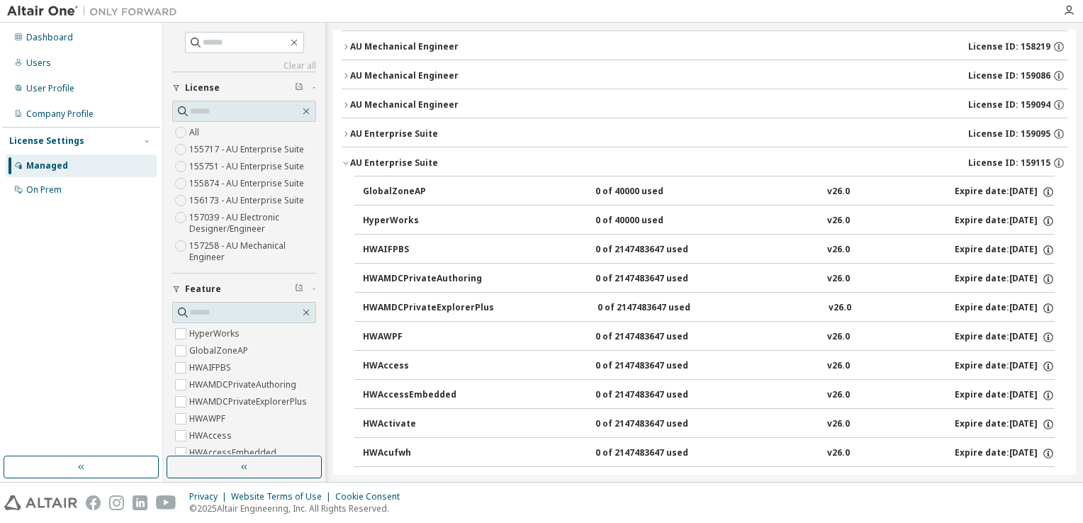
scroll to position [311, 0]
click at [398, 162] on div "AU Enterprise Suite" at bounding box center [394, 161] width 88 height 11
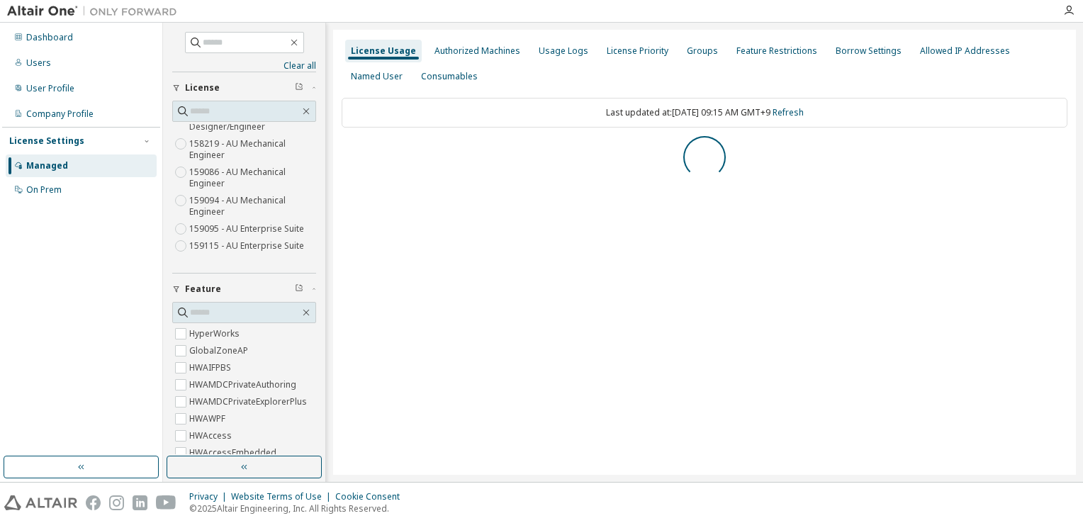
scroll to position [0, 0]
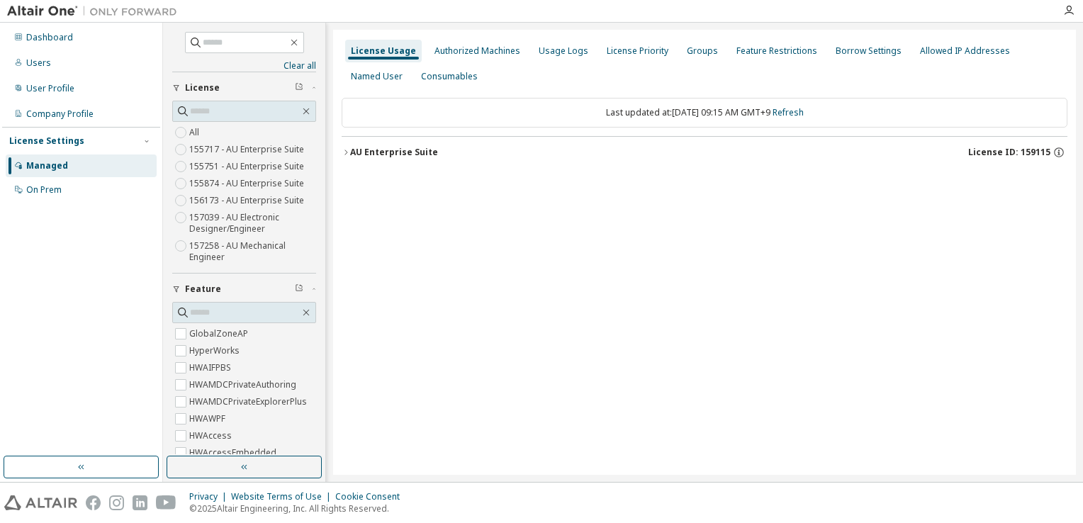
click at [433, 151] on div "AU Enterprise Suite License ID: 159115" at bounding box center [708, 152] width 717 height 13
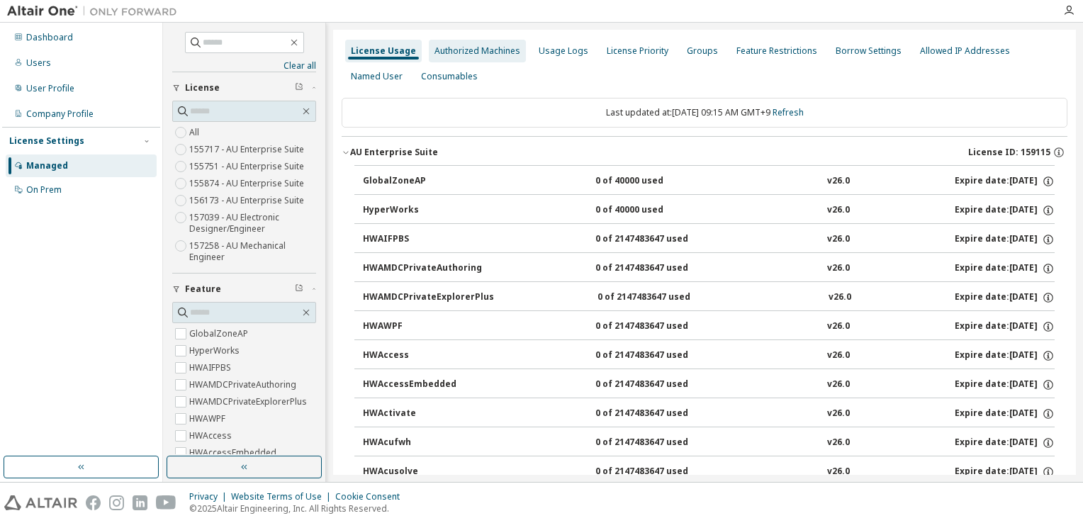
click at [487, 50] on div "Authorized Machines" at bounding box center [478, 50] width 86 height 11
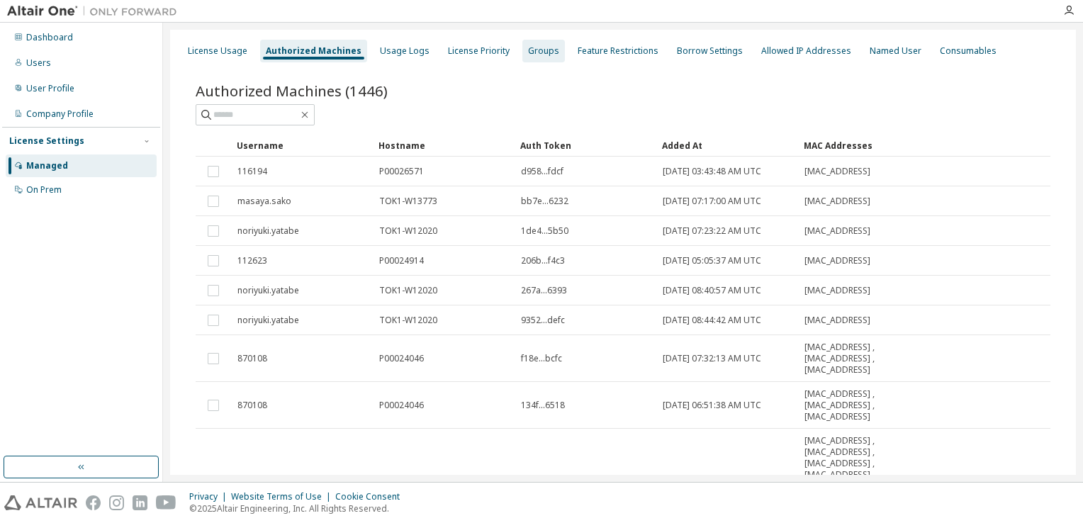
click at [528, 51] on div "Groups" at bounding box center [543, 50] width 31 height 11
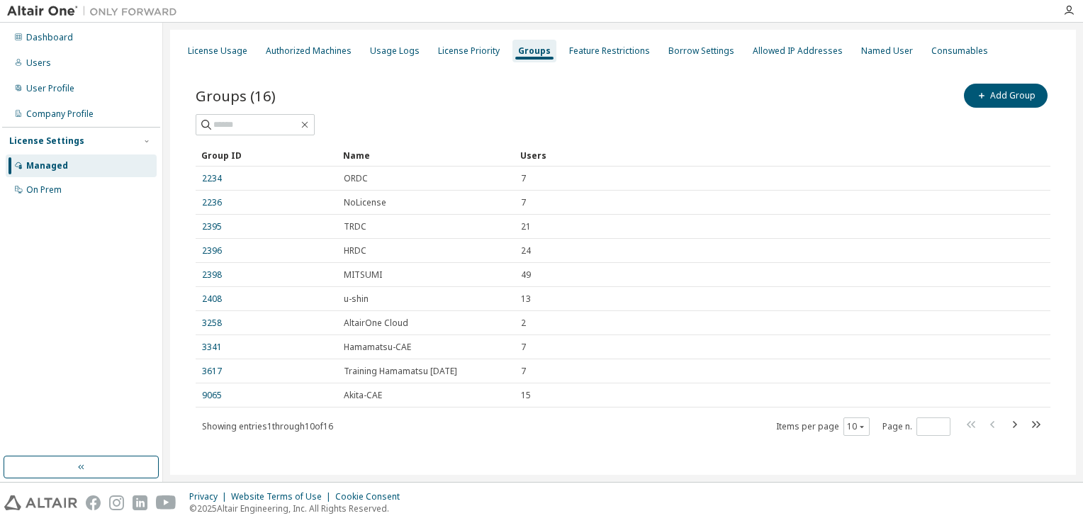
click at [250, 396] on div "9065" at bounding box center [266, 395] width 129 height 11
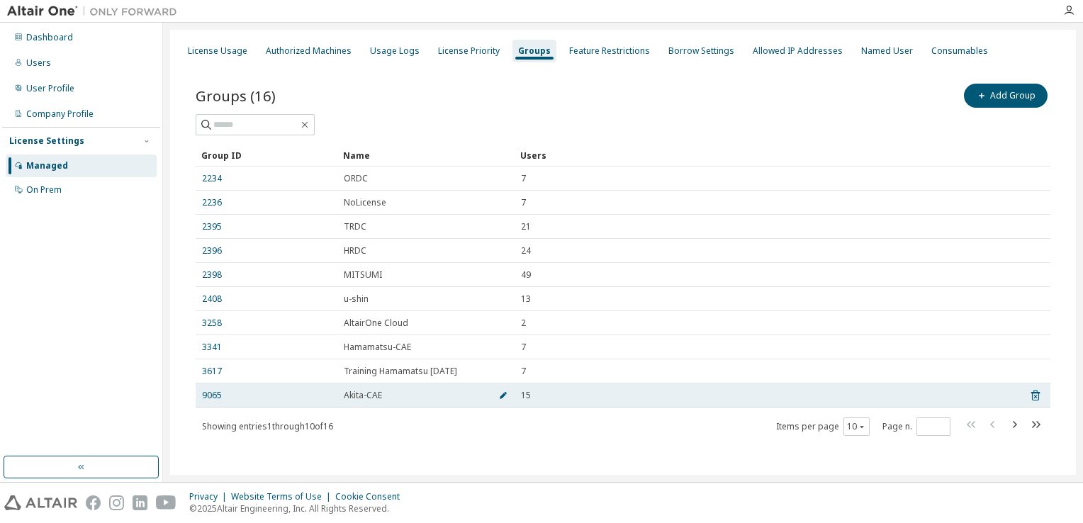
click at [499, 398] on icon "button" at bounding box center [503, 395] width 9 height 9
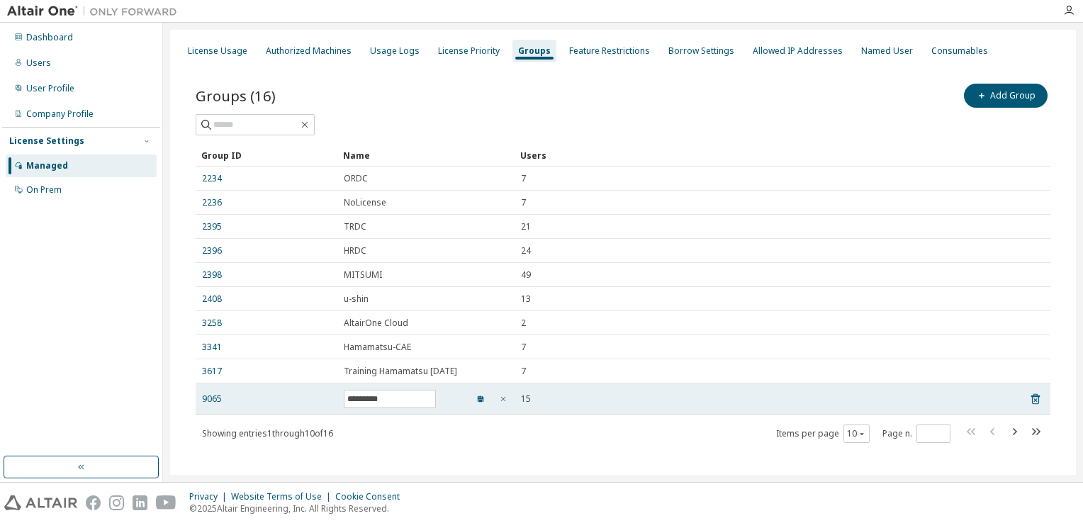
click at [476, 403] on span "button" at bounding box center [481, 398] width 10 height 11
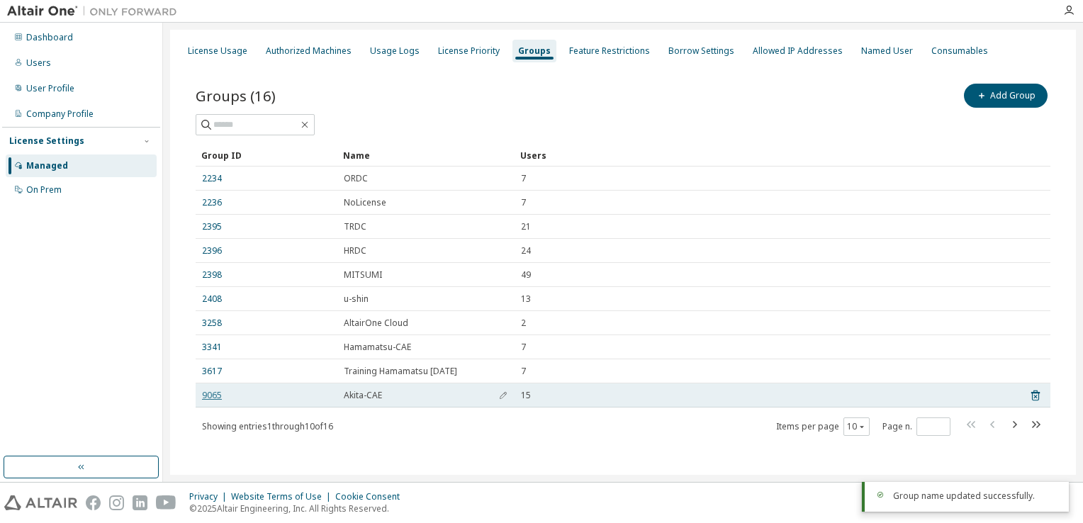
click at [211, 397] on link "9065" at bounding box center [212, 395] width 20 height 11
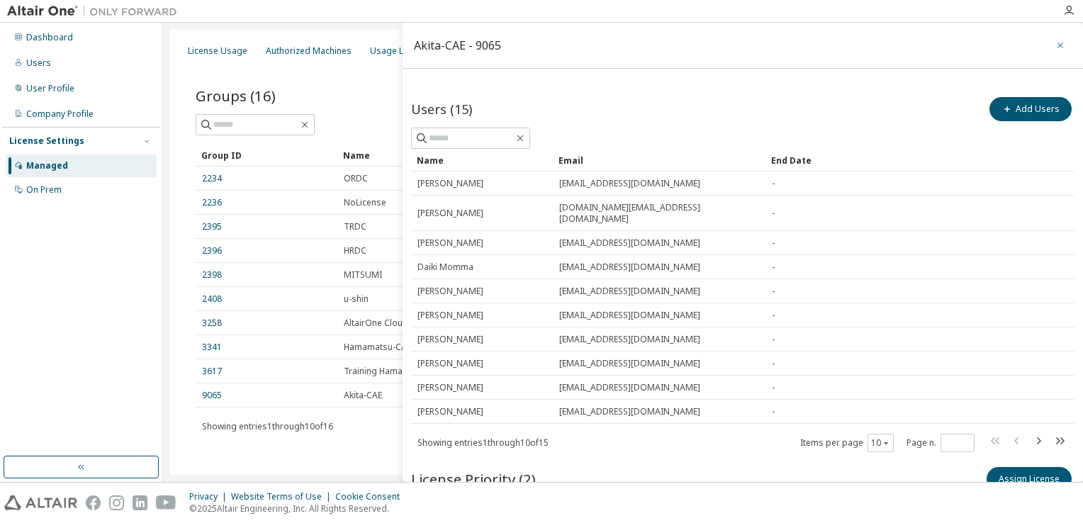
click at [1056, 45] on icon "button" at bounding box center [1061, 45] width 10 height 11
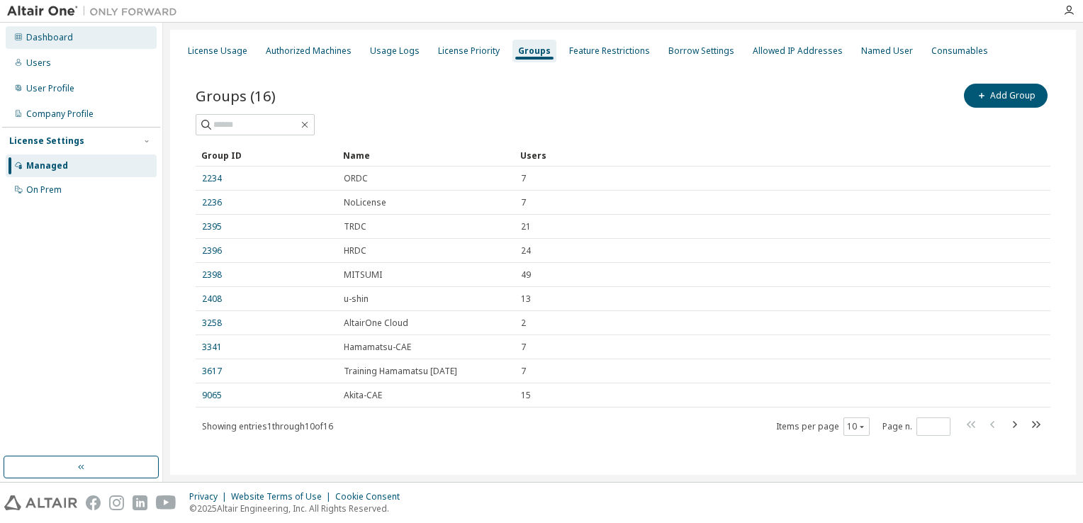
click at [84, 42] on div "Dashboard" at bounding box center [81, 37] width 151 height 23
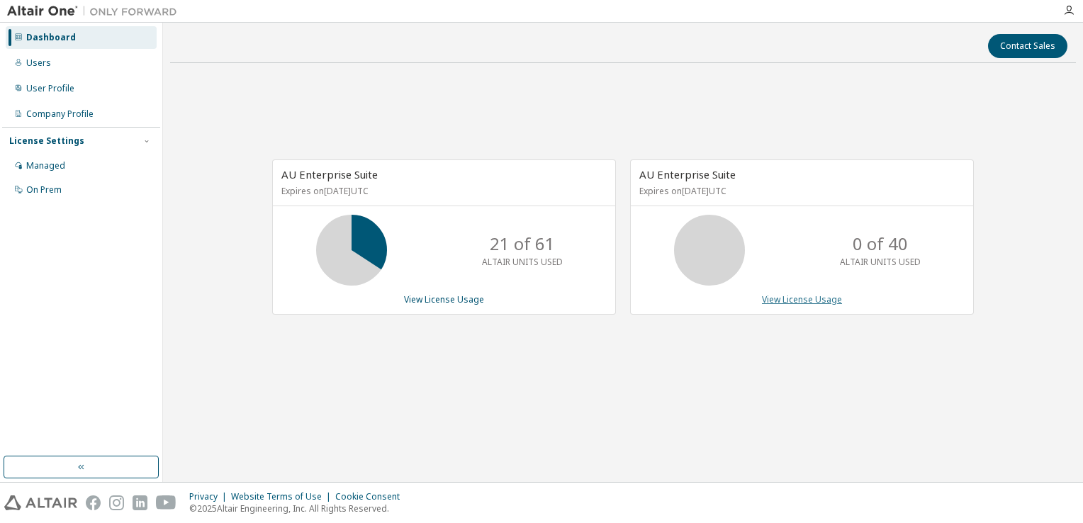
click at [782, 303] on link "View License Usage" at bounding box center [802, 299] width 80 height 12
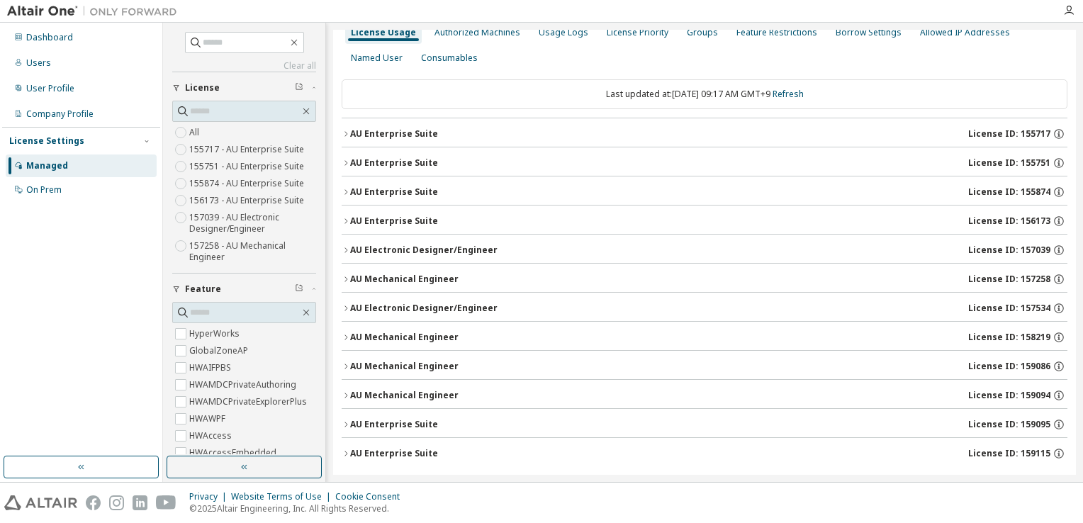
scroll to position [27, 0]
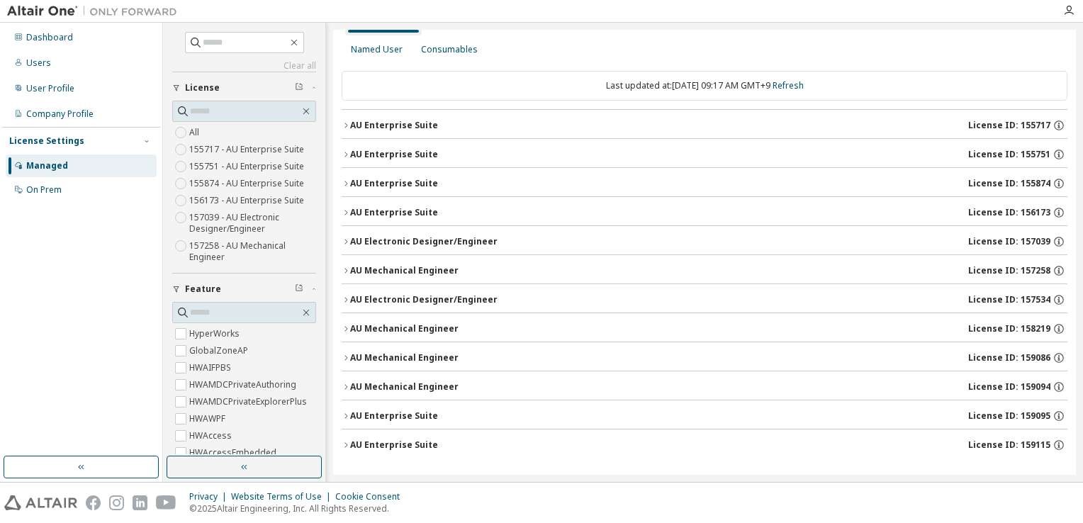
click at [1044, 446] on div "License ID: 159115" at bounding box center [1017, 445] width 99 height 13
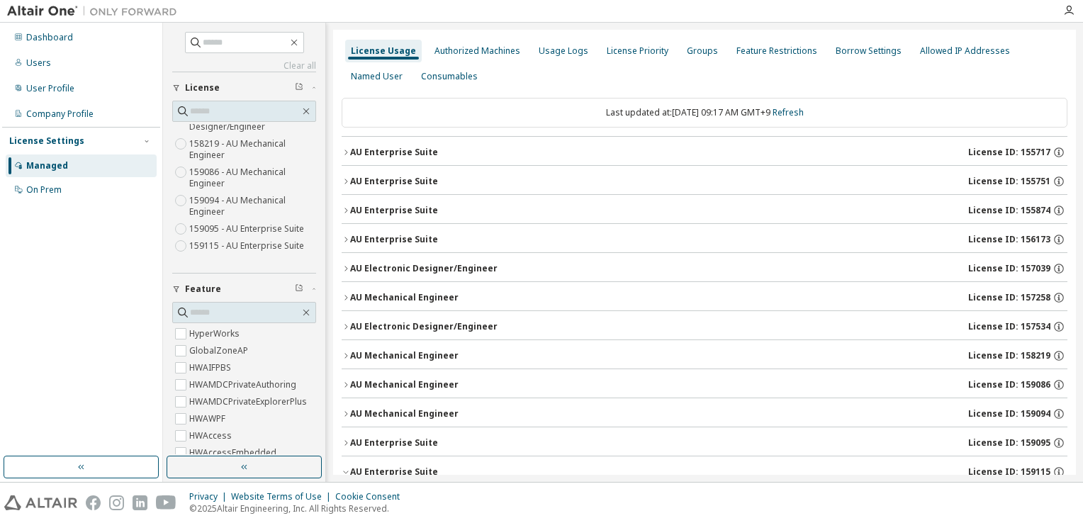
scroll to position [216, 0]
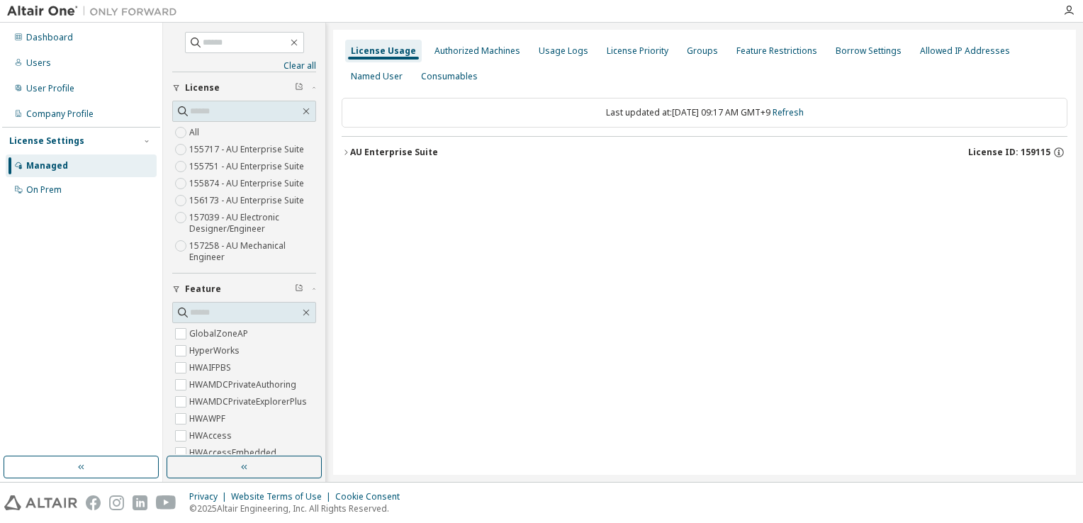
click at [347, 155] on icon "button" at bounding box center [346, 152] width 9 height 9
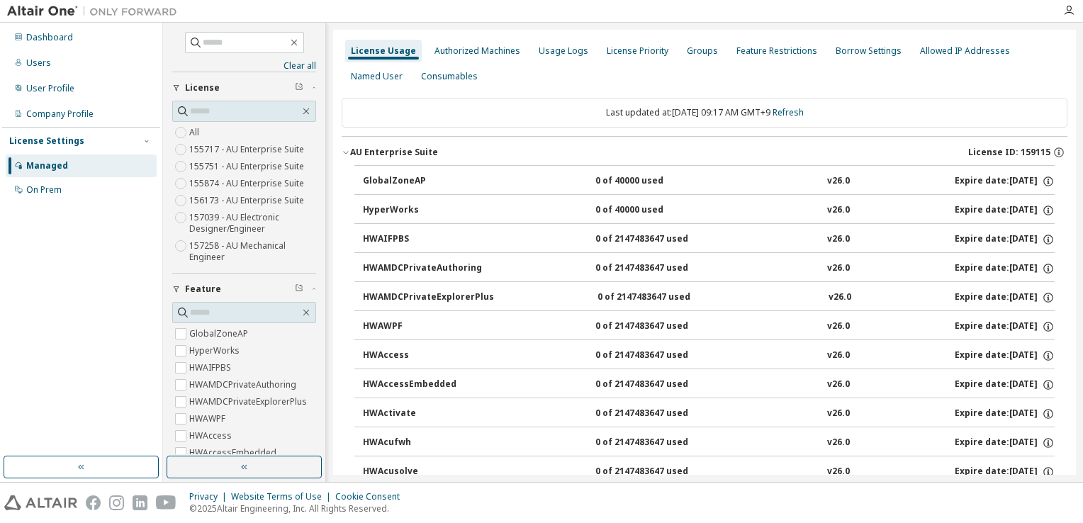
scroll to position [2183, 0]
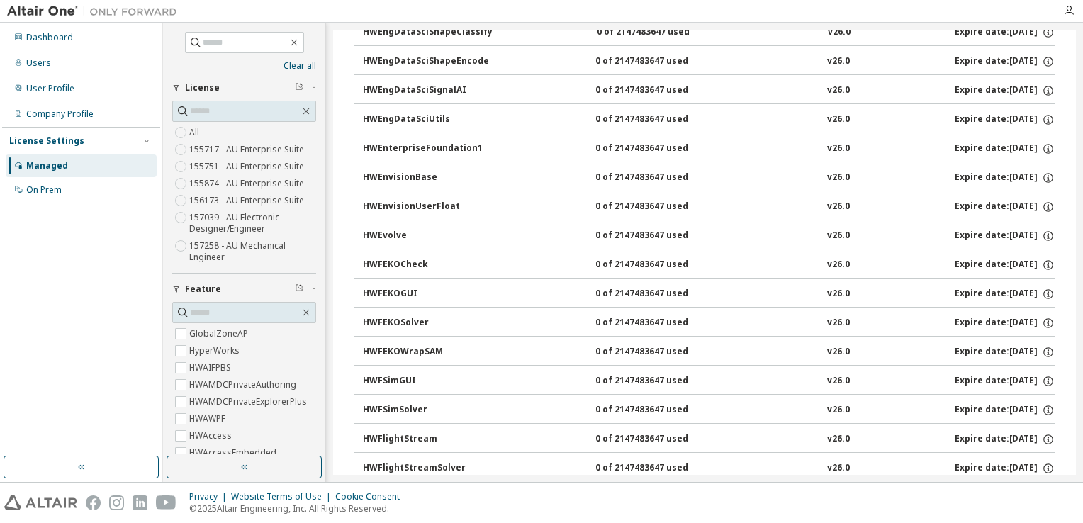
click at [451, 346] on div "HWFEKOWrapSAM" at bounding box center [427, 352] width 128 height 13
click at [382, 259] on div "HWFEKOCheck" at bounding box center [427, 265] width 128 height 13
click at [1042, 259] on icon "button" at bounding box center [1048, 265] width 13 height 13
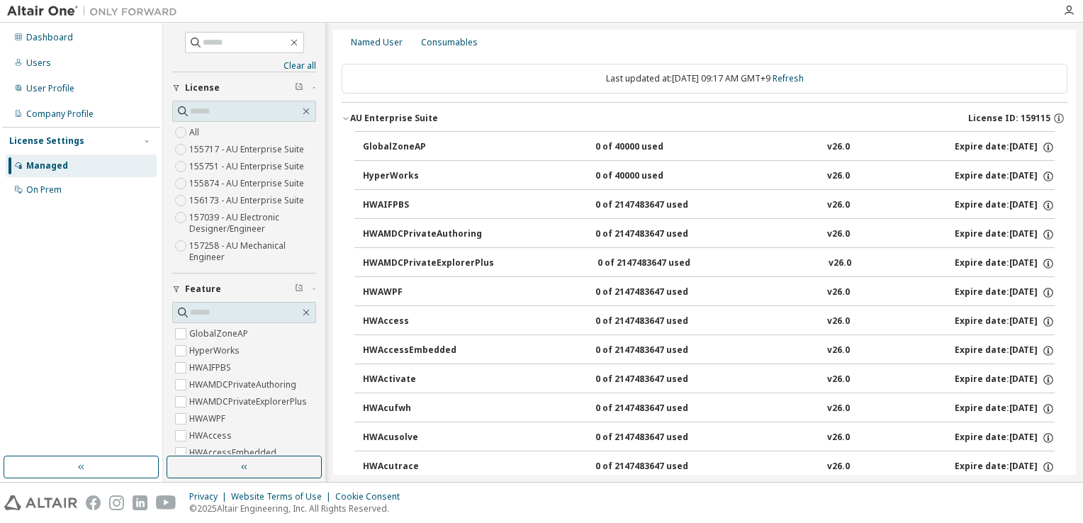
scroll to position [0, 0]
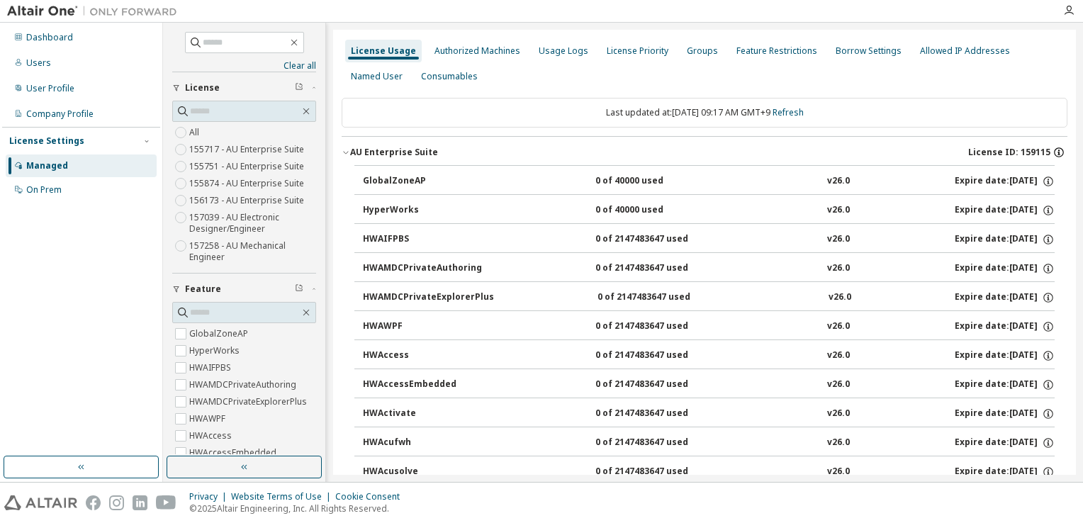
click at [1056, 146] on icon "button" at bounding box center [1059, 152] width 13 height 13
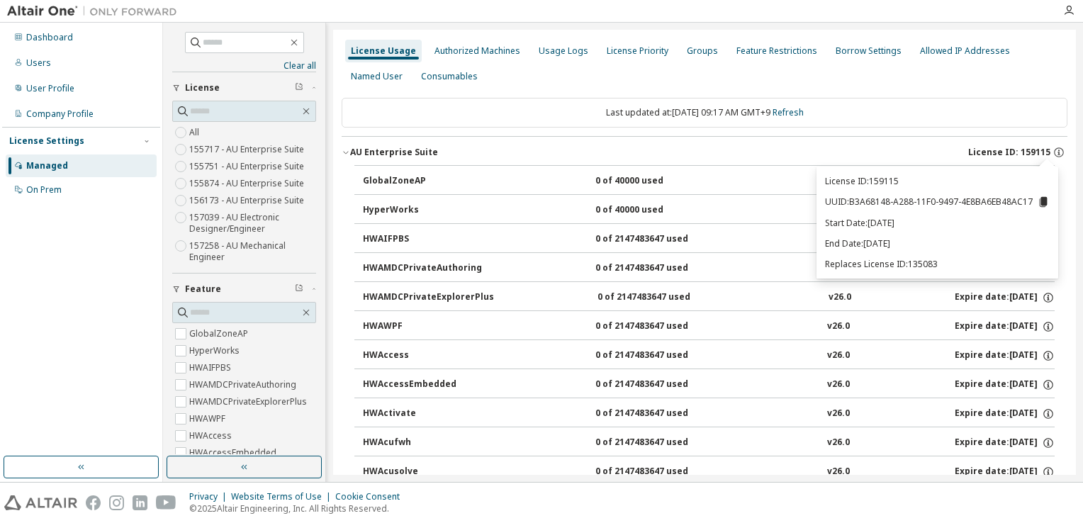
drag, startPoint x: 1007, startPoint y: 197, endPoint x: 1048, endPoint y: 232, distance: 53.8
click at [1048, 232] on div "License ID: 159115 UUID: B3A68148-A288-11F0-9497-4E8BA6EB48AC17 Start Date: 202…" at bounding box center [938, 223] width 242 height 113
click at [903, 202] on p "UUID: B3A68148-A288-11F0-9497-4E8BA6EB48AC17" at bounding box center [937, 202] width 225 height 13
drag, startPoint x: 903, startPoint y: 202, endPoint x: 824, endPoint y: 197, distance: 78.8
click at [824, 197] on div "License ID: 159115 UUID: B3A68148-A288-11F0-9497-4E8BA6EB48AC17 Start Date: 202…" at bounding box center [938, 223] width 242 height 113
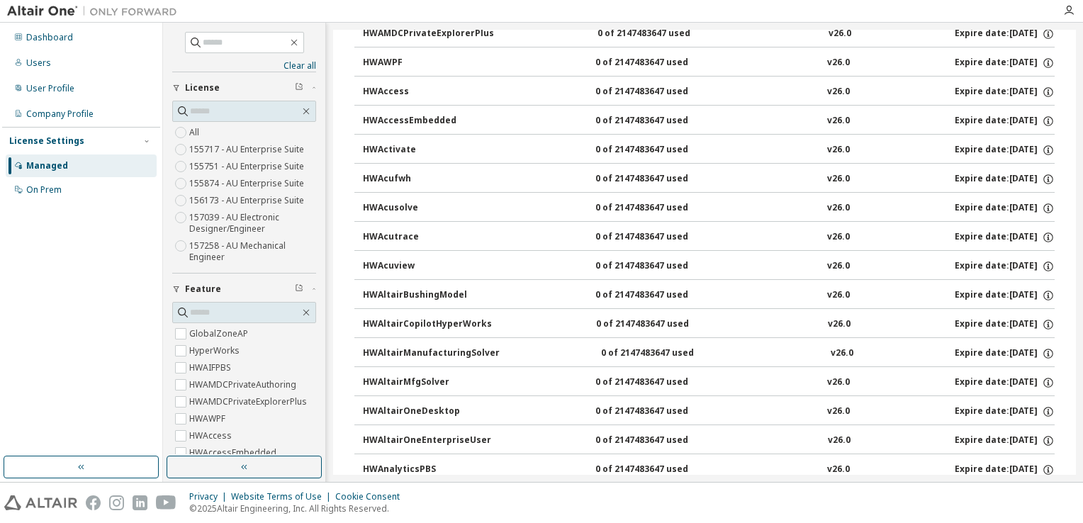
scroll to position [267, 0]
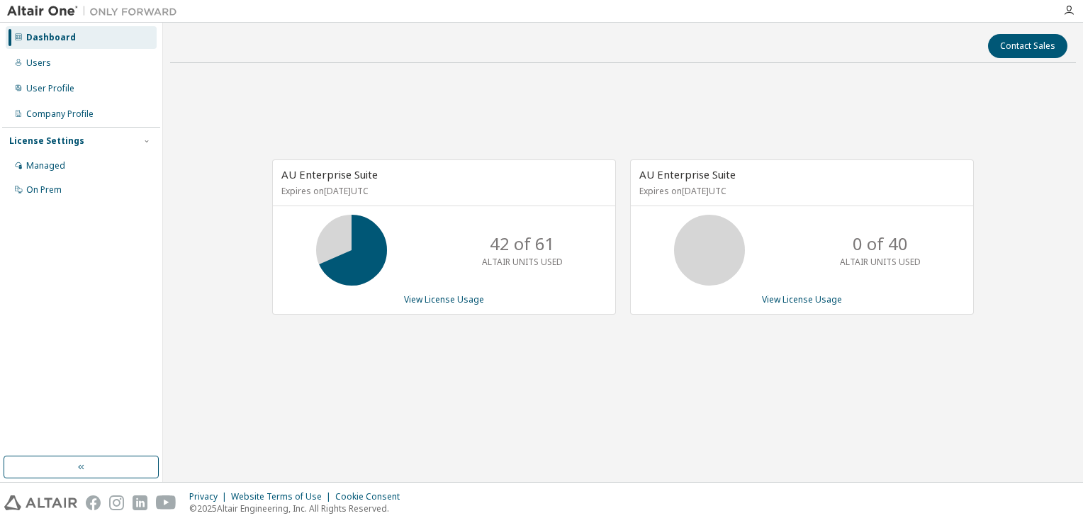
click at [877, 86] on div "AU Enterprise Suite Expires on March 21, 2026 UTC 42 of 61 ALTAIR UNITS USED Vi…" at bounding box center [623, 244] width 906 height 340
click at [54, 71] on div "Users" at bounding box center [81, 63] width 151 height 23
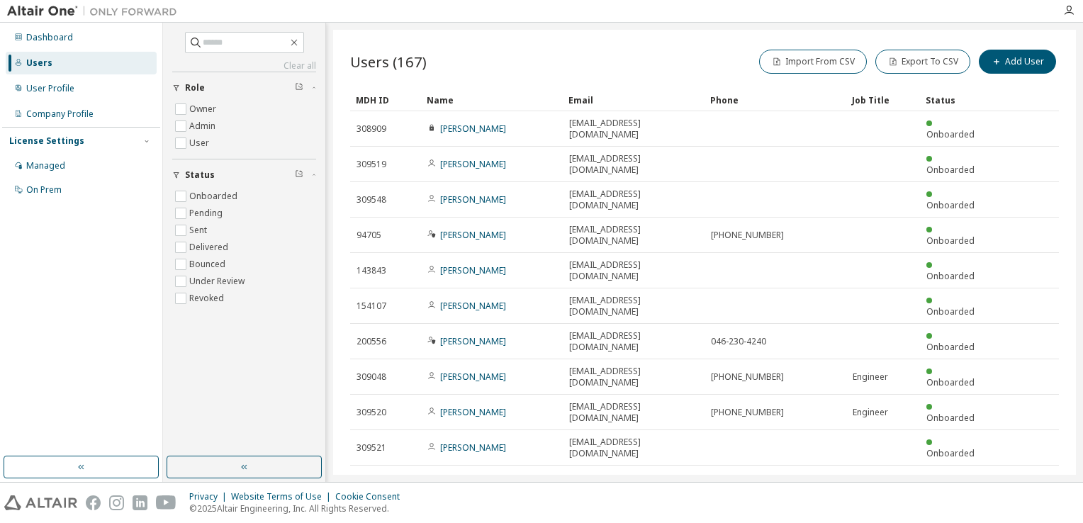
click at [532, 429] on div "Users (167) Import From CSV Export To CSV Add User Clear Load Save Save As Fiel…" at bounding box center [704, 252] width 743 height 445
click at [48, 33] on div "Dashboard" at bounding box center [49, 37] width 47 height 11
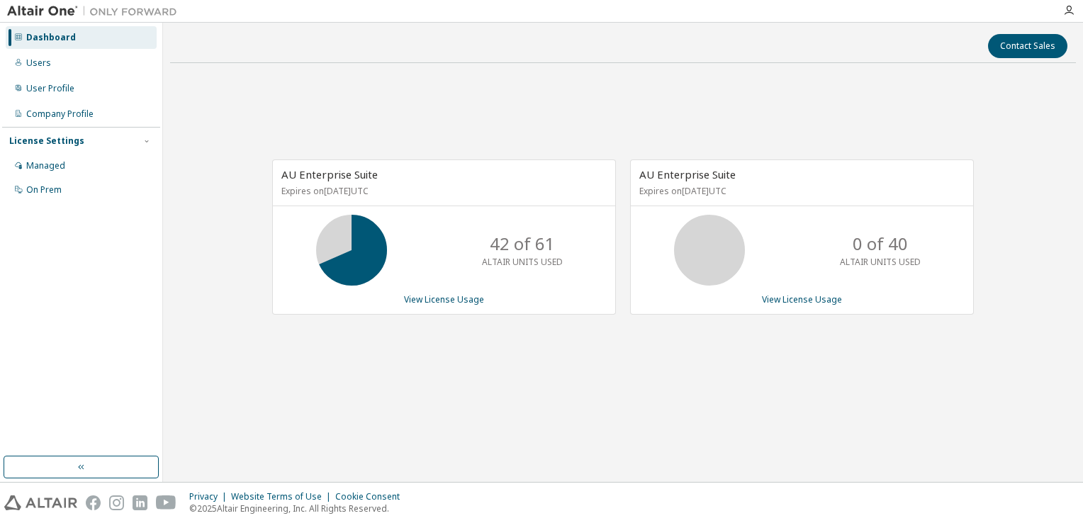
click at [488, 89] on div "AU Enterprise Suite Expires on March 21, 2026 UTC 42 of 61 ALTAIR UNITS USED Vi…" at bounding box center [623, 244] width 906 height 340
click at [367, 125] on div "AU Enterprise Suite Expires on March 21, 2026 UTC 42 of 61 ALTAIR UNITS USED Vi…" at bounding box center [623, 244] width 906 height 340
